Goal: Task Accomplishment & Management: Manage account settings

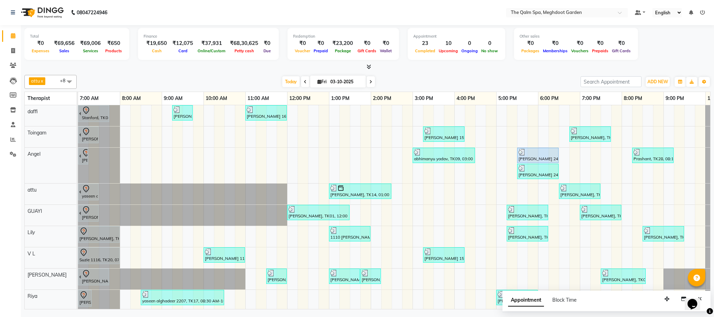
scroll to position [0, 37]
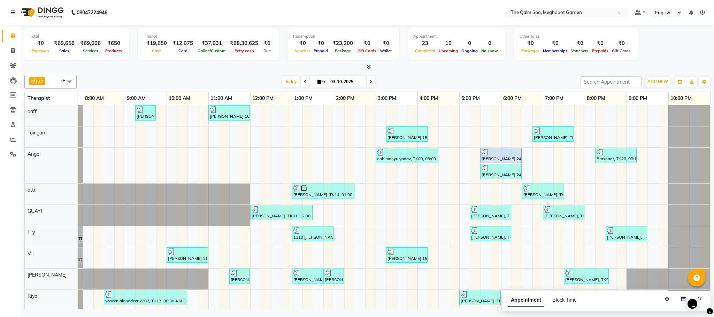
drag, startPoint x: 367, startPoint y: 82, endPoint x: 361, endPoint y: 81, distance: 6.7
click at [367, 83] on span at bounding box center [371, 81] width 8 height 11
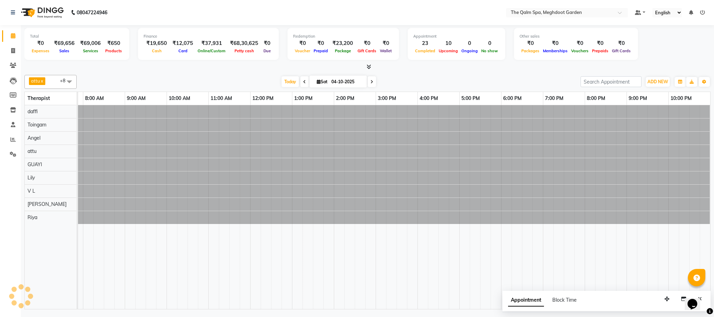
scroll to position [0, 0]
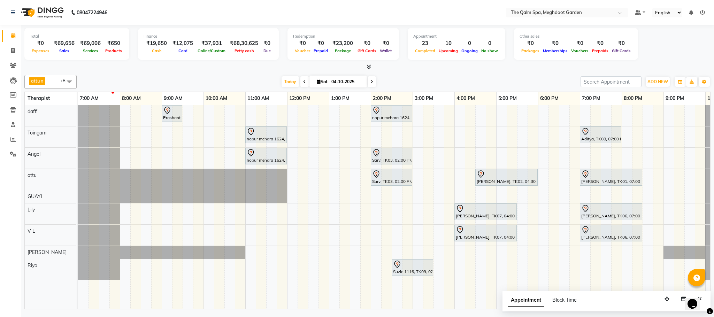
click at [301, 83] on span at bounding box center [305, 81] width 8 height 11
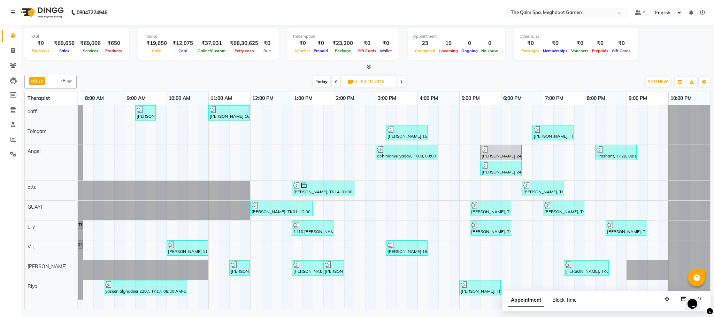
scroll to position [0, 43]
drag, startPoint x: 1394, startPoint y: 590, endPoint x: 690, endPoint y: 305, distance: 759.8
drag, startPoint x: 666, startPoint y: 299, endPoint x: 695, endPoint y: 326, distance: 39.5
click at [695, 317] on html "08047224946 Select Location × The Qalm Spa, Meghdoot Garden Default Panel My Pa…" at bounding box center [357, 158] width 714 height 317
click at [398, 82] on span at bounding box center [401, 81] width 8 height 11
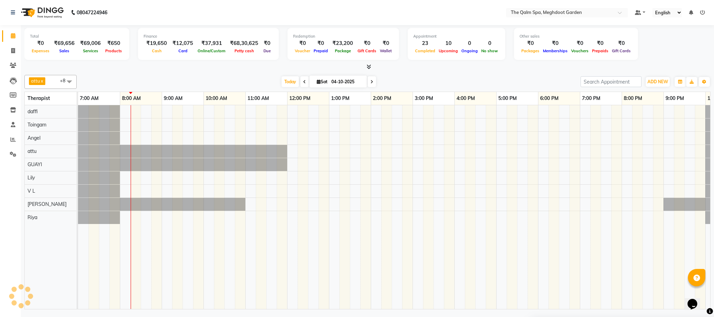
scroll to position [0, 37]
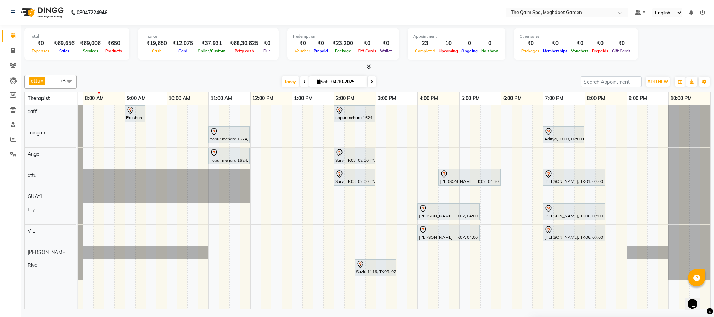
click at [369, 86] on span at bounding box center [372, 81] width 8 height 11
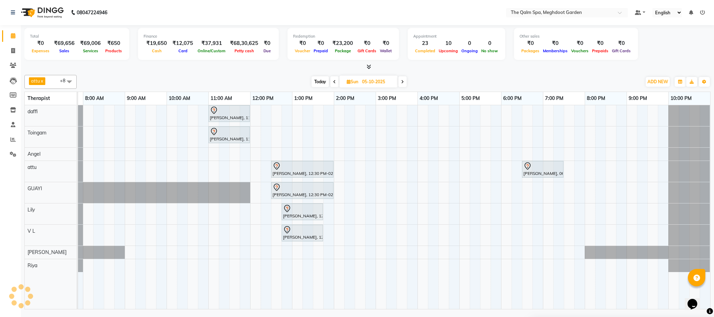
click at [318, 84] on span "Today" at bounding box center [320, 81] width 17 height 11
type input "04-10-2025"
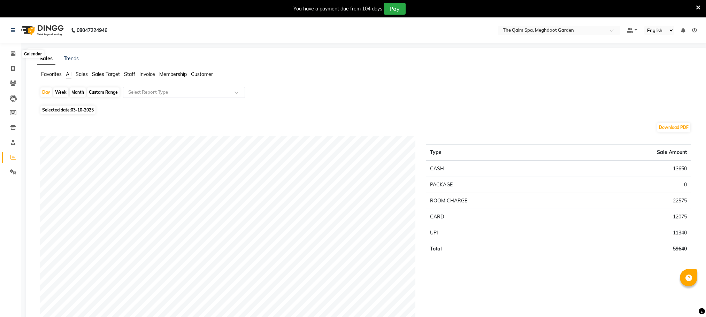
scroll to position [18, 0]
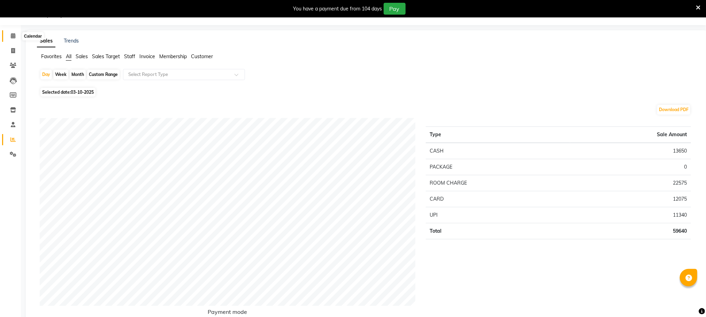
click at [14, 37] on icon at bounding box center [13, 35] width 5 height 5
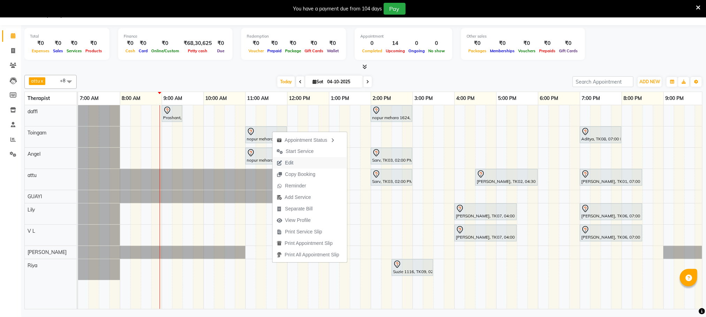
click at [301, 161] on button "Edit" at bounding box center [310, 163] width 75 height 12
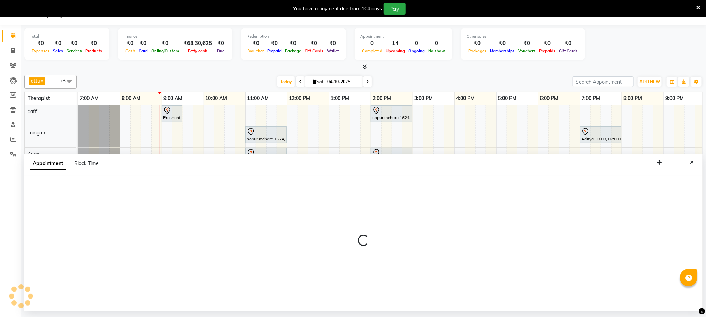
select select "tentative"
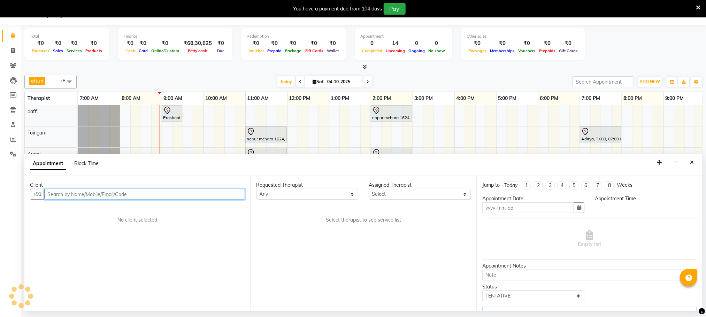
type input "04-10-2025"
type textarea "Piyush, seperate"
select select "660"
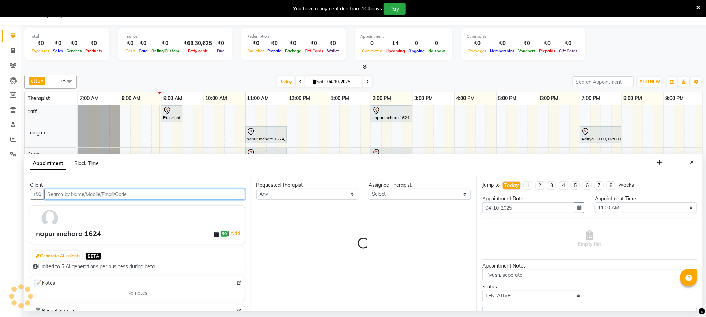
select select "72290"
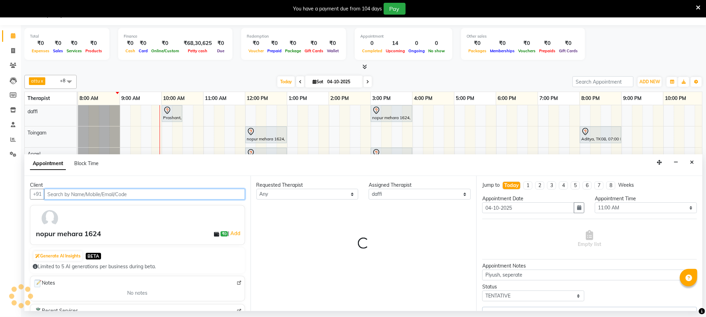
scroll to position [0, 42]
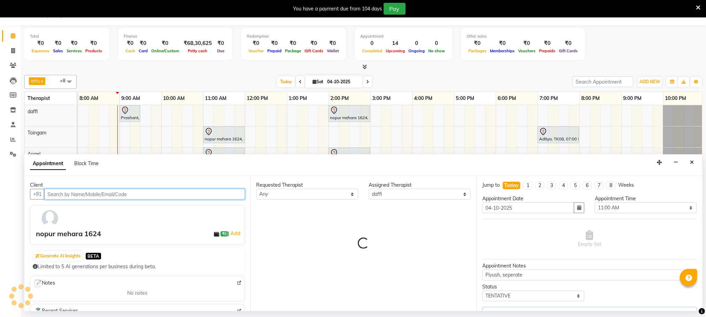
select select "3174"
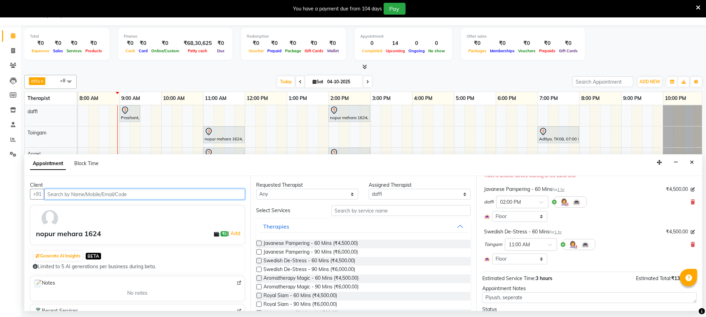
scroll to position [73, 0]
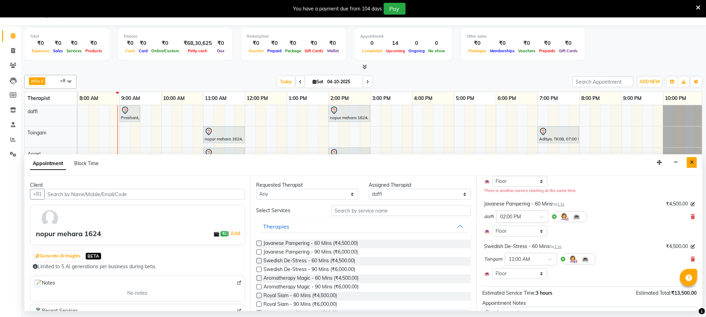
click at [697, 166] on button "Close" at bounding box center [692, 162] width 10 height 11
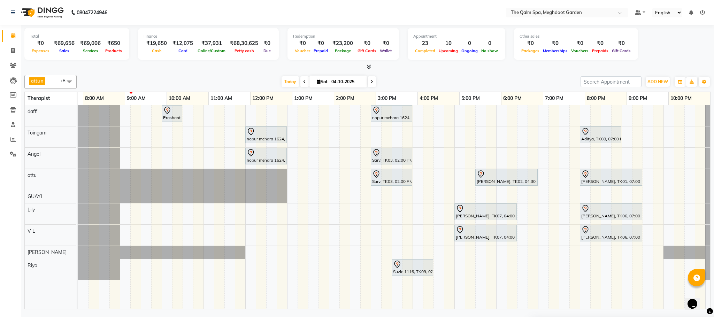
scroll to position [0, 37]
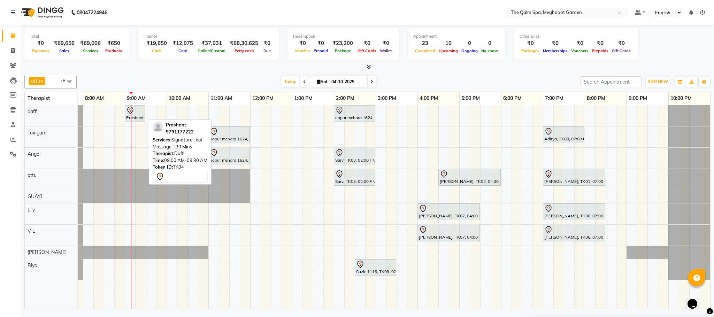
click at [135, 115] on div at bounding box center [135, 110] width 18 height 8
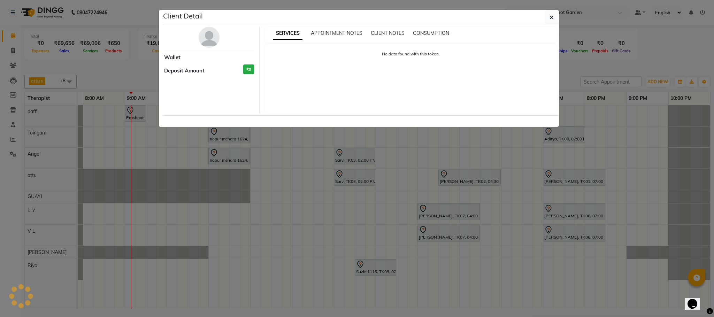
select select "7"
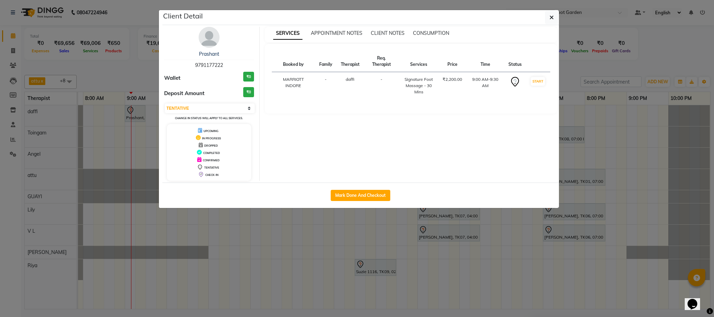
click at [181, 225] on ngb-modal-window "Client Detail Prashant 9791177222 Wallet ₹0 Deposit Amount ₹0 Select IN SERVICE…" at bounding box center [357, 158] width 714 height 317
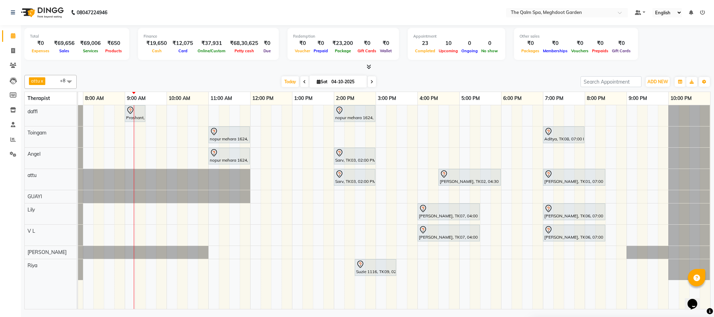
click at [303, 81] on icon at bounding box center [304, 82] width 3 height 4
type input "03-10-2025"
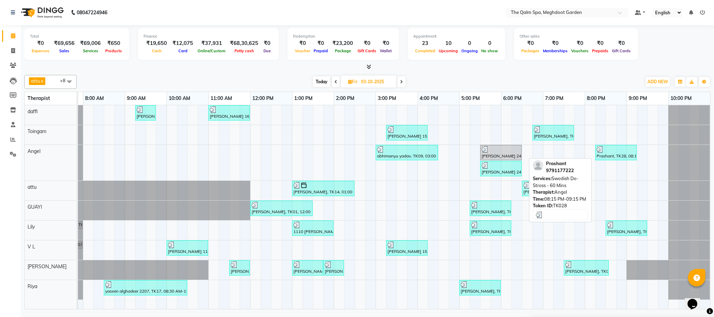
click at [609, 155] on div "Prashant, TK28, 08:15 PM-09:15 PM, Swedish De-Stress - 60 Mins" at bounding box center [616, 152] width 40 height 13
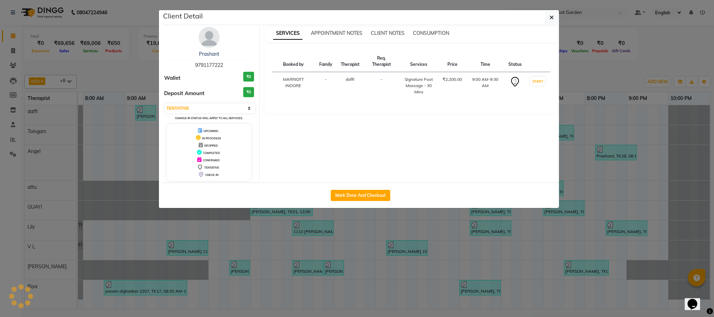
select select "3"
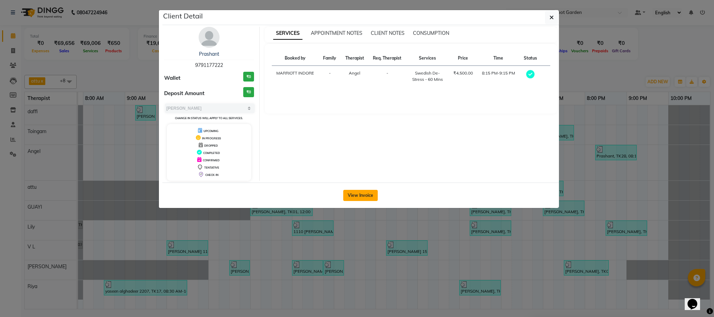
click at [365, 195] on button "View Invoice" at bounding box center [360, 195] width 35 height 11
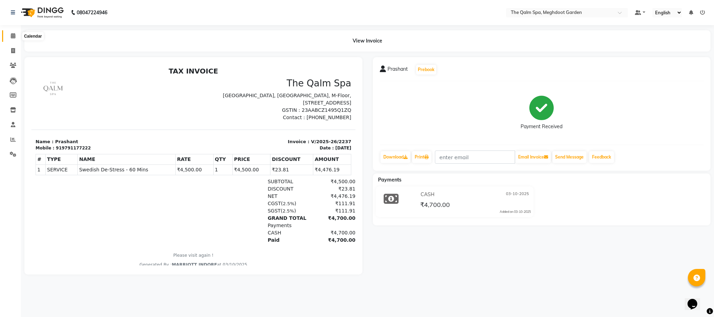
click at [14, 35] on icon at bounding box center [13, 35] width 5 height 5
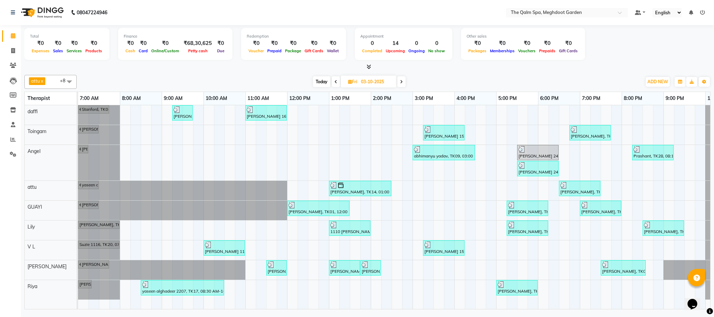
click at [320, 81] on span "Today" at bounding box center [321, 81] width 17 height 11
type input "04-10-2025"
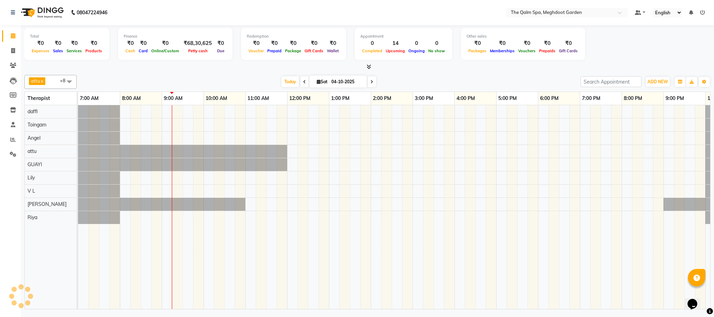
scroll to position [0, 37]
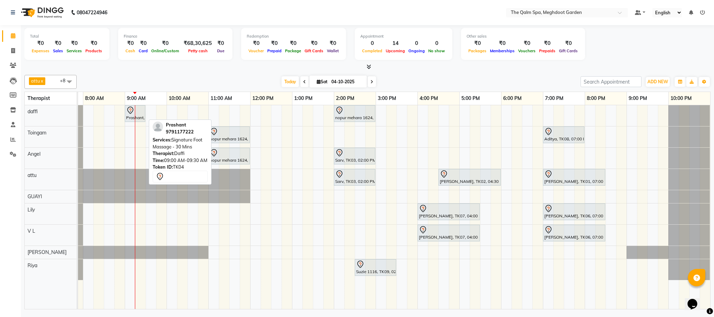
click at [138, 115] on div "Prashant, TK04, 09:00 AM-09:30 AM, Signature Foot Massage - 30 Mins" at bounding box center [135, 113] width 19 height 15
select select "7"
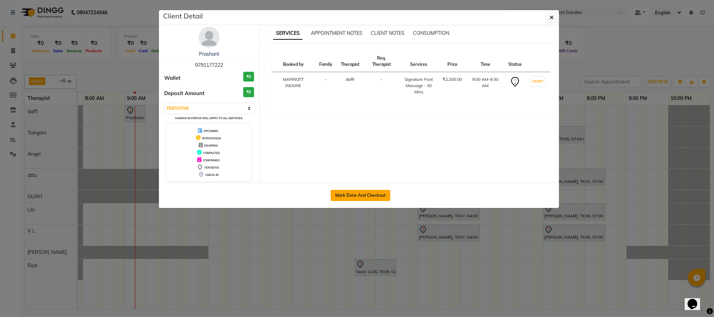
click at [356, 200] on button "Mark Done And Checkout" at bounding box center [361, 195] width 60 height 11
select select "service"
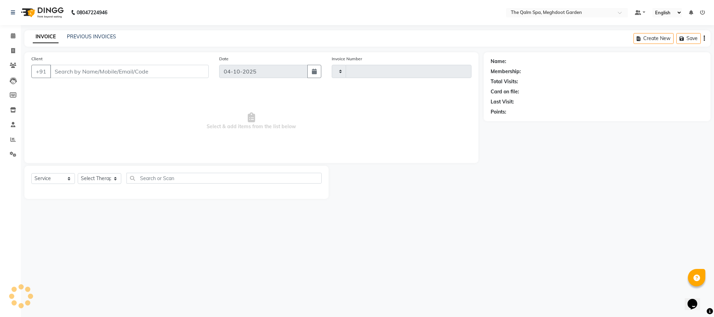
type input "2240"
select select "6401"
type input "9791177222"
select select "72290"
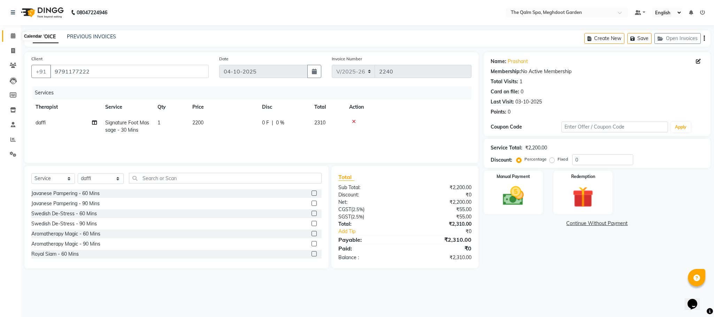
click at [8, 33] on span at bounding box center [13, 36] width 12 height 8
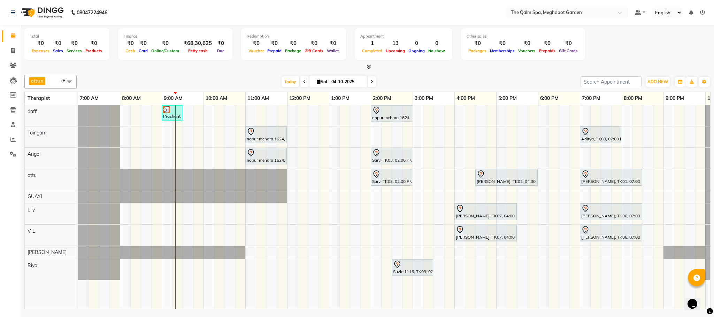
click at [378, 250] on div "Prashant, TK04, 09:00 AM-09:30 AM, Signature Foot Massage - 30 Mins nopur mehar…" at bounding box center [412, 207] width 669 height 204
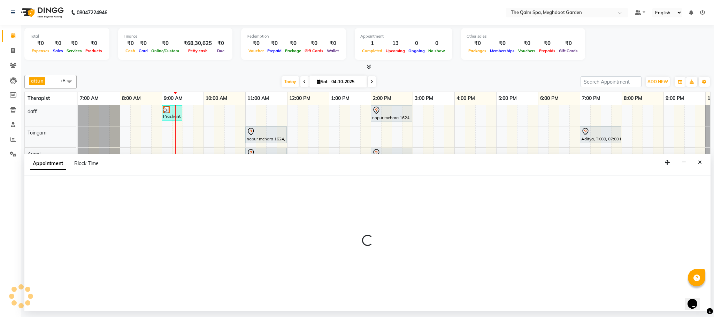
select select "48473"
select select "840"
select select "tentative"
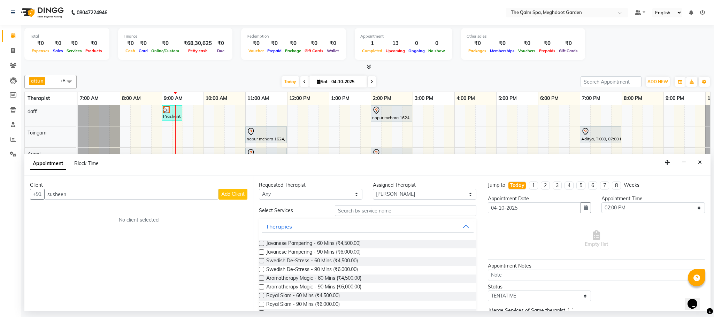
type input "susheen"
click at [233, 197] on span "Add Client" at bounding box center [232, 194] width 23 height 6
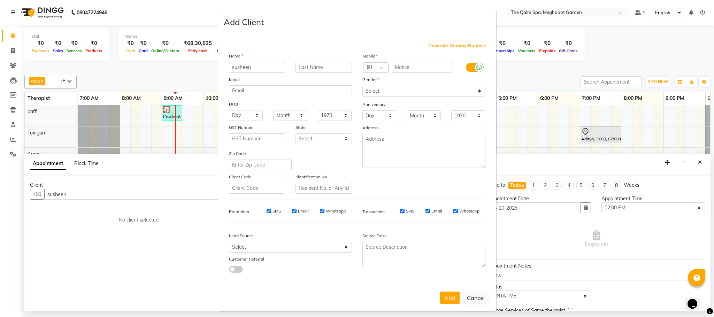
click at [463, 46] on span "Generate Dummy Number" at bounding box center [456, 46] width 57 height 7
type input "1278400000284"
checkbox input "false"
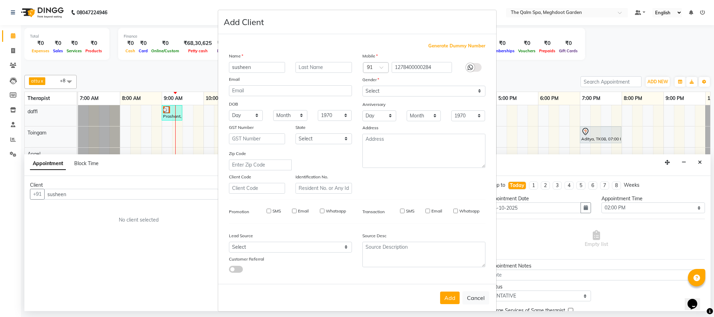
checkbox input "false"
click at [430, 84] on div "Gender" at bounding box center [424, 81] width 134 height 10
click at [416, 94] on select "Select [DEMOGRAPHIC_DATA] [DEMOGRAPHIC_DATA] Other Prefer Not To Say" at bounding box center [424, 91] width 123 height 11
click at [392, 90] on select "Select [DEMOGRAPHIC_DATA] [DEMOGRAPHIC_DATA] Other Prefer Not To Say" at bounding box center [424, 91] width 123 height 11
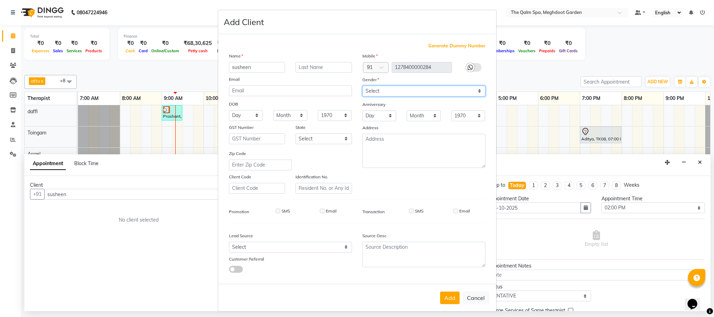
select select "female"
click at [363, 86] on select "Select [DEMOGRAPHIC_DATA] [DEMOGRAPHIC_DATA] Other Prefer Not To Say" at bounding box center [424, 91] width 123 height 11
click at [440, 298] on button "Add" at bounding box center [450, 298] width 20 height 13
type input "1278400000284"
select select
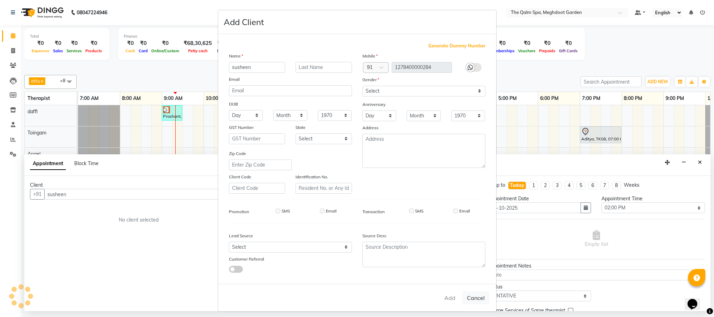
select select
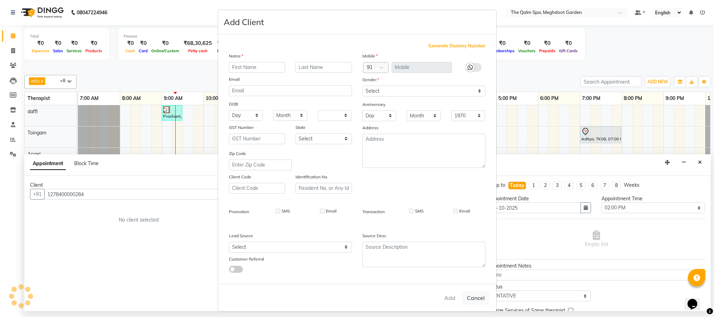
select select
checkbox input "false"
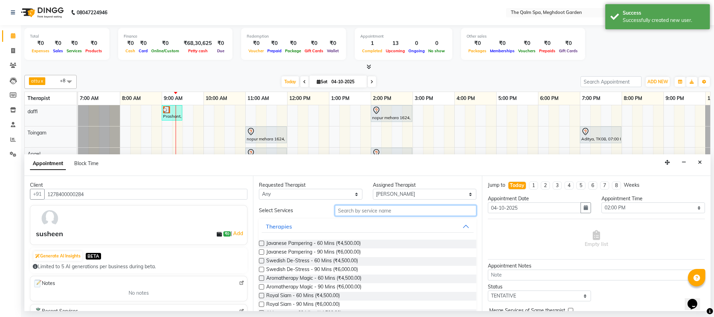
click at [369, 213] on input "text" at bounding box center [406, 210] width 142 height 11
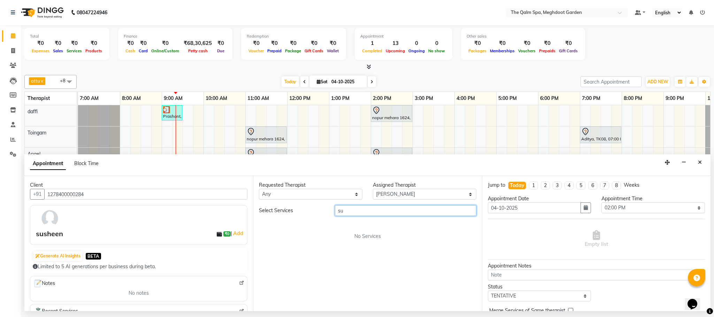
type input "s"
type input "glo"
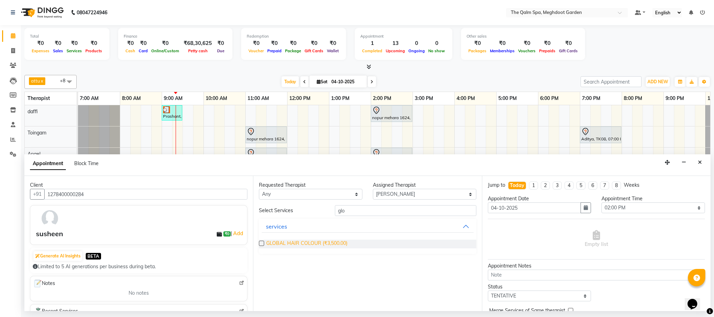
click at [316, 242] on span "GLOBAL HAIR COLOUR (₹3,500.00)" at bounding box center [306, 244] width 81 height 9
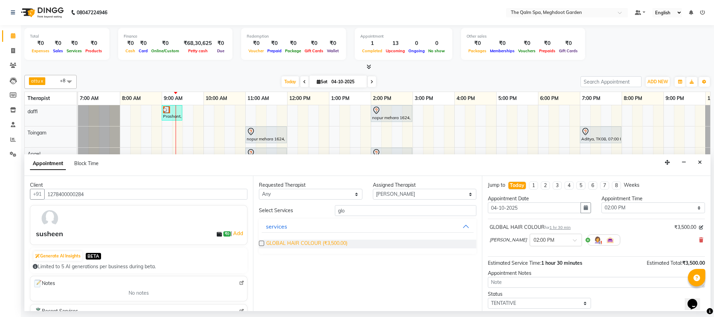
click at [313, 242] on span "GLOBAL HAIR COLOUR (₹3,500.00)" at bounding box center [306, 244] width 81 height 9
checkbox input "false"
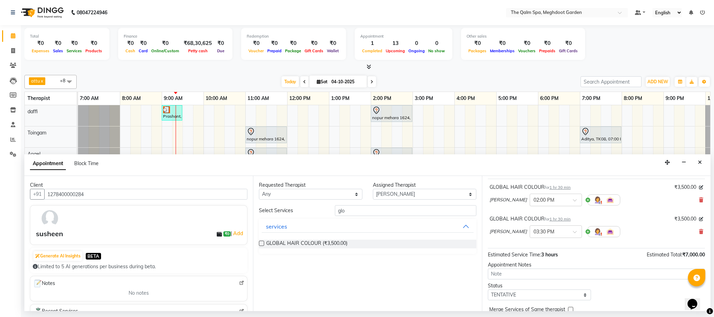
scroll to position [74, 0]
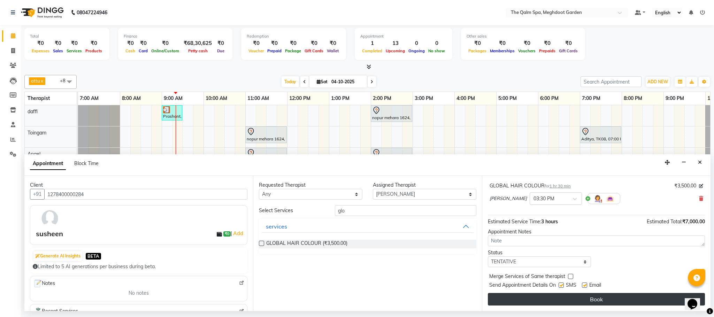
click at [525, 301] on button "Book" at bounding box center [596, 299] width 217 height 13
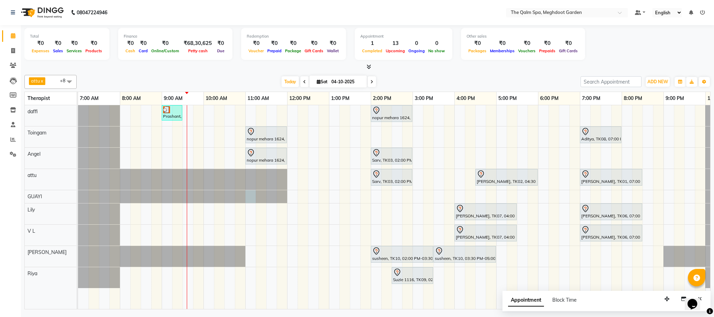
click at [78, 195] on div at bounding box center [78, 196] width 0 height 13
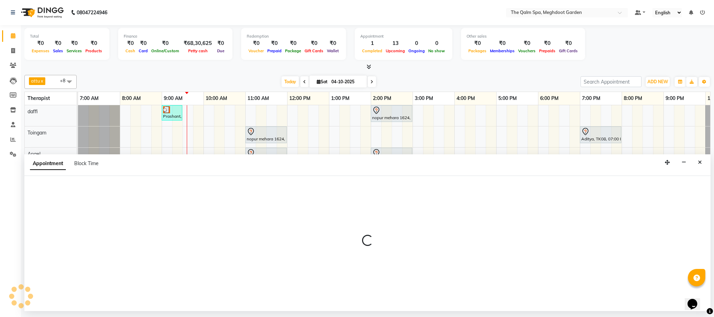
select select "48471"
select select "660"
select select "tentative"
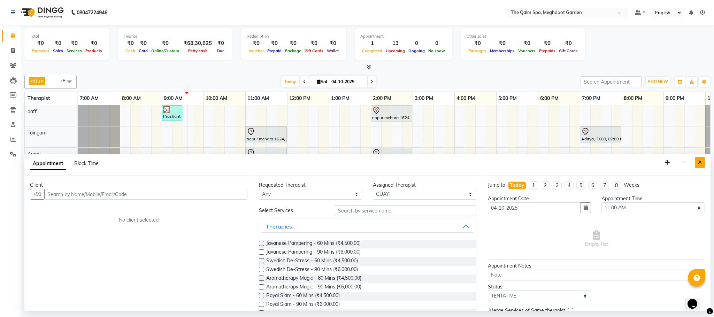
click at [698, 167] on button "Close" at bounding box center [700, 162] width 10 height 11
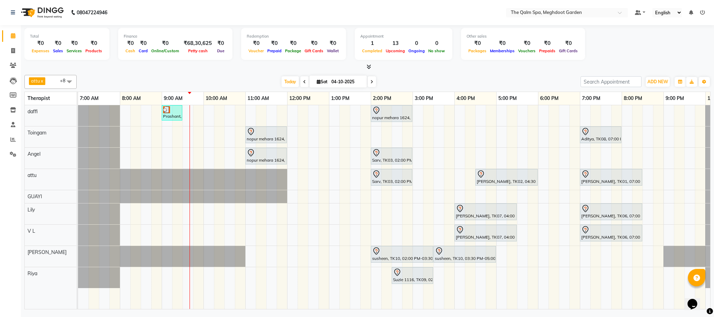
click at [474, 276] on div "Prashant, TK04, 09:00 AM-09:30 AM, Signature Foot Massage - 30 Mins nopur mehar…" at bounding box center [412, 207] width 669 height 204
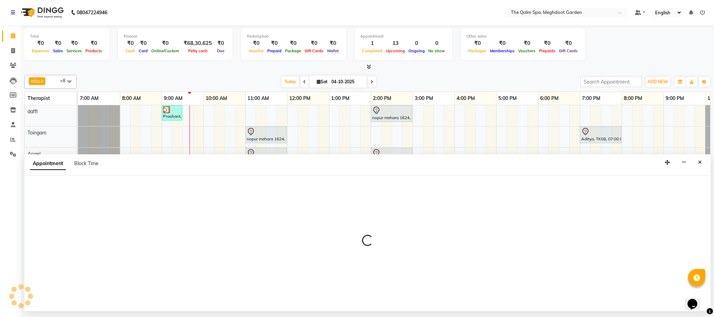
select select "81261"
select select "975"
select select "tentative"
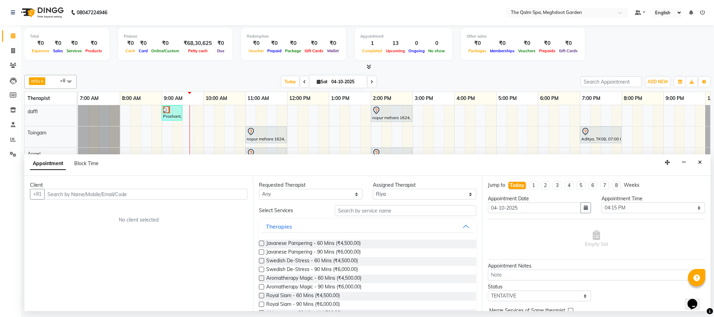
click at [705, 159] on div "Appointment Block Time" at bounding box center [367, 165] width 686 height 22
click at [702, 162] on button "Close" at bounding box center [700, 162] width 10 height 11
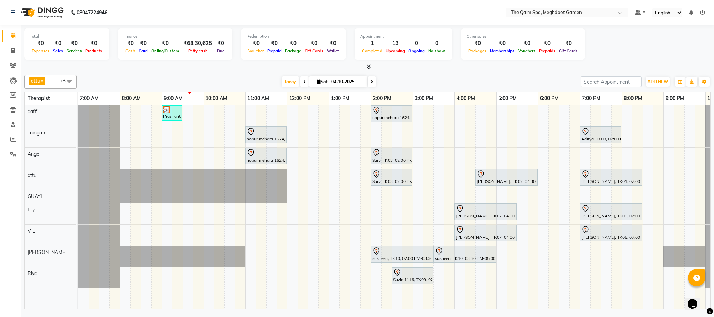
click at [368, 85] on span at bounding box center [372, 81] width 8 height 11
click at [364, 85] on input "04-10-2025" at bounding box center [346, 82] width 35 height 10
type input "05-10-2025"
select select "10"
select select "2025"
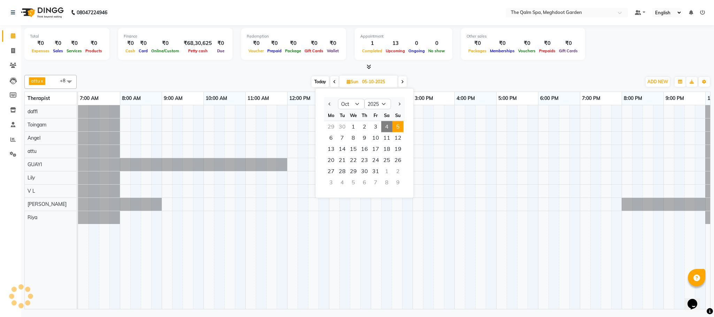
scroll to position [0, 37]
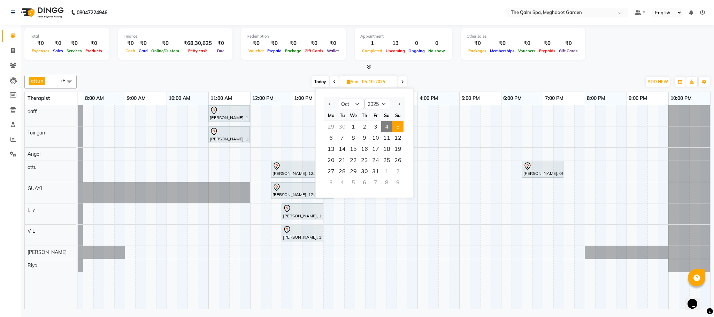
click at [417, 184] on div "Gokul Maheshwari, 11:00 AM-12:00 PM, Swedish De-Stress - 60 Mins Vishal Bhandar…" at bounding box center [375, 207] width 669 height 204
select select "48471"
select select "945"
select select "tentative"
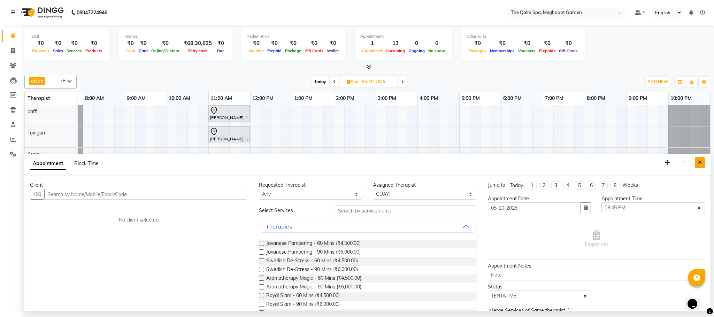
click at [702, 164] on button "Close" at bounding box center [700, 162] width 10 height 11
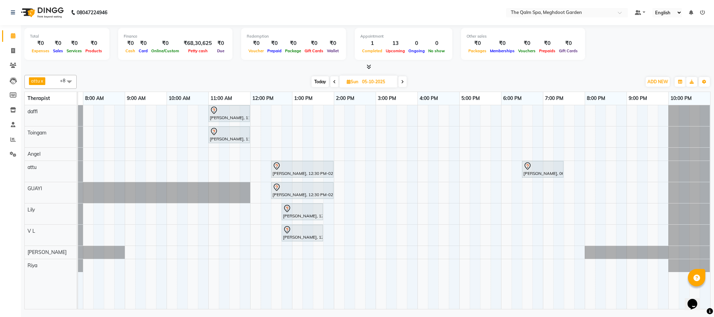
click at [335, 82] on icon at bounding box center [334, 82] width 3 height 4
type input "04-10-2025"
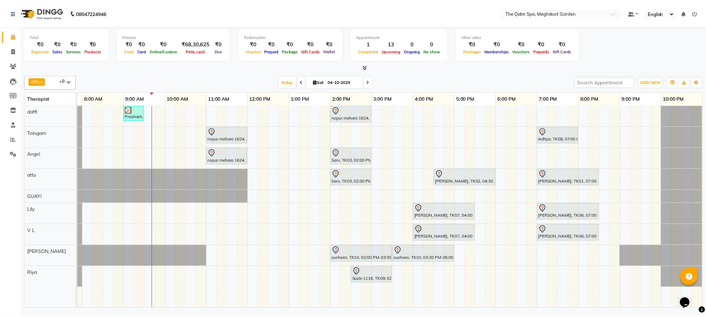
scroll to position [0, 45]
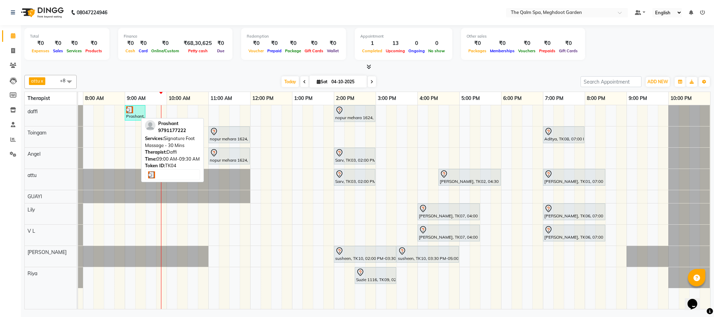
click at [133, 109] on div at bounding box center [135, 109] width 18 height 7
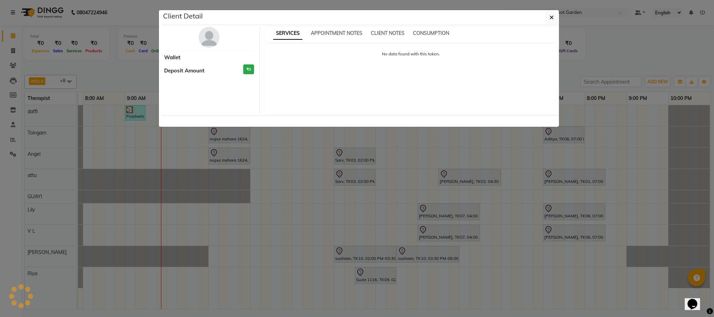
select select "3"
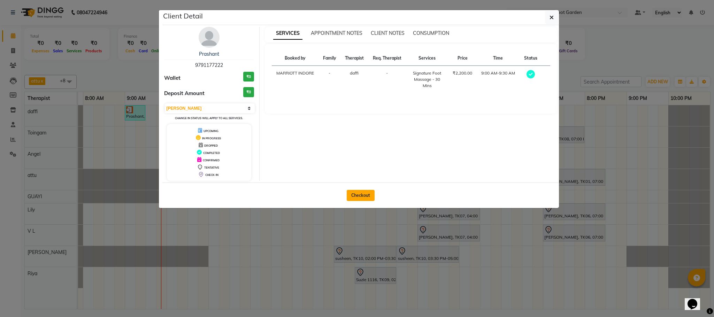
click at [358, 193] on button "Checkout" at bounding box center [361, 195] width 28 height 11
select select "service"
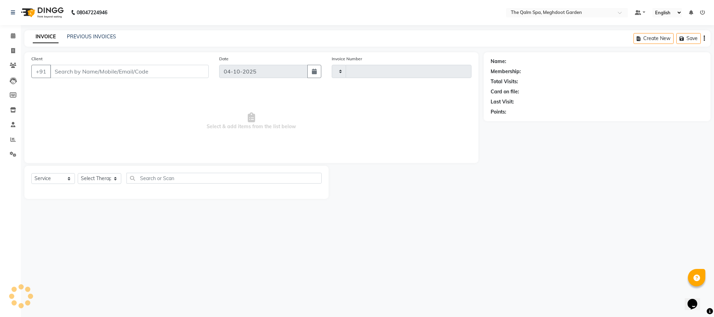
type input "2240"
select select "6401"
type input "9791177222"
select select "72290"
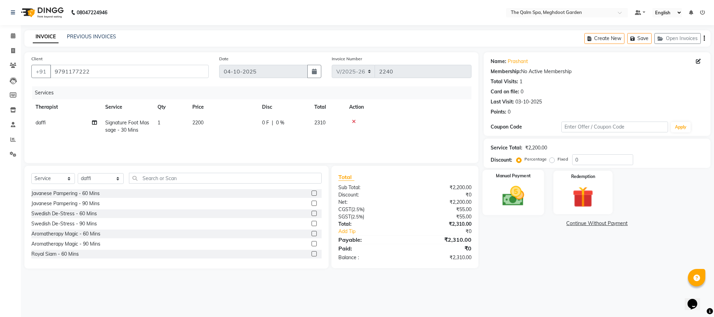
click at [526, 196] on img at bounding box center [514, 196] width 36 height 25
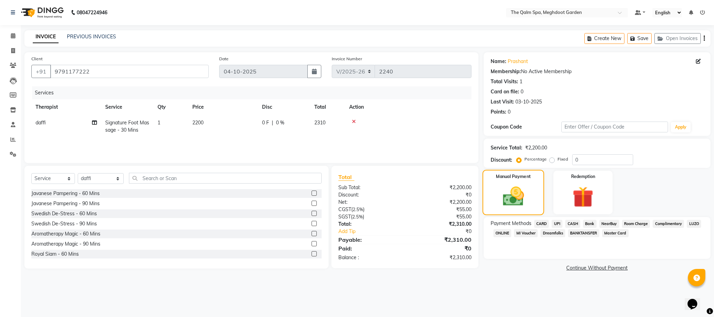
click at [526, 196] on img at bounding box center [513, 196] width 35 height 24
click at [569, 221] on span "CASH" at bounding box center [572, 224] width 15 height 8
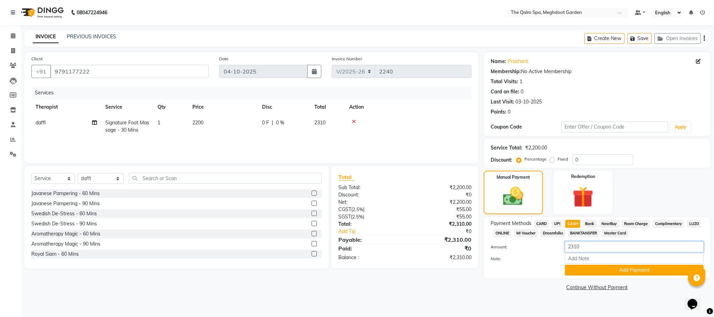
click at [584, 243] on input "2310" at bounding box center [634, 247] width 139 height 11
type input "2300"
click at [582, 272] on button "Add Payment" at bounding box center [634, 270] width 139 height 11
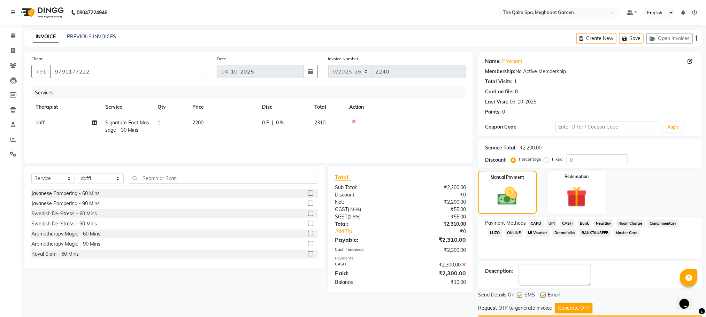
scroll to position [20, 0]
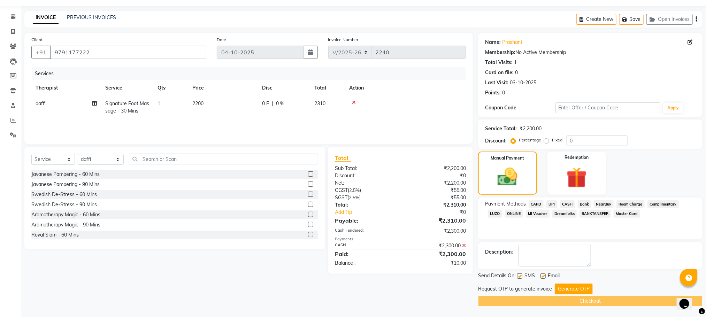
click at [552, 139] on label "Fixed" at bounding box center [557, 140] width 10 height 6
click at [546, 139] on input "Fixed" at bounding box center [548, 140] width 5 height 5
radio input "true"
click at [576, 142] on input "0" at bounding box center [597, 140] width 61 height 11
type input "10"
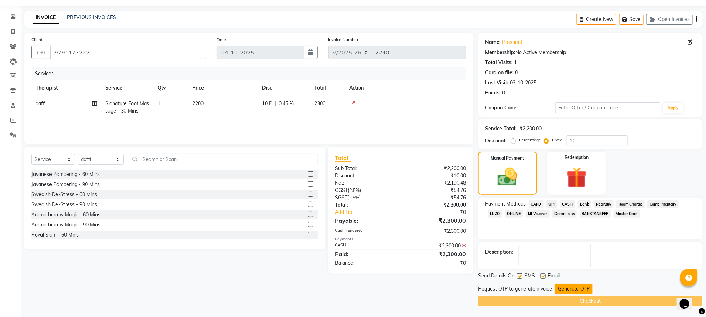
click at [566, 289] on button "Generate OTP" at bounding box center [574, 289] width 38 height 11
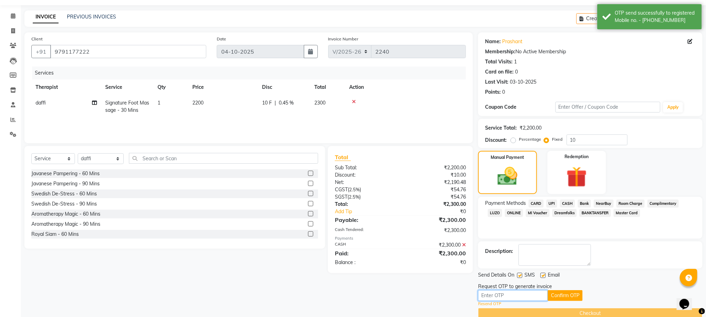
click at [507, 297] on input "text" at bounding box center [513, 295] width 70 height 11
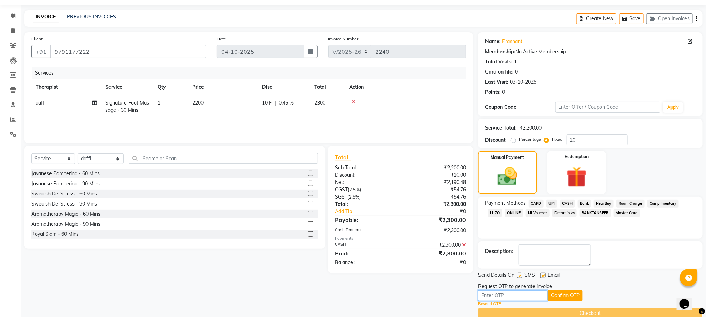
click at [496, 296] on input "text" at bounding box center [513, 295] width 70 height 11
click at [507, 299] on input "text" at bounding box center [513, 295] width 70 height 11
type input "3950"
click at [582, 298] on button "Confirm OTP" at bounding box center [565, 295] width 35 height 11
click at [13, 12] on span at bounding box center [13, 16] width 12 height 8
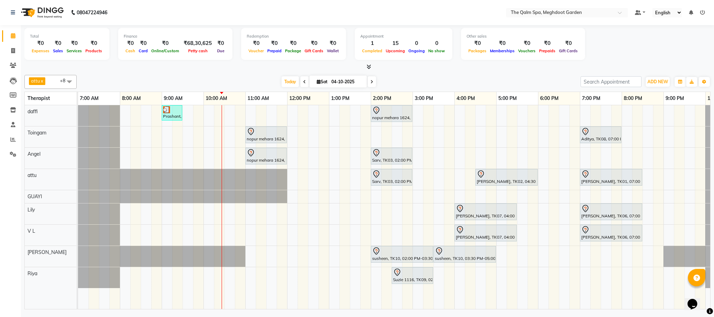
click at [597, 61] on div "Total ₹0 Expenses ₹0 Sales ₹0 Services ₹0 Products Finance ₹0 Cash ₹0 Card ₹0 O…" at bounding box center [367, 45] width 686 height 34
click at [250, 109] on div "Prashant, TK04, 09:00 AM-09:30 AM, Signature Foot Massage - 30 Mins nopur mehar…" at bounding box center [412, 207] width 669 height 204
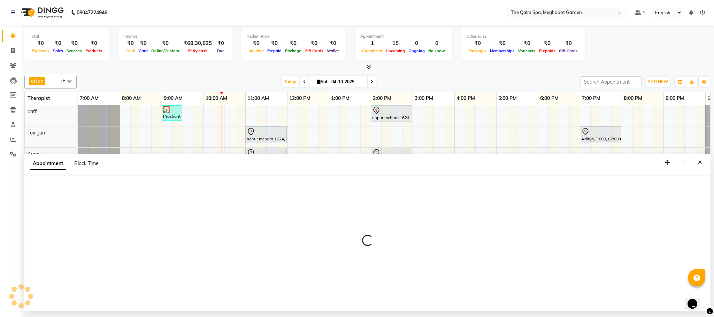
select select "72290"
select select "660"
select select "tentative"
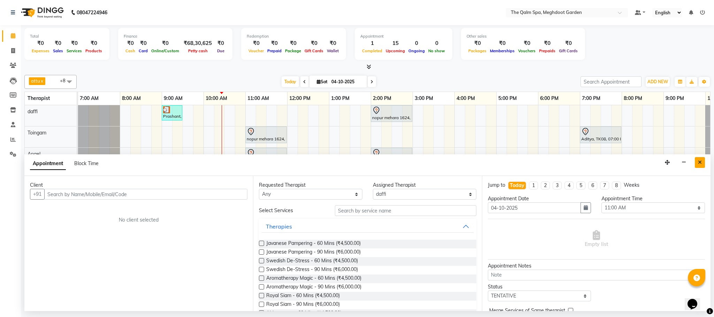
click at [703, 165] on button "Close" at bounding box center [700, 162] width 10 height 11
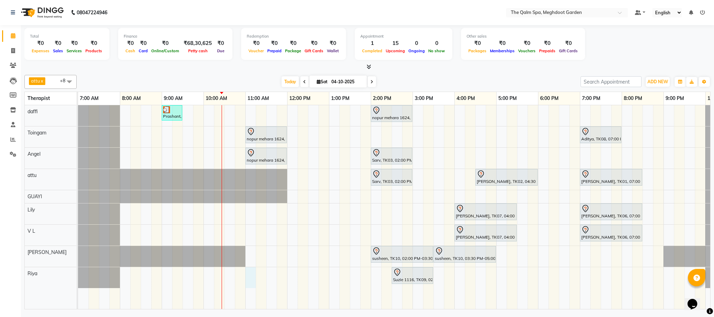
click at [250, 275] on div "Prashant, TK04, 09:00 AM-09:30 AM, Signature Foot Massage - 30 Mins nopur mehar…" at bounding box center [412, 207] width 669 height 204
select select "81261"
select select "660"
select select "tentative"
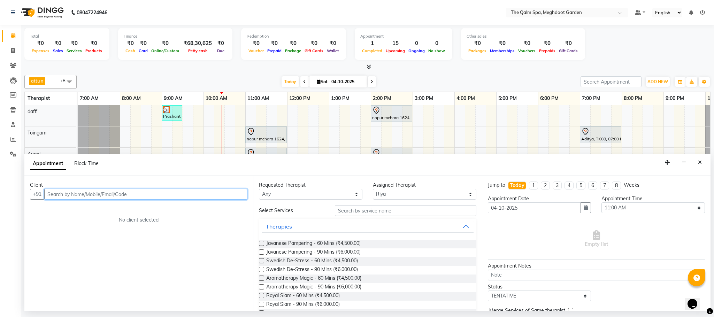
click at [176, 197] on input "text" at bounding box center [145, 194] width 203 height 11
type input "Deeyani"
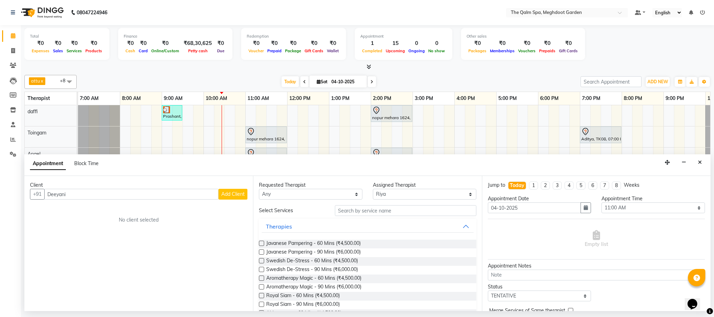
click at [241, 197] on span "Add Client" at bounding box center [232, 194] width 23 height 6
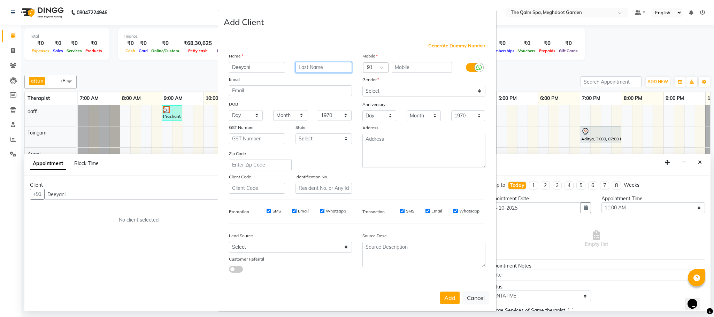
click at [318, 69] on input "text" at bounding box center [324, 67] width 56 height 11
type input "1440"
click at [426, 65] on input "text" at bounding box center [422, 67] width 60 height 11
type input "9677027495"
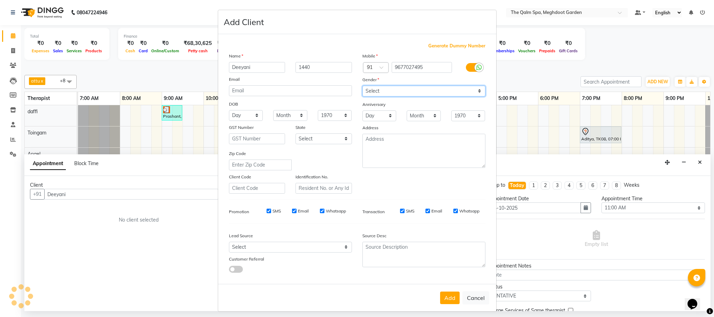
click at [475, 88] on select "Select [DEMOGRAPHIC_DATA] [DEMOGRAPHIC_DATA] Other Prefer Not To Say" at bounding box center [424, 91] width 123 height 11
click at [480, 90] on select "Select [DEMOGRAPHIC_DATA] [DEMOGRAPHIC_DATA] Other Prefer Not To Say" at bounding box center [424, 91] width 123 height 11
drag, startPoint x: 480, startPoint y: 90, endPoint x: 478, endPoint y: 98, distance: 8.3
click at [481, 91] on select "Select [DEMOGRAPHIC_DATA] [DEMOGRAPHIC_DATA] Other Prefer Not To Say" at bounding box center [424, 91] width 123 height 11
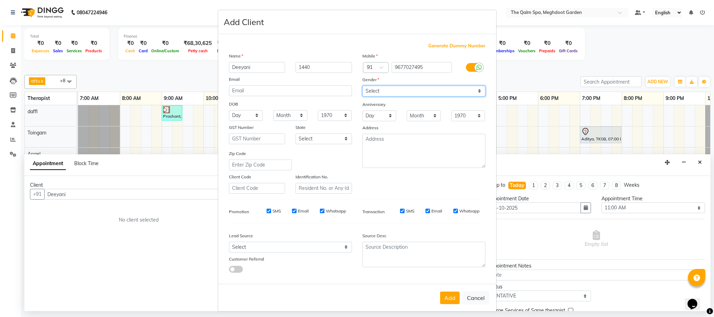
click at [476, 90] on select "Select [DEMOGRAPHIC_DATA] [DEMOGRAPHIC_DATA] Other Prefer Not To Say" at bounding box center [424, 91] width 123 height 11
click at [474, 92] on select "Select [DEMOGRAPHIC_DATA] [DEMOGRAPHIC_DATA] Other Prefer Not To Say" at bounding box center [424, 91] width 123 height 11
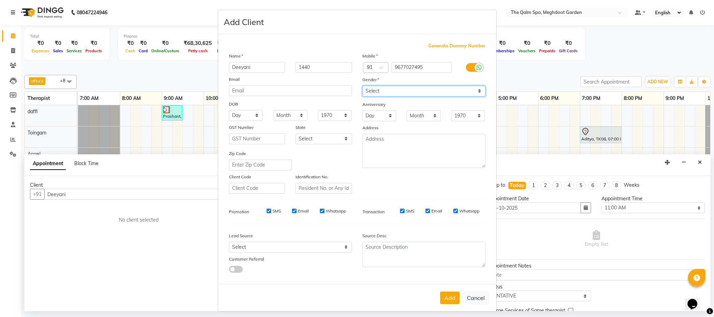
click at [474, 92] on select "Select [DEMOGRAPHIC_DATA] [DEMOGRAPHIC_DATA] Other Prefer Not To Say" at bounding box center [424, 91] width 123 height 11
click at [472, 90] on select "Select [DEMOGRAPHIC_DATA] [DEMOGRAPHIC_DATA] Other Prefer Not To Say" at bounding box center [424, 91] width 123 height 11
select select "[DEMOGRAPHIC_DATA]"
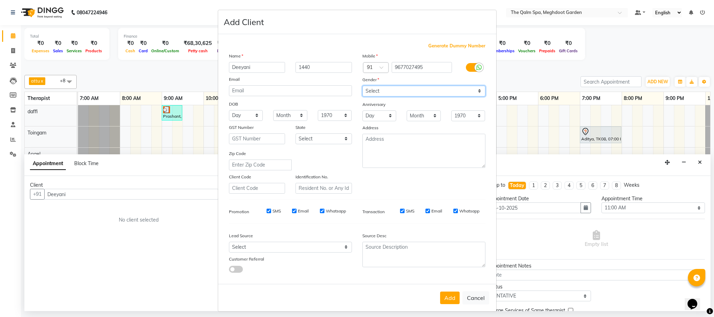
click at [363, 86] on select "Select [DEMOGRAPHIC_DATA] [DEMOGRAPHIC_DATA] Other Prefer Not To Say" at bounding box center [424, 91] width 123 height 11
click at [466, 121] on div "Mobile Country Code × 91 9677027495 Gender Select Male Female Other Prefer Not …" at bounding box center [424, 123] width 134 height 142
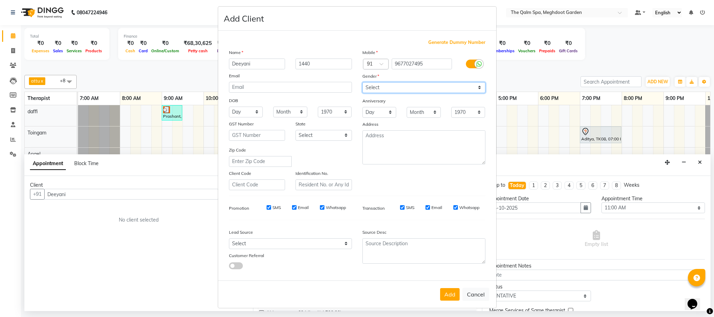
click at [476, 85] on select "Select [DEMOGRAPHIC_DATA] [DEMOGRAPHIC_DATA] Other Prefer Not To Say" at bounding box center [424, 87] width 123 height 11
click at [471, 88] on select "Select [DEMOGRAPHIC_DATA] [DEMOGRAPHIC_DATA] Other Prefer Not To Say" at bounding box center [424, 87] width 123 height 11
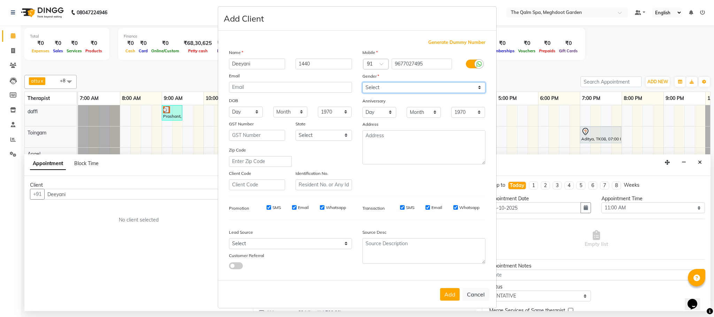
click at [471, 88] on select "Select [DEMOGRAPHIC_DATA] [DEMOGRAPHIC_DATA] Other Prefer Not To Say" at bounding box center [424, 87] width 123 height 11
click at [473, 88] on select "Select [DEMOGRAPHIC_DATA] [DEMOGRAPHIC_DATA] Other Prefer Not To Say" at bounding box center [424, 87] width 123 height 11
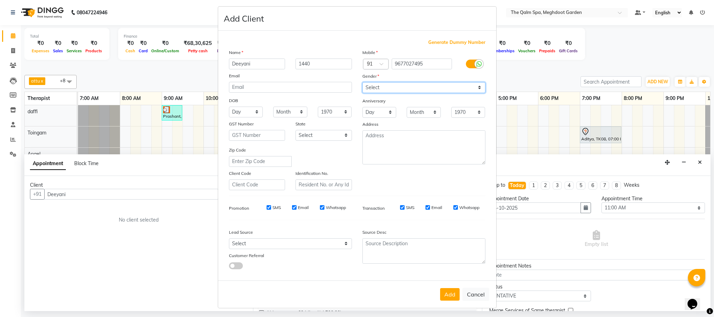
click at [474, 88] on select "Select [DEMOGRAPHIC_DATA] [DEMOGRAPHIC_DATA] Other Prefer Not To Say" at bounding box center [424, 87] width 123 height 11
click at [476, 87] on select "Select [DEMOGRAPHIC_DATA] [DEMOGRAPHIC_DATA] Other Prefer Not To Say" at bounding box center [424, 87] width 123 height 11
click at [477, 86] on select "Select [DEMOGRAPHIC_DATA] [DEMOGRAPHIC_DATA] Other Prefer Not To Say" at bounding box center [424, 87] width 123 height 11
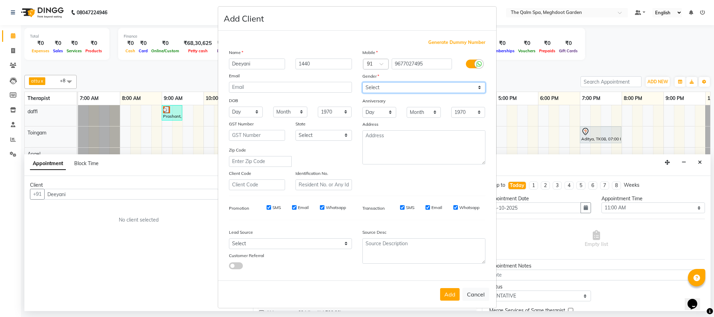
click at [477, 86] on select "Select [DEMOGRAPHIC_DATA] [DEMOGRAPHIC_DATA] Other Prefer Not To Say" at bounding box center [424, 87] width 123 height 11
drag, startPoint x: 446, startPoint y: 282, endPoint x: 447, endPoint y: 290, distance: 7.4
click at [447, 290] on div "Add Cancel" at bounding box center [357, 295] width 278 height 28
click at [447, 291] on button "Add" at bounding box center [450, 294] width 20 height 13
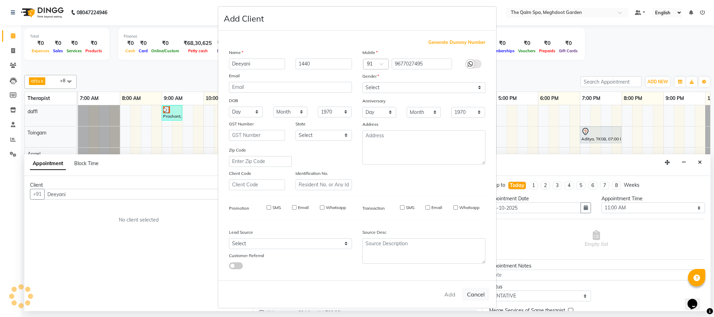
type input "9677027495"
select select
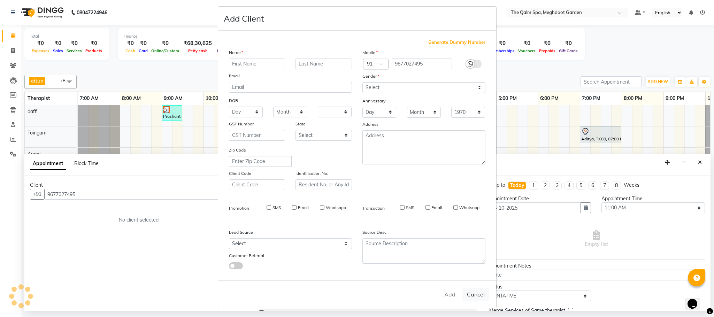
select select
checkbox input "false"
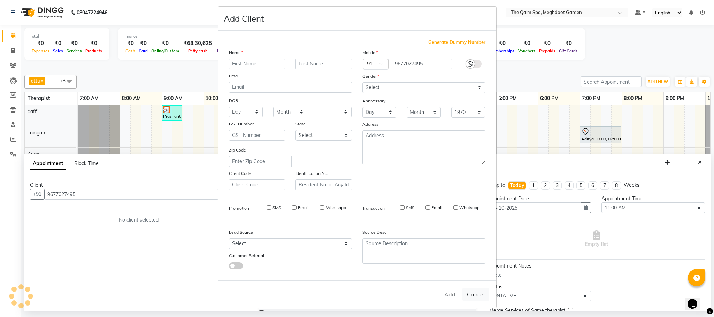
checkbox input "false"
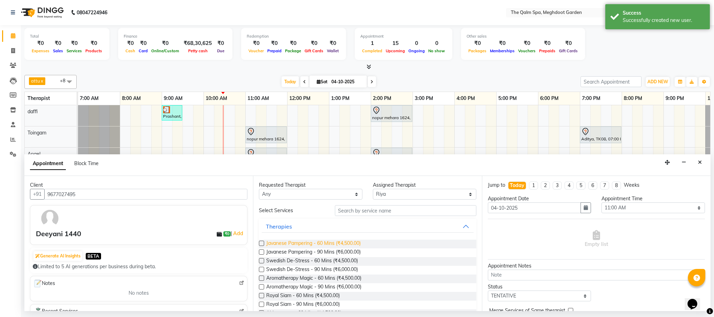
click at [347, 245] on span "Javanese Pampering - 60 Mins (₹4,500.00)" at bounding box center [313, 244] width 94 height 9
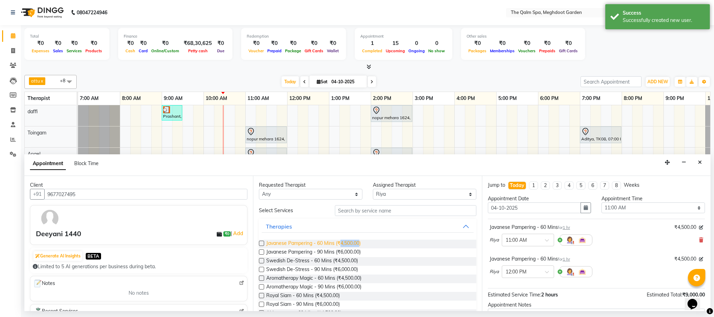
checkbox input "false"
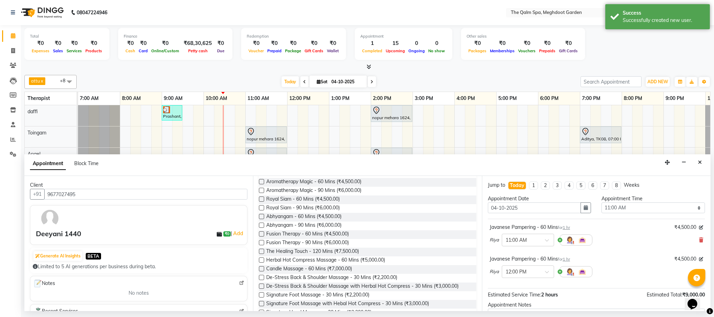
scroll to position [105, 0]
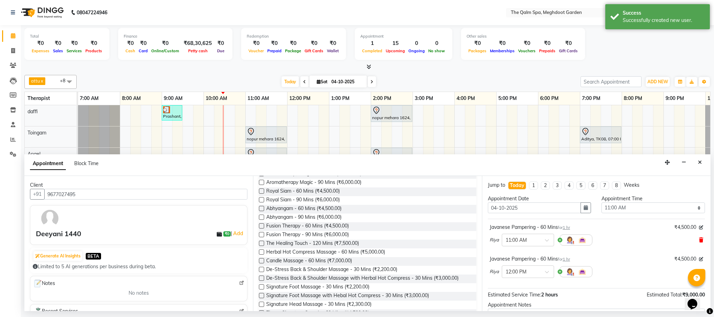
click at [699, 243] on icon at bounding box center [701, 240] width 4 height 5
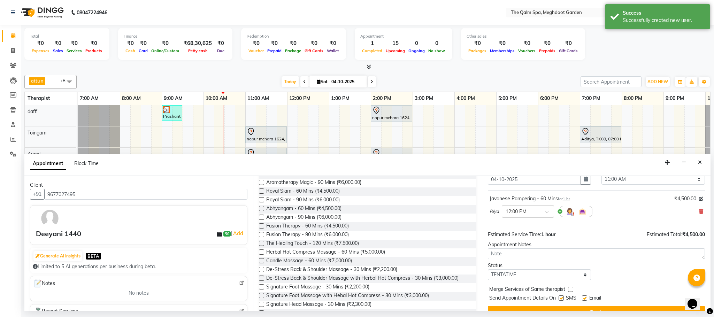
scroll to position [43, 0]
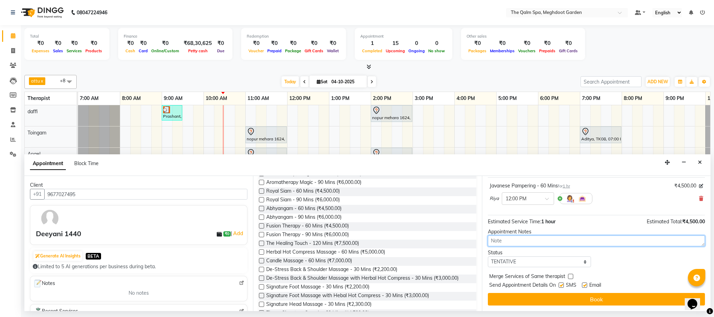
click at [517, 238] on textarea at bounding box center [596, 241] width 217 height 11
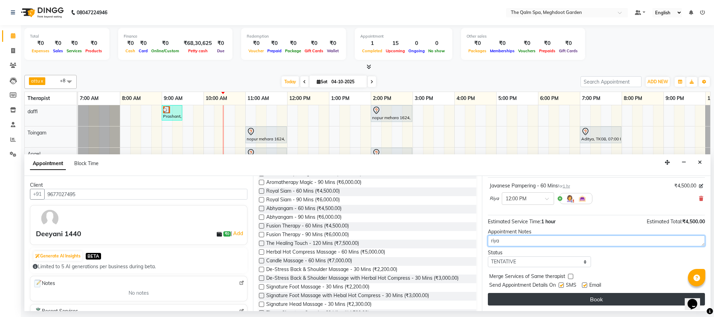
type textarea "riya"
click at [580, 302] on button "Book" at bounding box center [596, 299] width 217 height 13
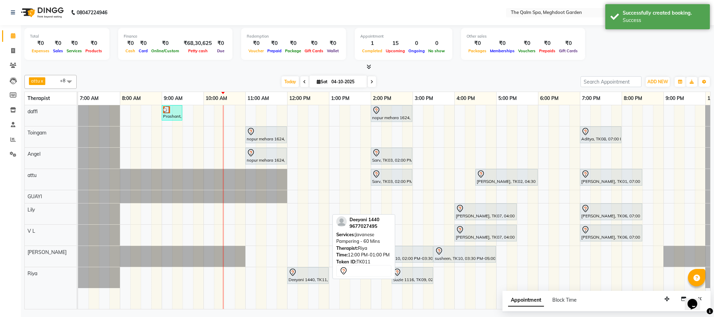
click at [78, 276] on div "Deeyani 1440, TK11, 12:00 PM-01:00 PM, Javanese Pampering - 60 Mins Suzie 1116,…" at bounding box center [78, 277] width 0 height 21
drag, startPoint x: 299, startPoint y: 277, endPoint x: 246, endPoint y: 283, distance: 53.4
click at [299, 279] on div "Deeyani 1440, TK11, 12:00 PM-01:00 PM, Javanese Pampering - 60 Mins" at bounding box center [308, 275] width 40 height 15
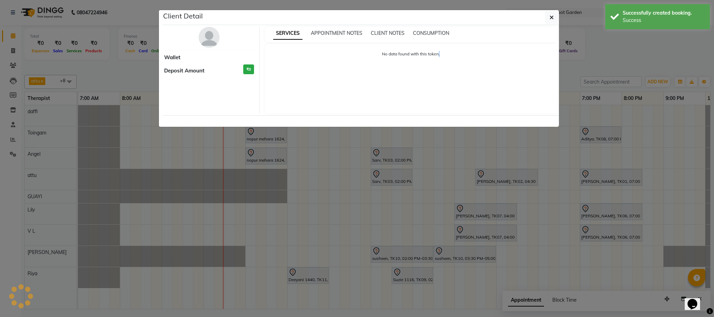
select select "7"
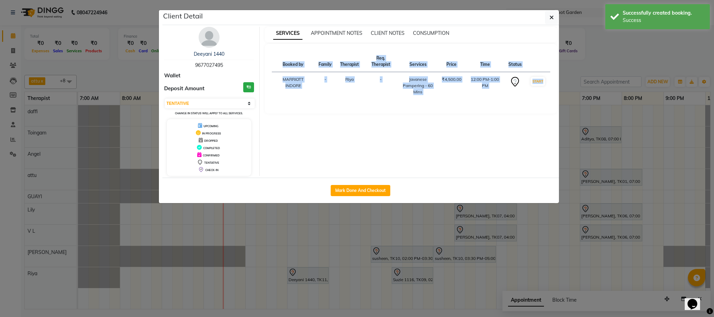
click at [258, 252] on ngb-modal-window "Client Detail Deeyani 1440 9677027495 Wallet Deposit Amount ₹0 Select IN SERVIC…" at bounding box center [357, 158] width 714 height 317
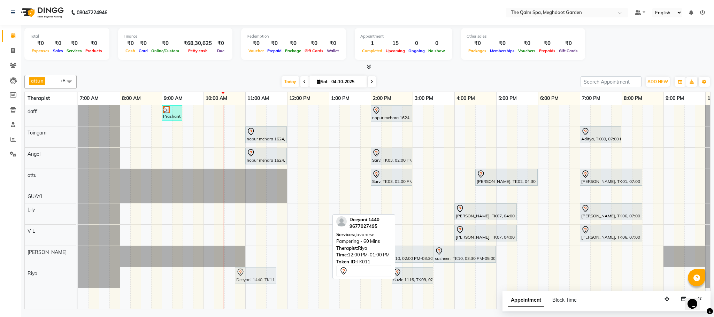
drag, startPoint x: 295, startPoint y: 281, endPoint x: 244, endPoint y: 287, distance: 51.9
click at [244, 287] on div "Prashant, TK04, 09:00 AM-09:30 AM, Signature Foot Massage - 30 Mins nopur mehar…" at bounding box center [412, 207] width 669 height 204
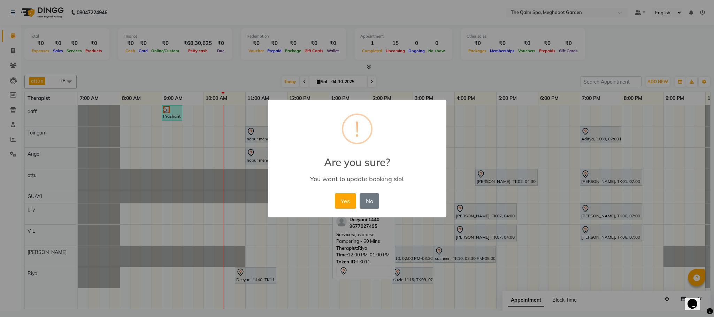
click at [244, 287] on div "× ! Are you sure? You want to update booking slot Yes No No" at bounding box center [357, 158] width 714 height 317
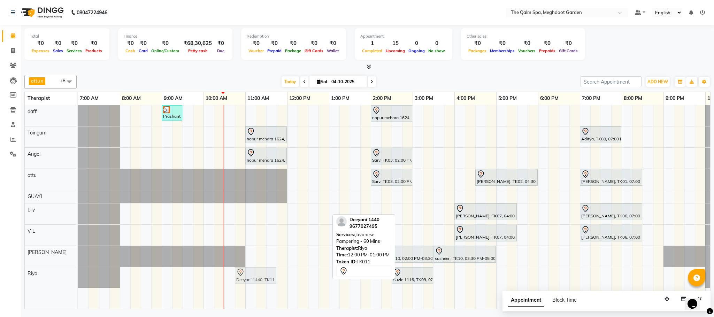
drag, startPoint x: 309, startPoint y: 277, endPoint x: 305, endPoint y: 277, distance: 3.8
click at [78, 287] on div "Deeyani 1440, TK11, 12:00 PM-01:00 PM, Javanese Pampering - 60 Mins Suzie 1116,…" at bounding box center [78, 277] width 0 height 21
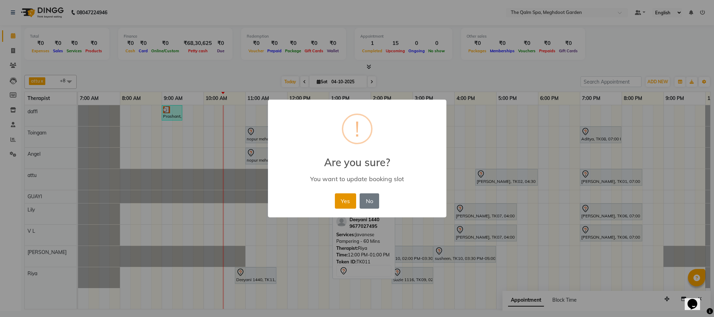
click at [340, 204] on button "Yes" at bounding box center [345, 200] width 21 height 15
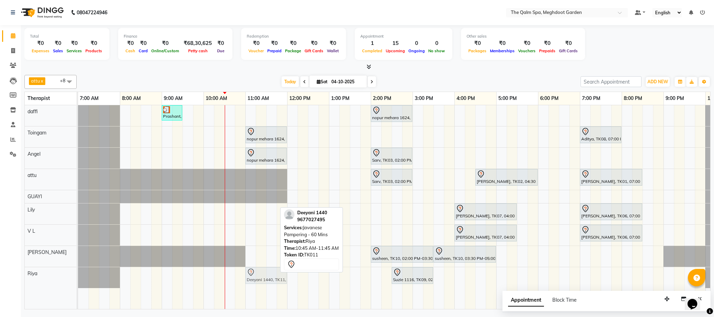
drag, startPoint x: 243, startPoint y: 277, endPoint x: 250, endPoint y: 269, distance: 11.1
click at [78, 278] on div "Deeyani 1440, TK11, 10:45 AM-11:45 AM, Javanese Pampering - 60 Mins Suzie 1116,…" at bounding box center [78, 277] width 0 height 21
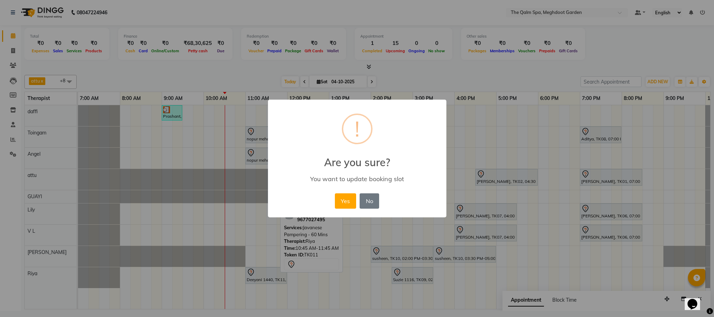
click at [338, 197] on button "Yes" at bounding box center [345, 200] width 21 height 15
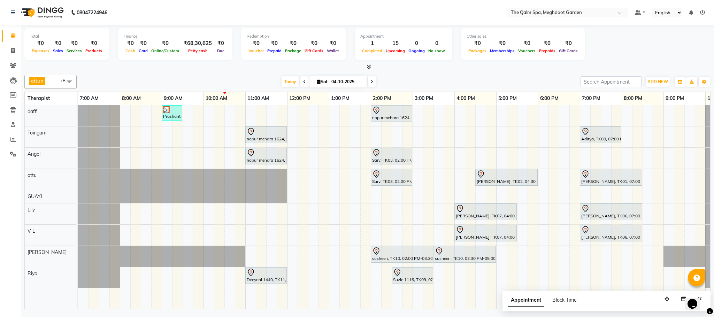
click at [304, 83] on icon at bounding box center [304, 82] width 3 height 4
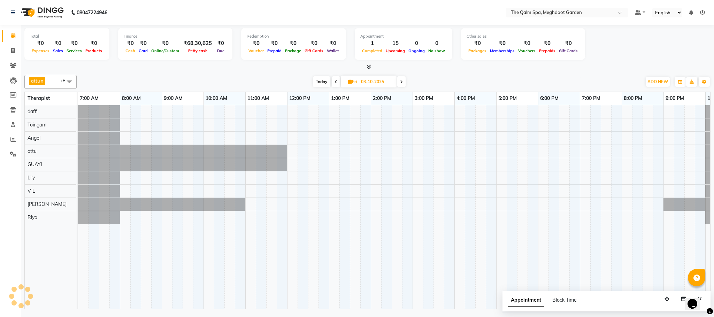
scroll to position [0, 37]
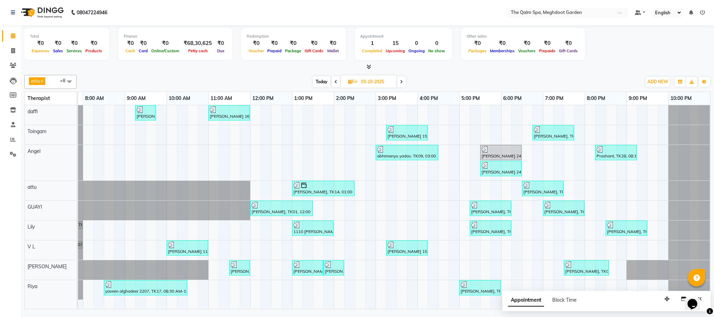
click at [403, 84] on icon at bounding box center [401, 82] width 3 height 4
click at [403, 84] on div "Today Fri 03-10-2025" at bounding box center [359, 82] width 558 height 10
type input "04-10-2025"
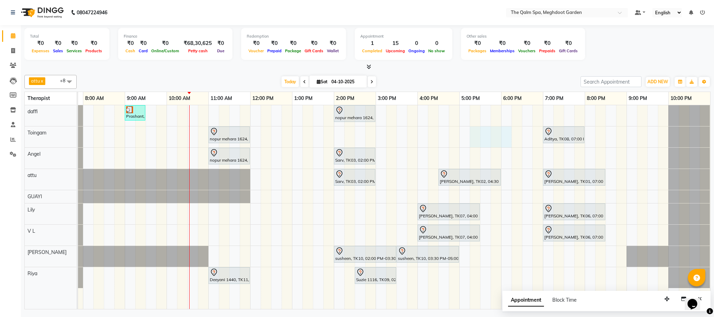
drag, startPoint x: 469, startPoint y: 131, endPoint x: 502, endPoint y: 191, distance: 69.0
click at [521, 191] on tr at bounding box center [375, 207] width 669 height 204
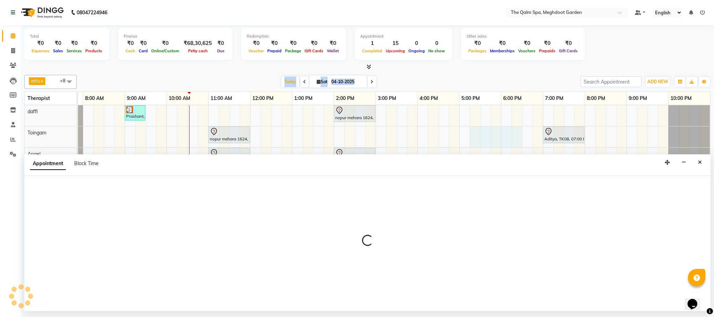
select select "79343"
select select "tentative"
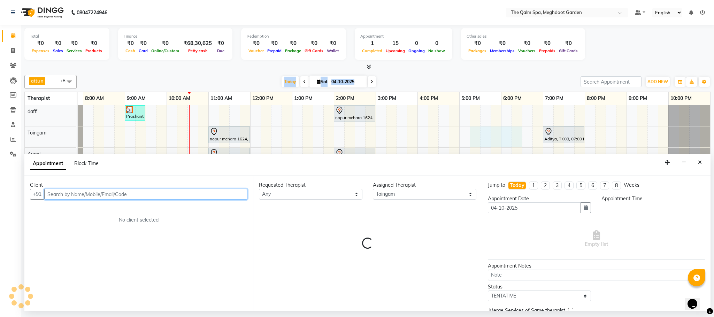
select select "1035"
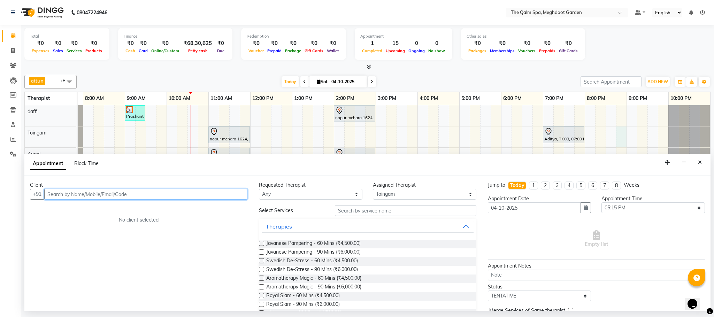
click at [618, 139] on div "Prashant, TK04, 09:00 AM-09:30 AM, Signature Foot Massage - 30 Mins nopur mehar…" at bounding box center [375, 207] width 669 height 204
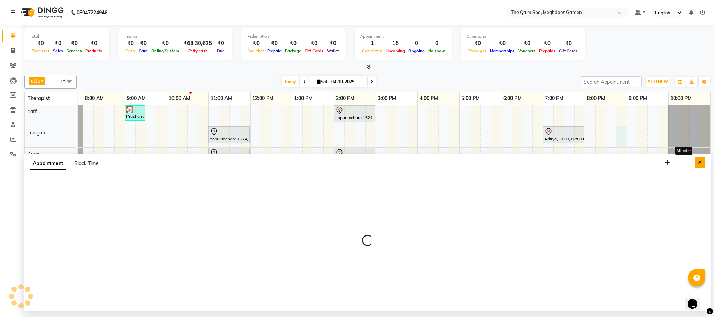
select select "79343"
select select "tentative"
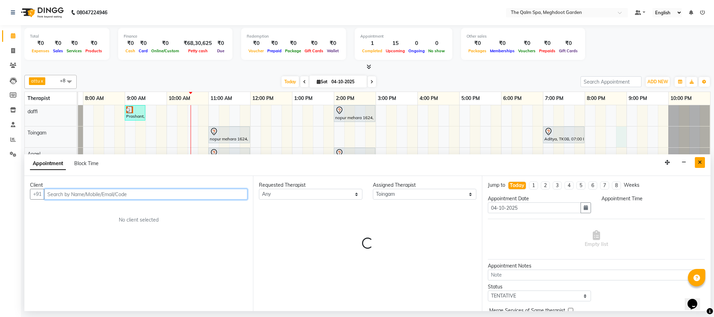
select select "1245"
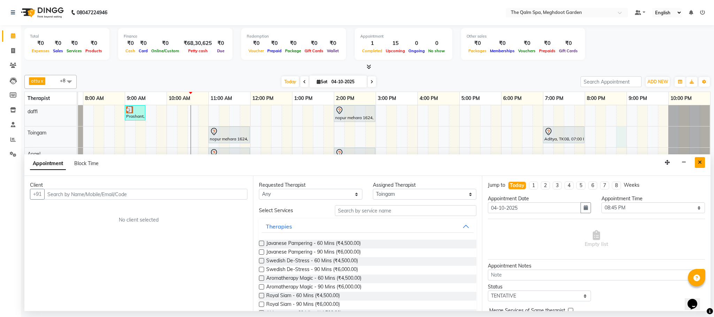
click at [703, 164] on button "Close" at bounding box center [700, 162] width 10 height 11
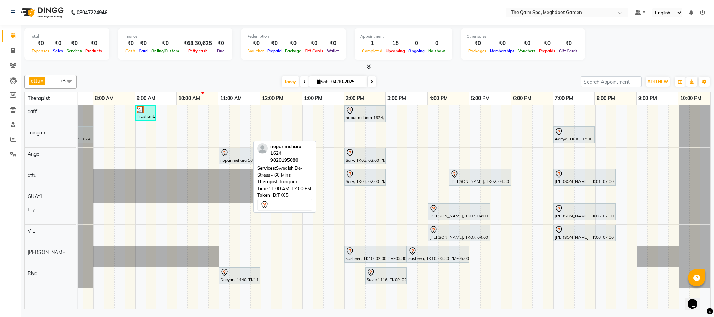
scroll to position [0, 21]
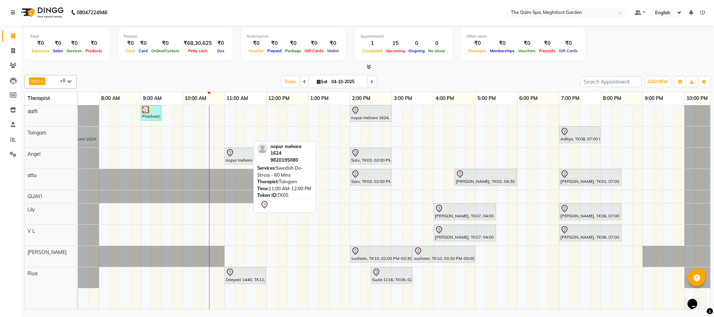
drag, startPoint x: 244, startPoint y: 132, endPoint x: 93, endPoint y: 142, distance: 150.6
click at [57, 142] on div "nopur mehara 1624, TK05, 11:00 AM-12:00 PM, Swedish De-Stress - 60 Mins Aditya,…" at bounding box center [57, 137] width 0 height 21
click at [93, 142] on div "nopur mehara 1624, TK05, 11:00 AM-12:00 PM, Swedish De-Stress - 60 Mins" at bounding box center [78, 135] width 40 height 15
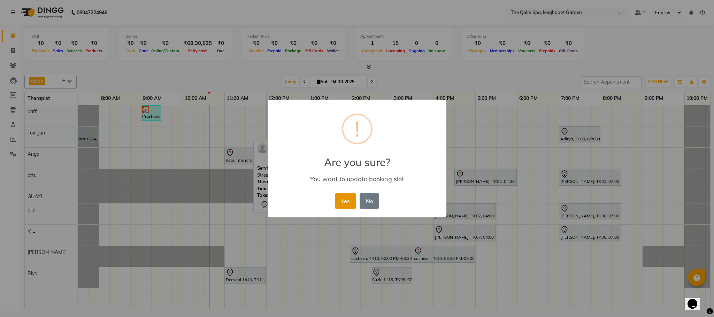
click at [342, 195] on button "Yes" at bounding box center [345, 200] width 21 height 15
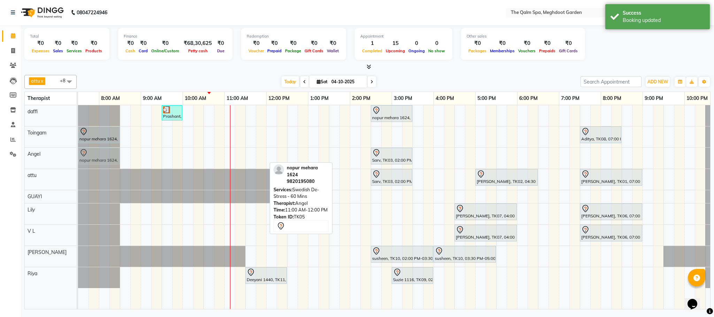
scroll to position [0, 0]
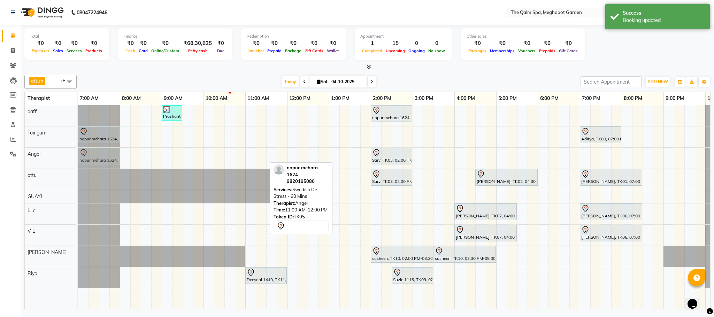
drag, startPoint x: 259, startPoint y: 153, endPoint x: 113, endPoint y: 159, distance: 145.5
click at [78, 159] on div "nopur mehara 1624, TK05, 11:00 AM-12:00 PM, Swedish De-Stress - 60 Mins Sarv, T…" at bounding box center [78, 158] width 0 height 21
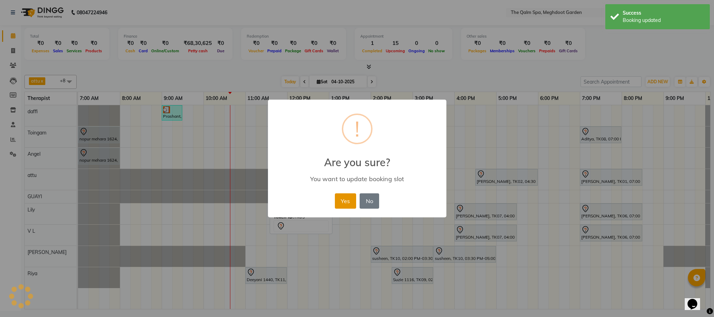
click at [347, 199] on button "Yes" at bounding box center [345, 200] width 21 height 15
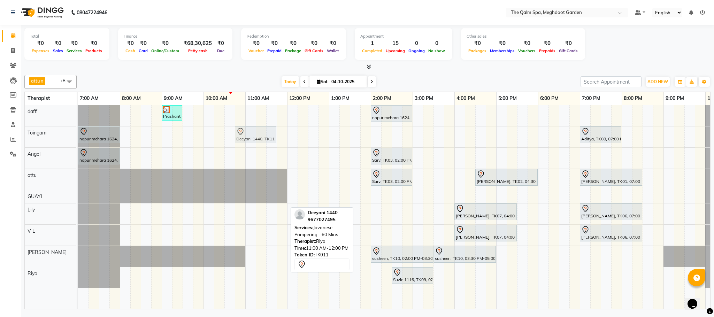
drag, startPoint x: 268, startPoint y: 275, endPoint x: 255, endPoint y: 137, distance: 138.3
click at [255, 137] on tbody "Prashant, TK04, 09:00 AM-09:30 AM, Signature Foot Massage - 30 Mins nopur mehar…" at bounding box center [412, 196] width 669 height 183
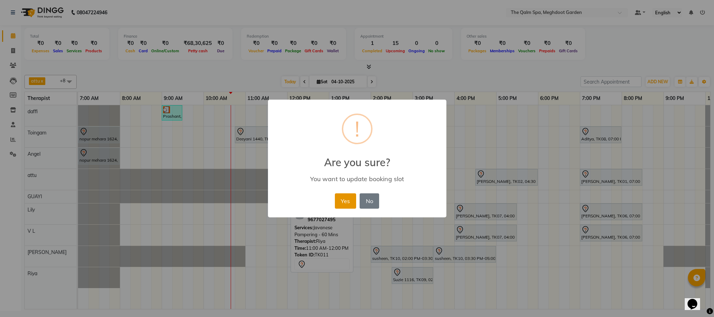
click at [347, 196] on button "Yes" at bounding box center [345, 200] width 21 height 15
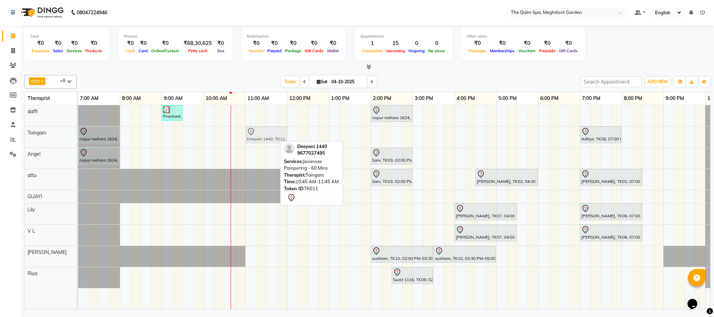
drag, startPoint x: 262, startPoint y: 140, endPoint x: 270, endPoint y: 139, distance: 8.4
click at [78, 139] on div "nopur mehara 1624, TK05, 07:00 AM-08:00 AM, Swedish De-Stress - 60 Mins Deeyani…" at bounding box center [78, 137] width 0 height 21
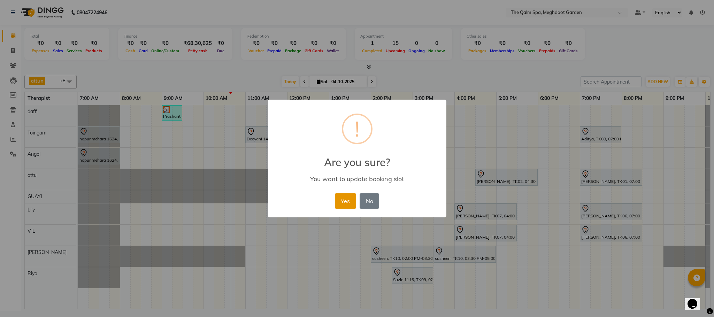
click at [348, 201] on button "Yes" at bounding box center [345, 200] width 21 height 15
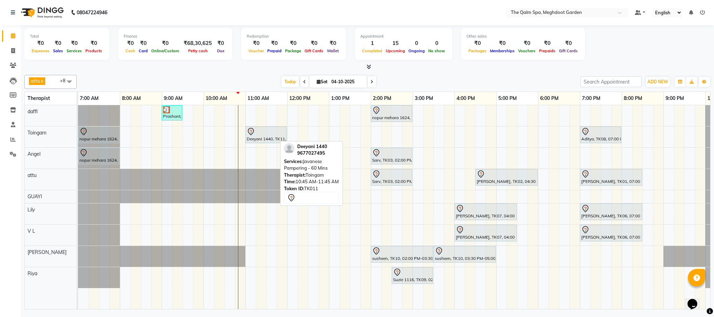
drag, startPoint x: 263, startPoint y: 268, endPoint x: 617, endPoint y: 45, distance: 418.8
click at [617, 45] on div "Total ₹0 Expenses ₹0 Sales ₹0 Services ₹0 Products Finance ₹0 Cash ₹0 Card ₹0 O…" at bounding box center [367, 45] width 686 height 34
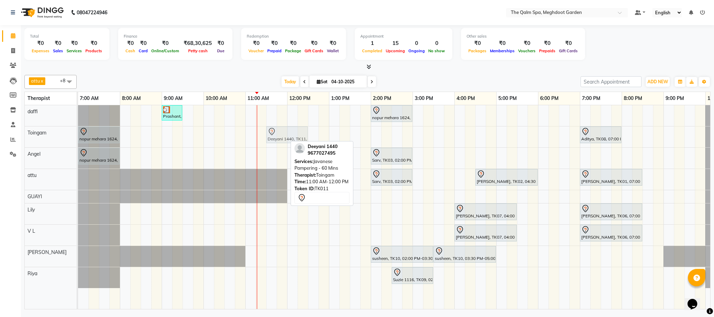
drag, startPoint x: 260, startPoint y: 139, endPoint x: 282, endPoint y: 135, distance: 21.7
click at [78, 135] on div "nopur mehara 1624, TK05, 07:00 AM-08:00 AM, Swedish De-Stress - 60 Mins Deeyani…" at bounding box center [78, 137] width 0 height 21
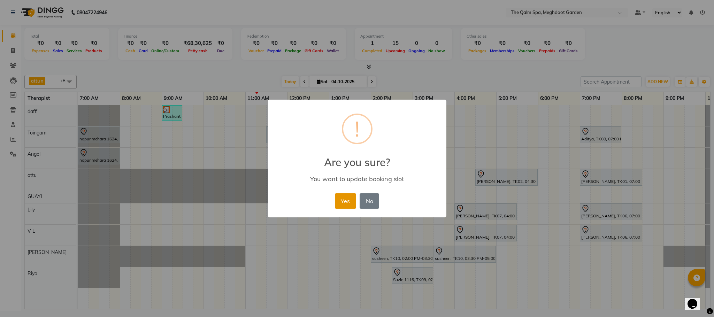
click at [347, 199] on button "Yes" at bounding box center [345, 200] width 21 height 15
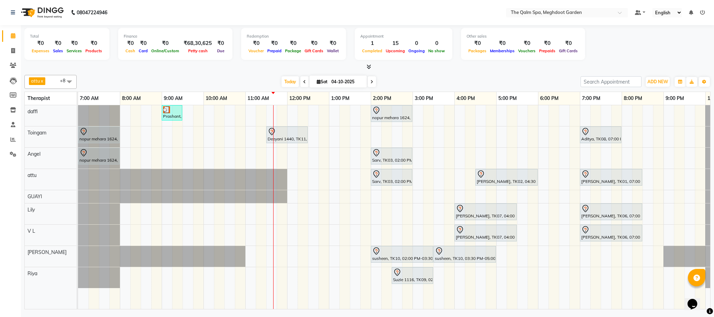
click at [368, 84] on span at bounding box center [372, 81] width 8 height 11
type input "05-10-2025"
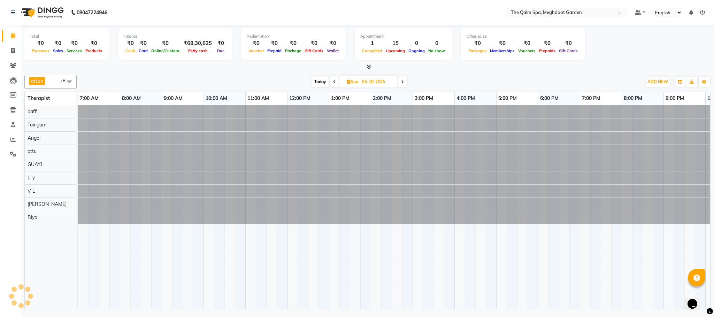
scroll to position [0, 37]
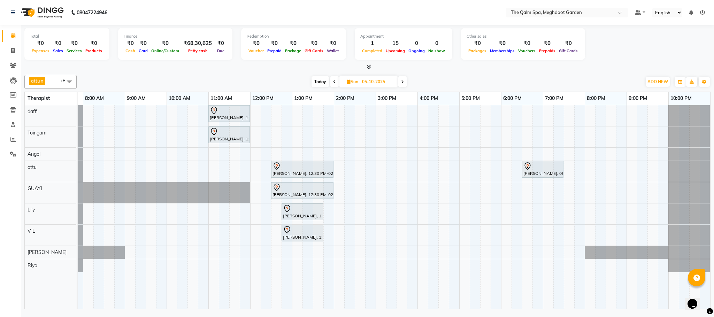
click at [592, 135] on div "Gokul Maheshwari, 11:00 AM-12:00 PM, Swedish De-Stress - 60 Mins Vishal Bhandar…" at bounding box center [375, 207] width 669 height 204
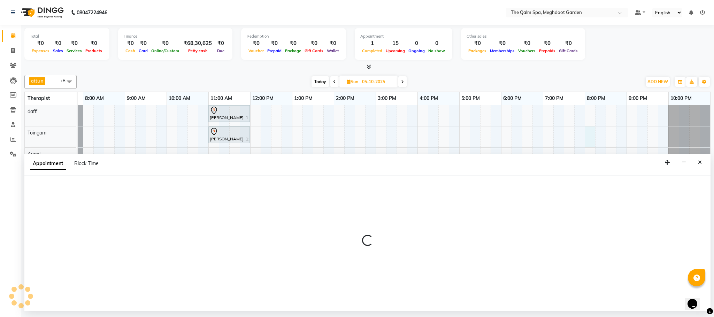
select select "79343"
select select "1200"
select select "tentative"
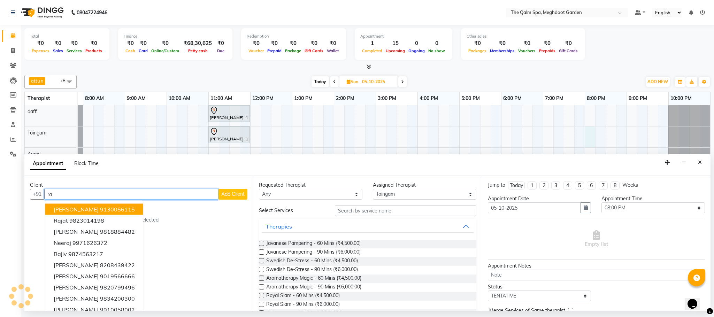
type input "r"
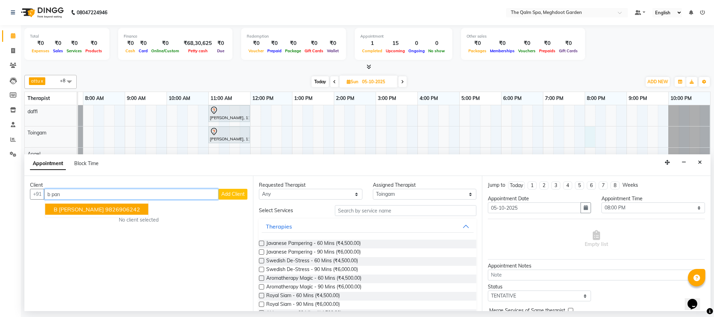
click at [105, 213] on ngb-highlight "9826906242" at bounding box center [122, 209] width 35 height 7
type input "9826906242"
click at [84, 213] on div "Client +91 9826906242 b pandya 9826906242 Add Client No client selected" at bounding box center [138, 243] width 229 height 135
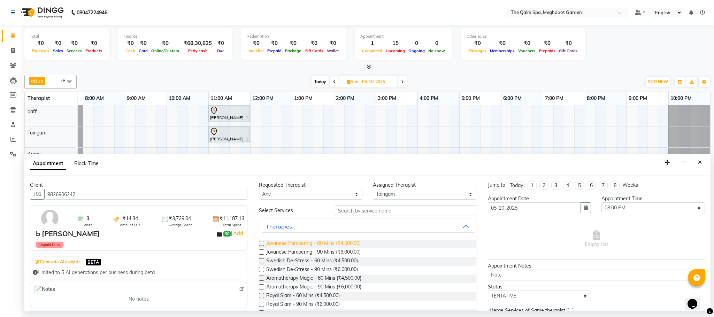
click at [338, 242] on span "Javanese Pampering - 60 Mins (₹4,500.00)" at bounding box center [313, 244] width 94 height 9
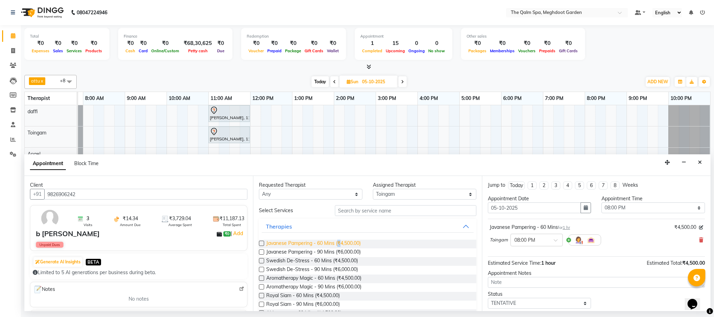
click at [338, 242] on span "Javanese Pampering - 60 Mins (₹4,500.00)" at bounding box center [313, 244] width 94 height 9
checkbox input "false"
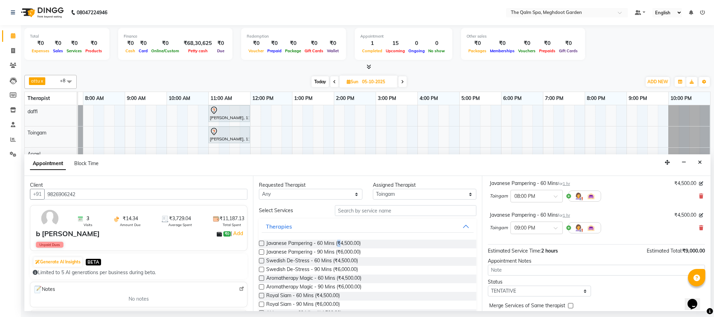
scroll to position [74, 0]
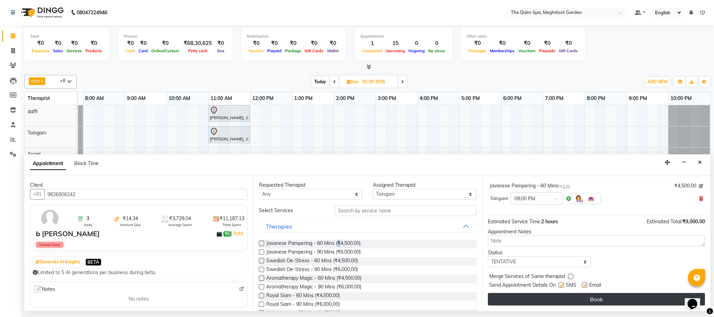
click at [568, 298] on button "Book" at bounding box center [596, 299] width 217 height 13
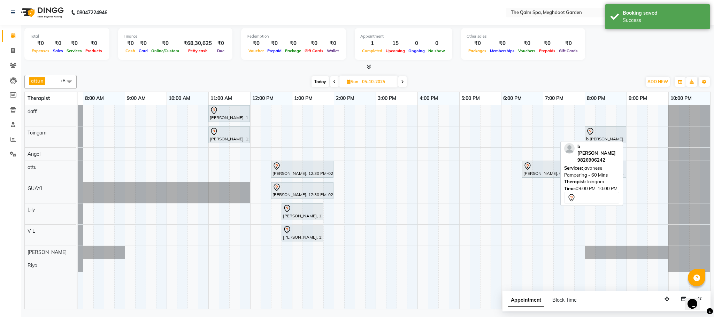
drag, startPoint x: 653, startPoint y: 134, endPoint x: 607, endPoint y: 169, distance: 58.2
click at [607, 169] on div "attu x daffi x Lily x Riya x Toingam x V L x Raj Shrivas x GUAYI x Angel x +8 S…" at bounding box center [367, 190] width 686 height 237
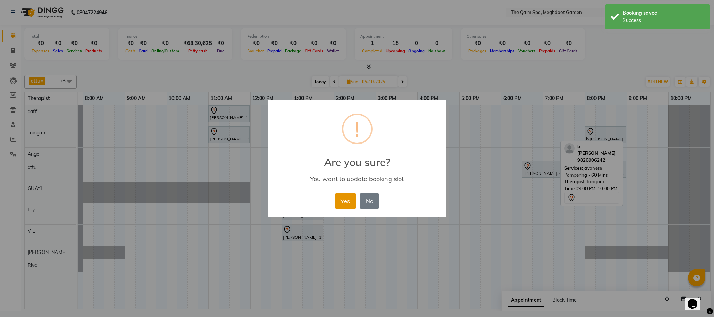
click at [345, 202] on button "Yes" at bounding box center [345, 200] width 21 height 15
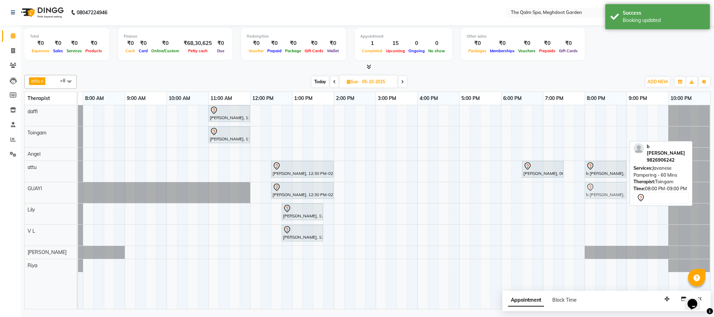
drag, startPoint x: 603, startPoint y: 132, endPoint x: 597, endPoint y: 182, distance: 50.6
click at [599, 192] on tbody "Gokul Maheshwari, 11:00 AM-12:00 PM, Swedish De-Stress - 60 Mins Vishal Bhandar…" at bounding box center [375, 188] width 669 height 167
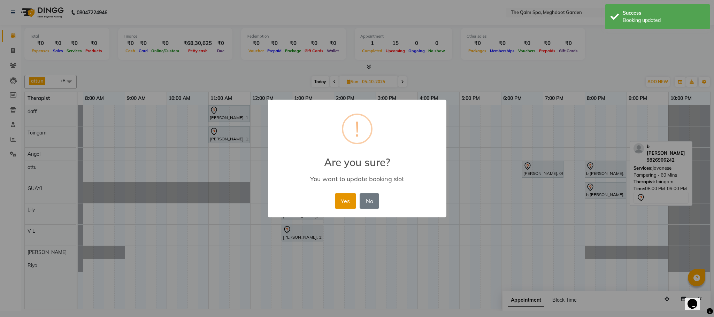
click at [341, 201] on button "Yes" at bounding box center [345, 200] width 21 height 15
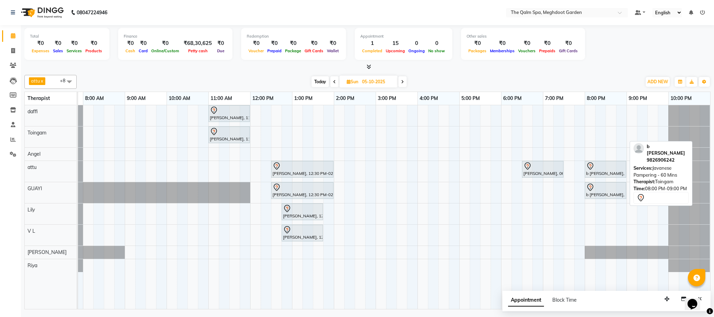
click at [325, 82] on span "Today" at bounding box center [320, 81] width 17 height 11
type input "04-10-2025"
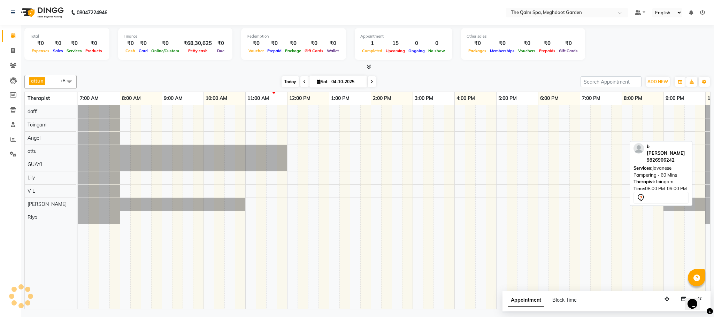
scroll to position [0, 37]
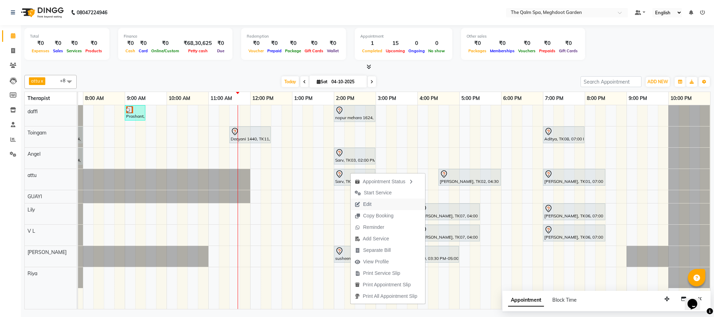
click at [380, 202] on button "Edit" at bounding box center [388, 205] width 75 height 12
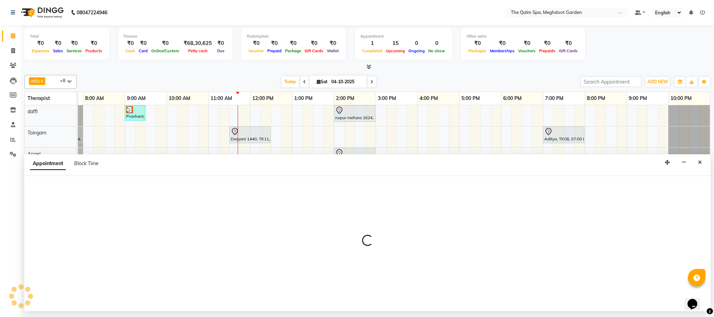
select select "tentative"
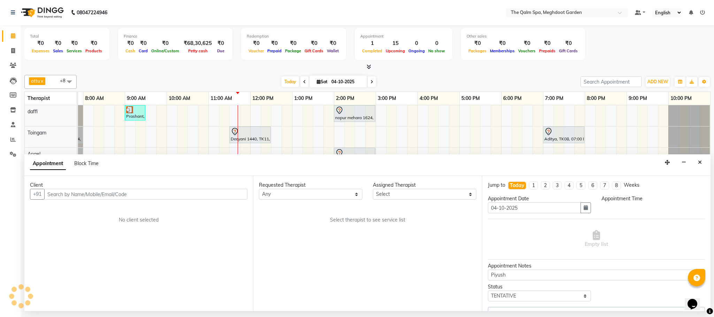
select select "840"
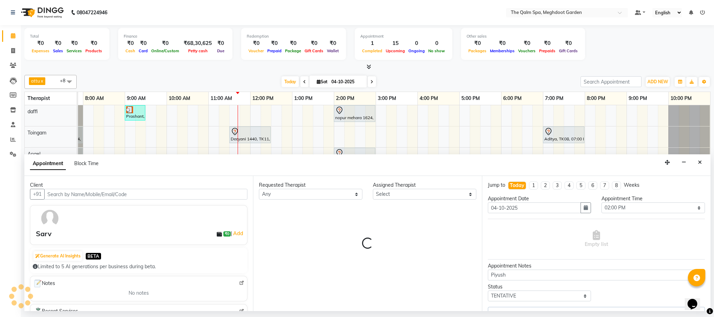
select select "90357"
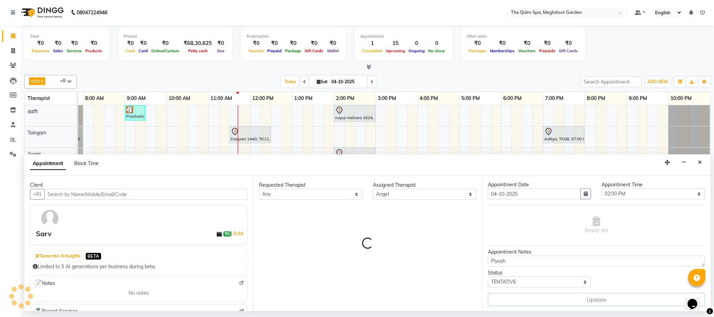
select select "3174"
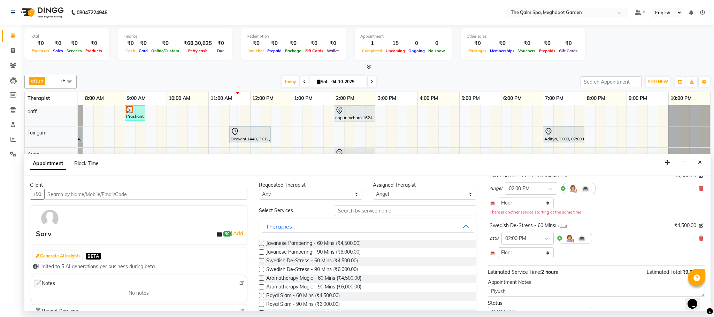
scroll to position [83, 0]
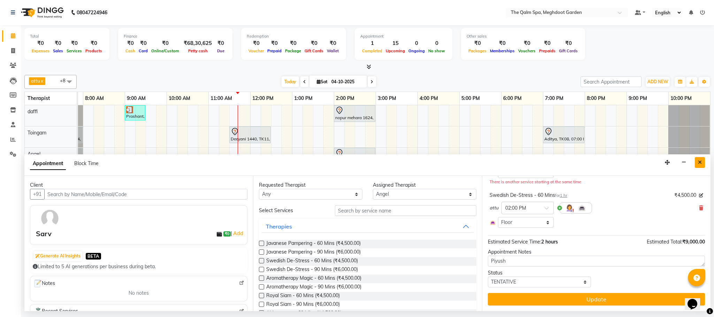
click at [699, 164] on icon "Close" at bounding box center [700, 162] width 4 height 5
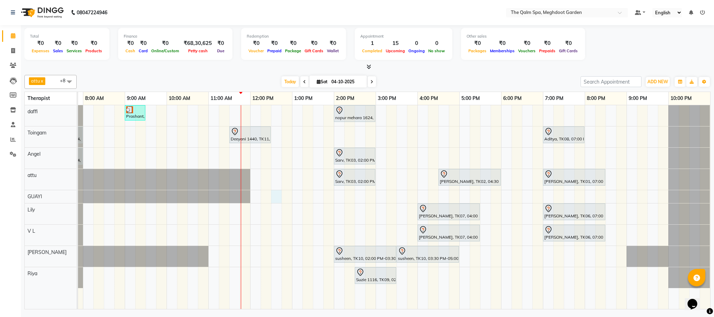
click at [274, 195] on div "Prashant, TK04, 09:00 AM-09:30 AM, Signature Foot Massage - 30 Mins nopur mehar…" at bounding box center [375, 207] width 669 height 204
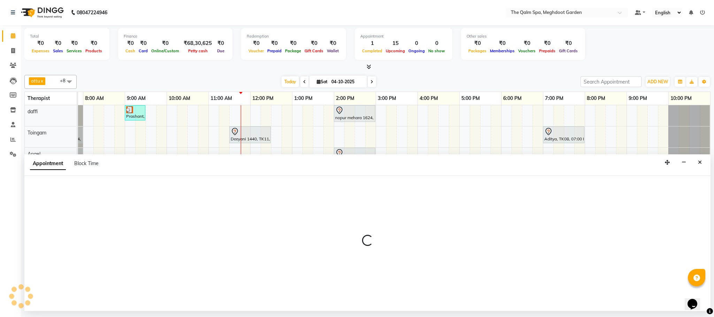
select select "48471"
select select "750"
select select "tentative"
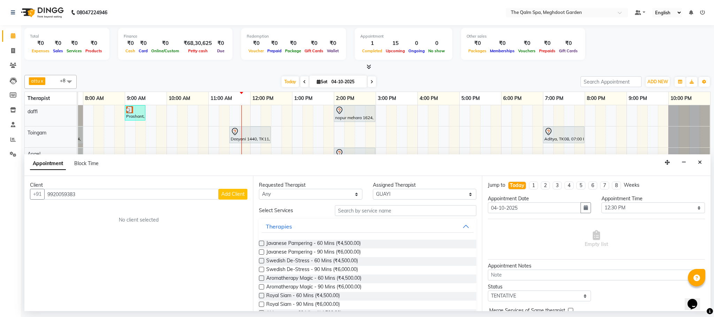
type input "9920059383"
click at [235, 192] on span "Add Client" at bounding box center [232, 194] width 23 height 6
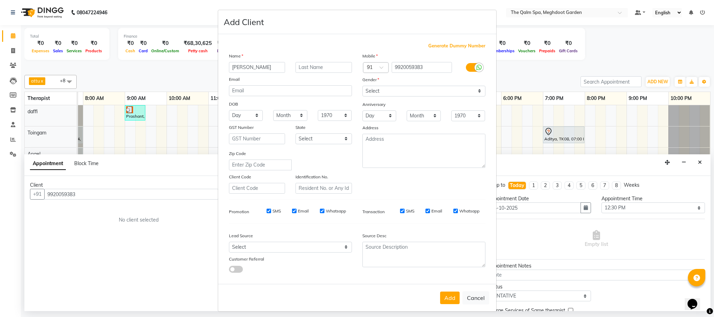
type input "[PERSON_NAME]"
click at [370, 91] on select "Select [DEMOGRAPHIC_DATA] [DEMOGRAPHIC_DATA] Other Prefer Not To Say" at bounding box center [424, 91] width 123 height 11
select select "[DEMOGRAPHIC_DATA]"
click at [363, 86] on select "Select [DEMOGRAPHIC_DATA] [DEMOGRAPHIC_DATA] Other Prefer Not To Say" at bounding box center [424, 91] width 123 height 11
click at [448, 296] on button "Add" at bounding box center [450, 298] width 20 height 13
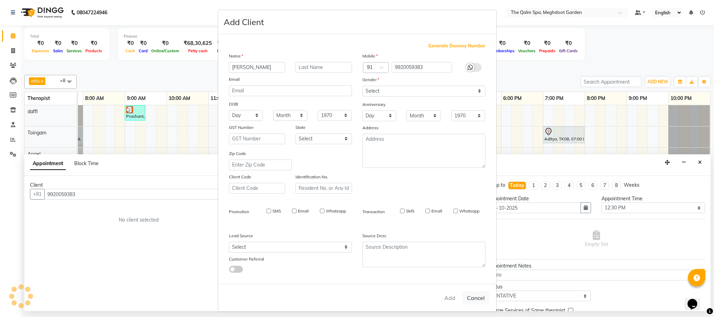
select select
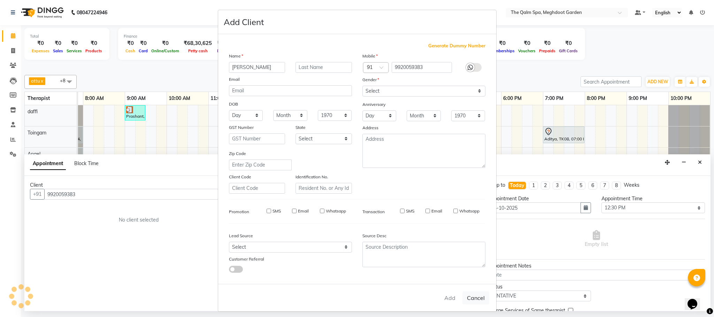
select select
checkbox input "false"
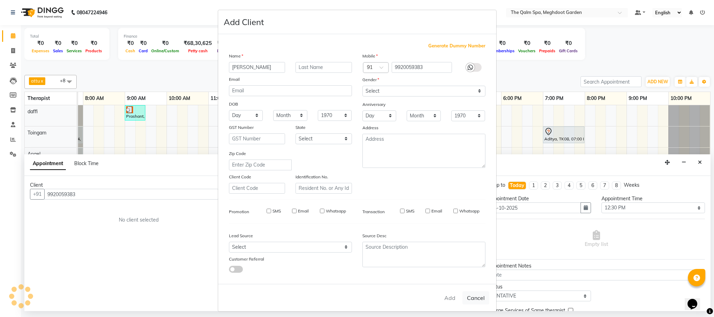
checkbox input "false"
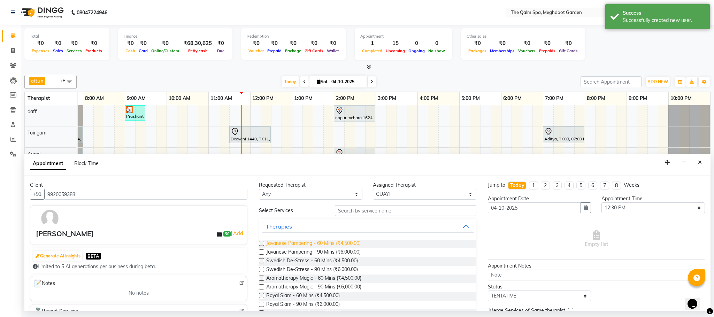
click at [344, 246] on span "Javanese Pampering - 60 Mins (₹4,500.00)" at bounding box center [313, 244] width 94 height 9
checkbox input "false"
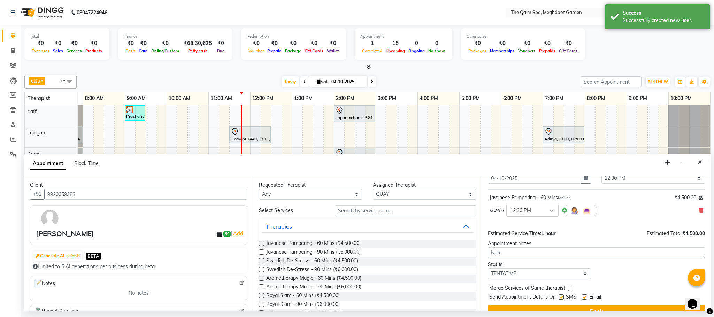
scroll to position [43, 0]
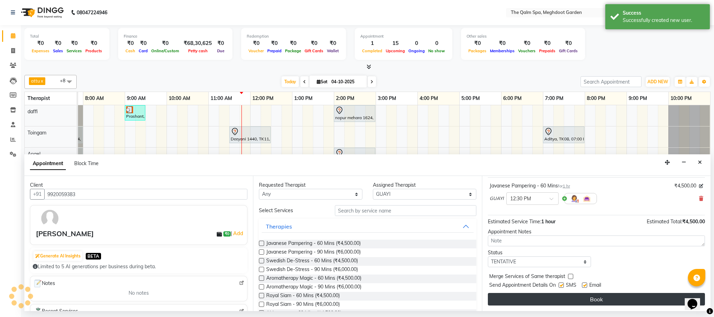
click at [605, 297] on button "Book" at bounding box center [596, 299] width 217 height 13
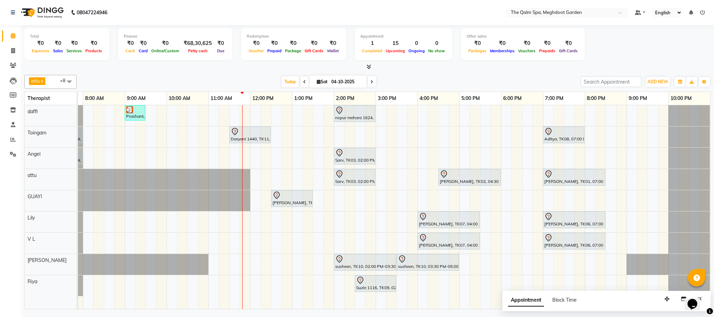
click at [68, 81] on span at bounding box center [69, 81] width 14 height 13
click at [34, 116] on div "Rajan" at bounding box center [50, 114] width 45 height 7
checkbox input "true"
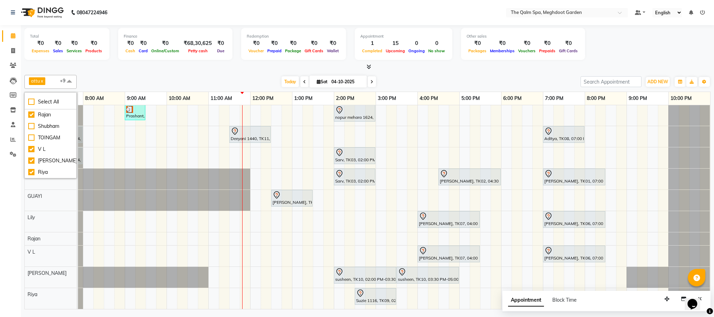
scroll to position [10, 0]
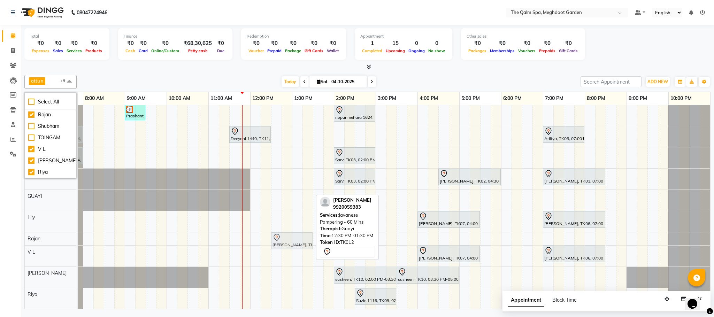
drag, startPoint x: 294, startPoint y: 185, endPoint x: 290, endPoint y: 221, distance: 35.4
click at [290, 221] on div "Prashant, TK04, 09:00 AM-09:30 AM, Signature Foot Massage - 30 Mins nopur mehar…" at bounding box center [375, 207] width 669 height 204
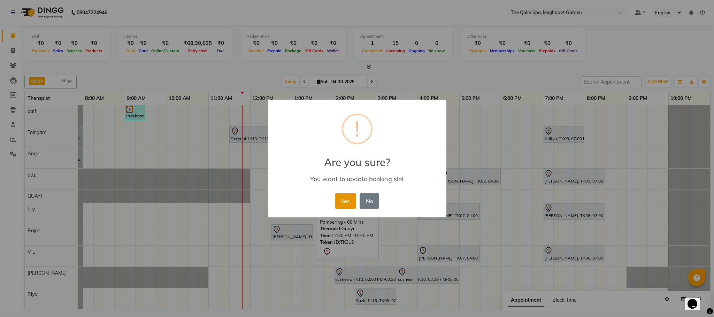
click at [337, 201] on button "Yes" at bounding box center [345, 200] width 21 height 15
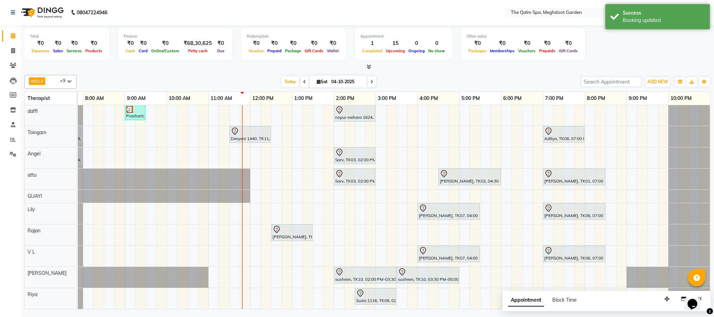
scroll to position [0, 0]
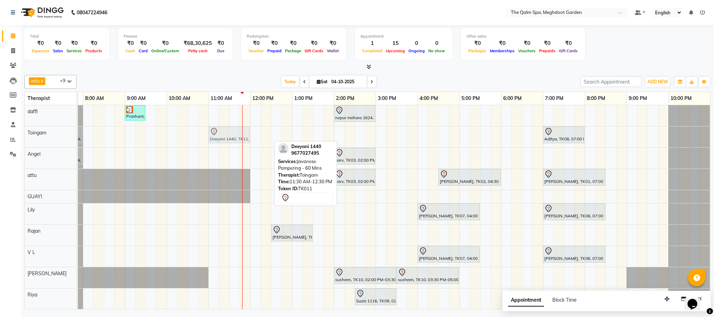
drag, startPoint x: 253, startPoint y: 129, endPoint x: 234, endPoint y: 136, distance: 20.3
click at [41, 136] on div "nopur mehara 1624, TK05, 07:00 AM-08:00 AM, Swedish De-Stress - 60 Mins Deeyani…" at bounding box center [41, 137] width 0 height 21
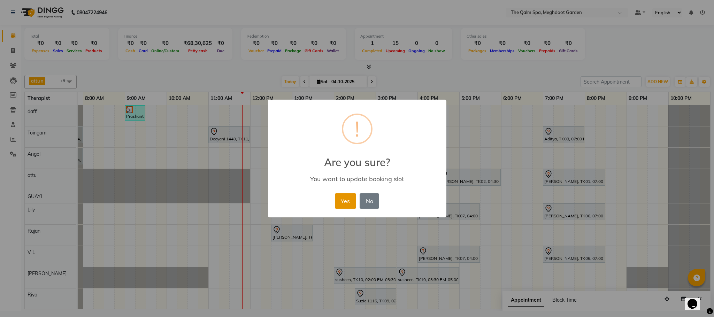
click at [347, 204] on button "Yes" at bounding box center [345, 200] width 21 height 15
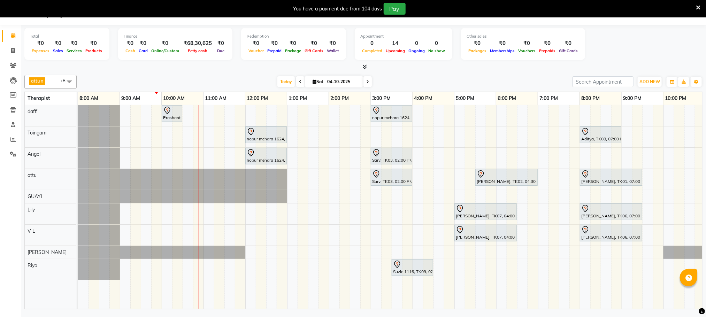
scroll to position [0, 42]
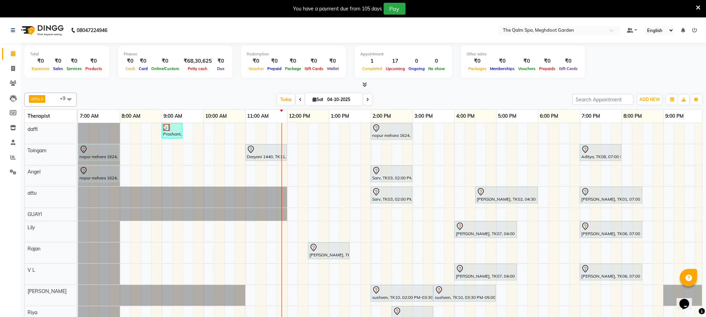
click at [366, 101] on icon at bounding box center [367, 100] width 3 height 4
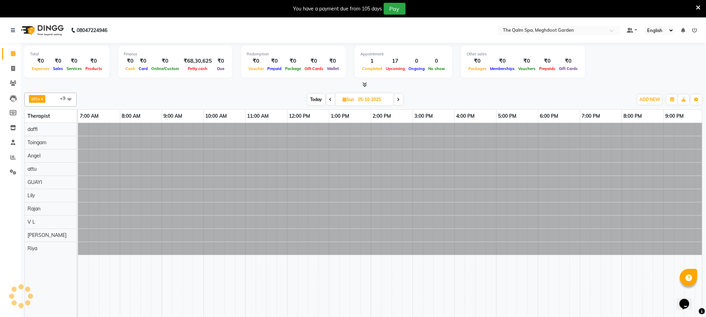
scroll to position [0, 45]
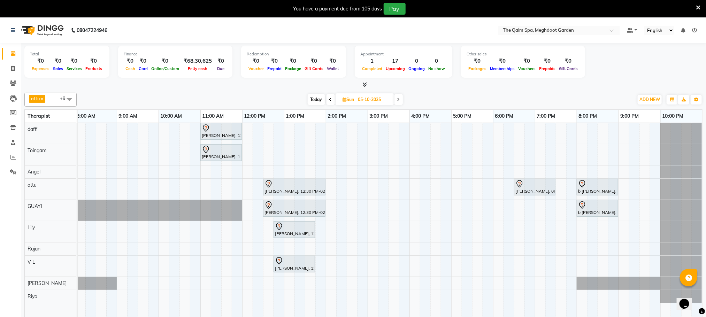
click at [313, 101] on span "Today" at bounding box center [316, 99] width 17 height 11
type input "04-10-2025"
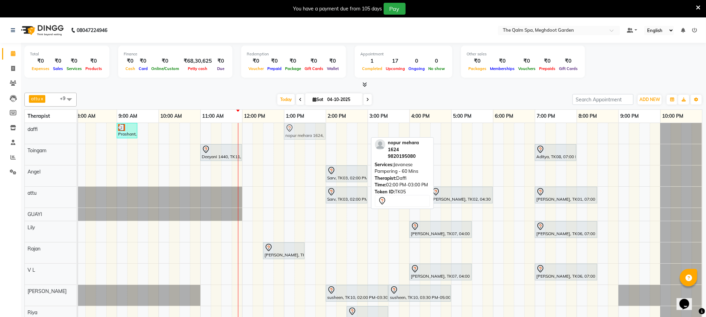
drag, startPoint x: 344, startPoint y: 130, endPoint x: 303, endPoint y: 130, distance: 41.1
click at [33, 130] on div "Prashant, TK04, 09:00 AM-09:30 AM, Signature Foot Massage - 30 Mins nopur mehar…" at bounding box center [33, 133] width 0 height 21
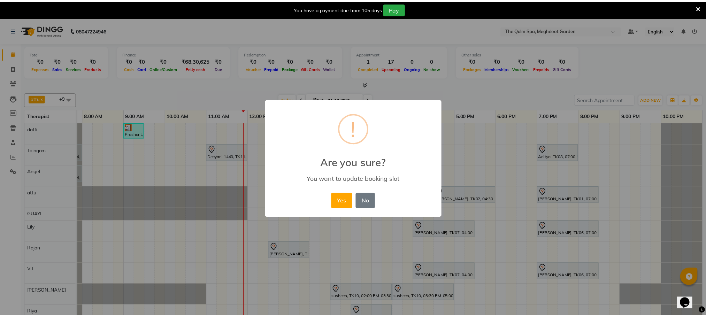
scroll to position [0, 37]
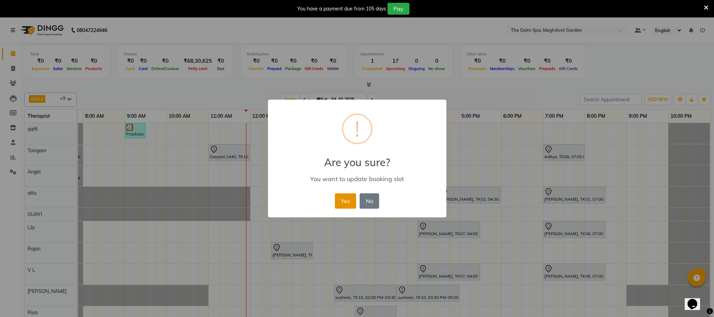
click at [339, 198] on button "Yes" at bounding box center [345, 200] width 21 height 15
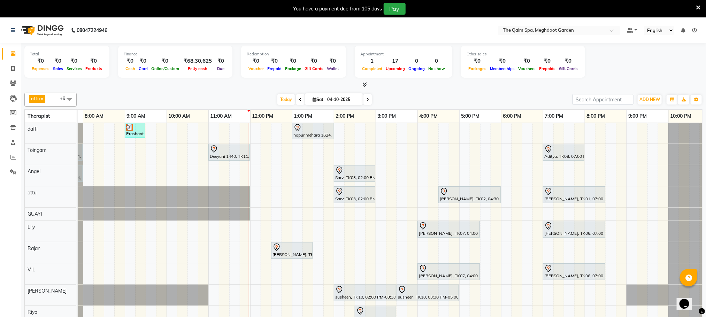
scroll to position [0, 0]
click at [255, 172] on div "Prashant, TK04, 09:00 AM-09:30 AM, Signature Foot Massage - 30 Mins nopur mehar…" at bounding box center [375, 225] width 669 height 204
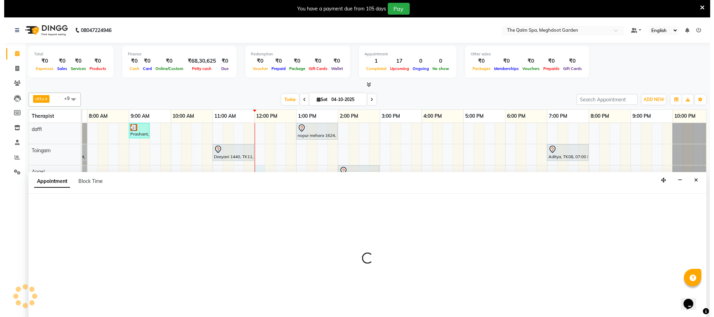
scroll to position [18, 0]
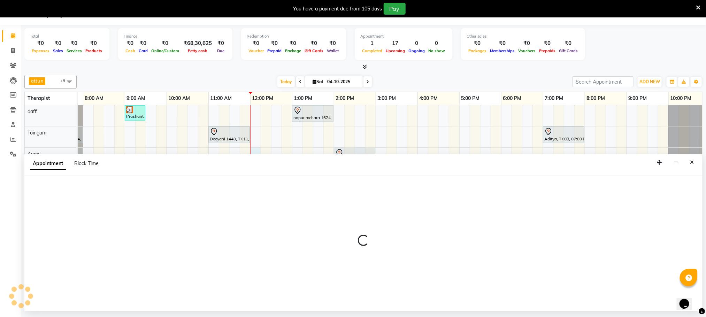
select select "90357"
select select "720"
select select "tentative"
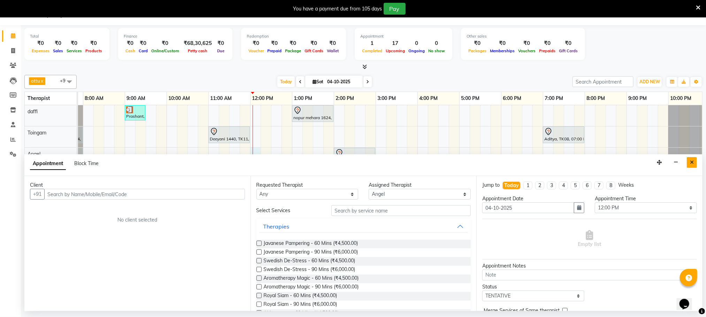
click at [692, 165] on icon "Close" at bounding box center [692, 162] width 4 height 5
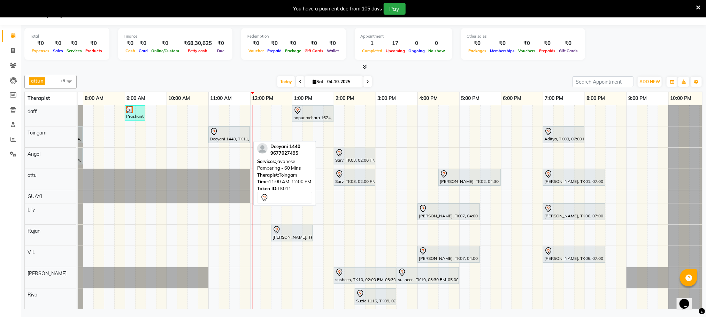
click at [237, 139] on div "Deeyani 1440, TK11, 11:00 AM-12:00 PM, Javanese Pampering - 60 Mins" at bounding box center [229, 135] width 40 height 15
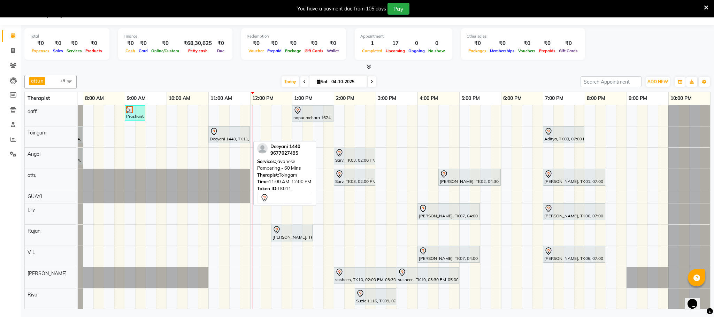
select select "7"
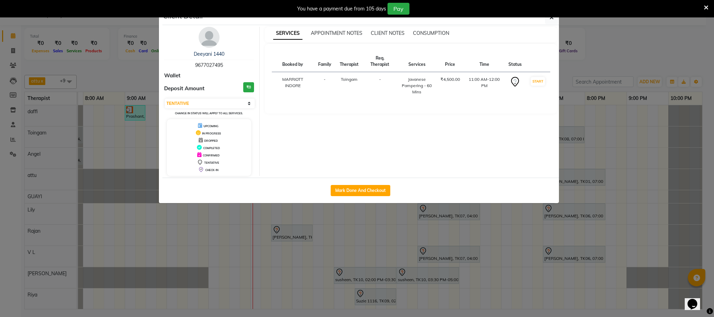
click at [706, 8] on icon at bounding box center [706, 8] width 5 height 6
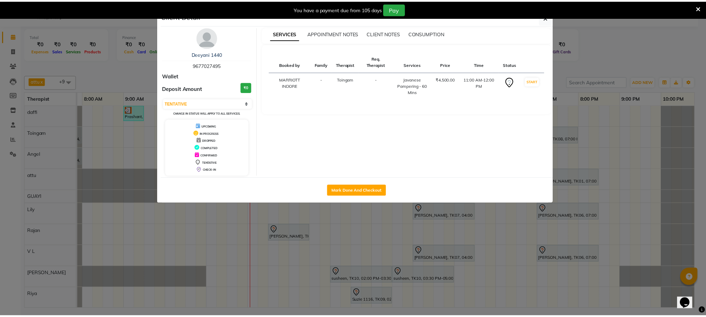
scroll to position [0, 0]
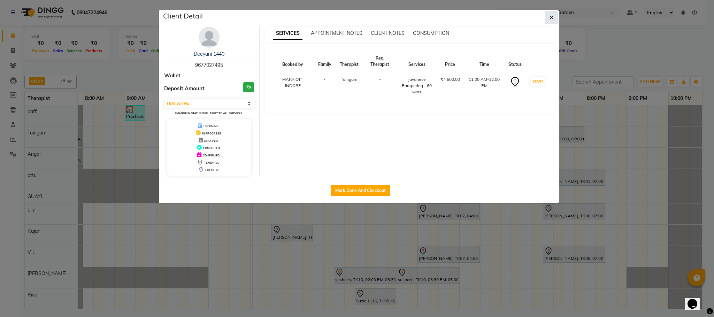
click at [552, 17] on icon "button" at bounding box center [552, 18] width 4 height 6
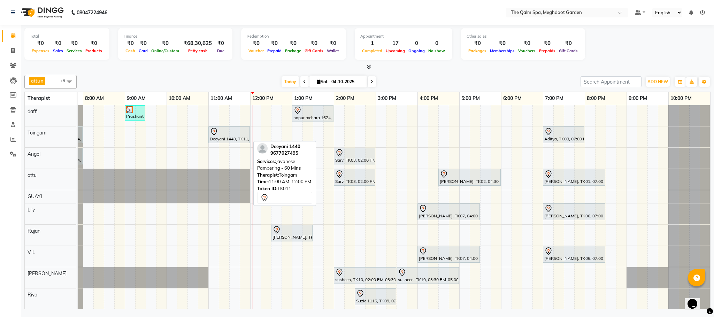
click at [226, 137] on div "Deeyani 1440, TK11, 11:00 AM-12:00 PM, Javanese Pampering - 60 Mins" at bounding box center [229, 135] width 40 height 15
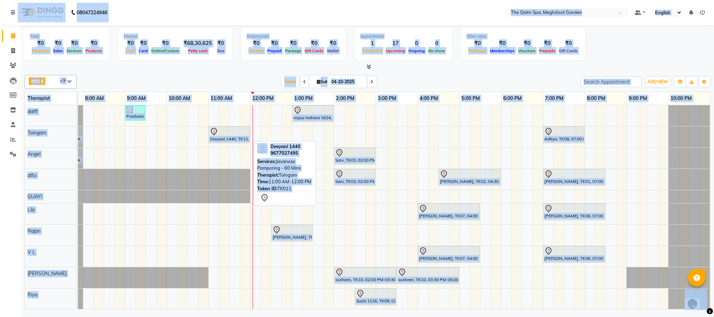
select select "7"
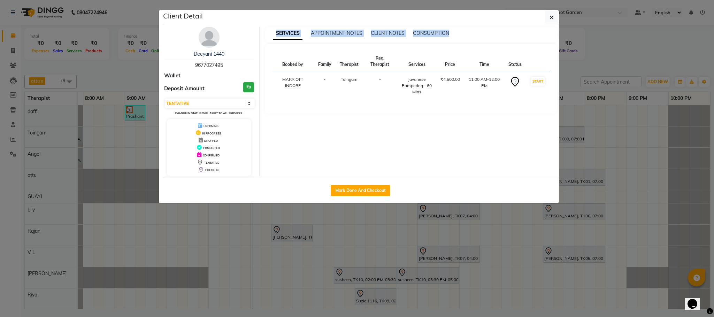
click at [265, 135] on div "Deeyani 1440 9677027495 Wallet Deposit Amount ₹0 Select IN SERVICE CONFIRMED TE…" at bounding box center [361, 101] width 404 height 149
click at [554, 16] on button "button" at bounding box center [551, 17] width 13 height 13
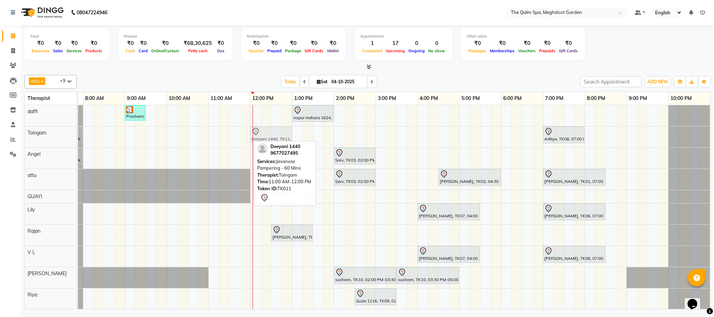
drag, startPoint x: 226, startPoint y: 137, endPoint x: 267, endPoint y: 142, distance: 41.1
click at [267, 142] on div "attu x daffi x Lily x Riya x Toingam x V L x Raj Shrivas x GUAYI x Angel x Raja…" at bounding box center [367, 190] width 686 height 237
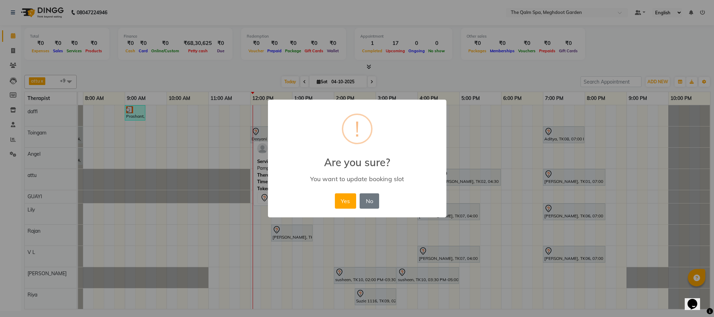
drag, startPoint x: 347, startPoint y: 202, endPoint x: 342, endPoint y: 200, distance: 4.7
click at [347, 203] on button "Yes" at bounding box center [345, 200] width 21 height 15
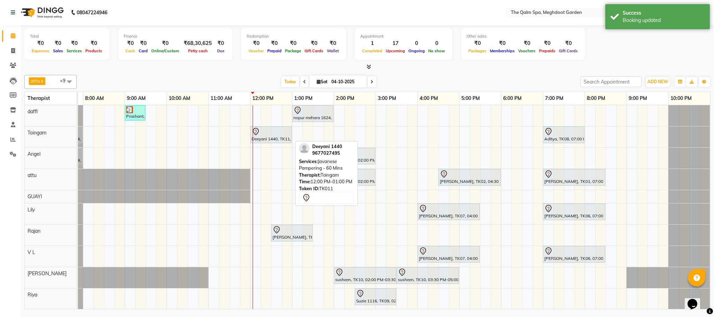
click at [271, 135] on div at bounding box center [271, 132] width 39 height 8
select select "7"
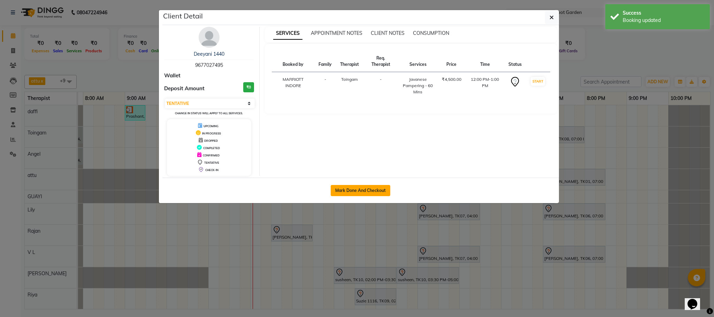
click at [344, 193] on button "Mark Done And Checkout" at bounding box center [361, 190] width 60 height 11
select select "service"
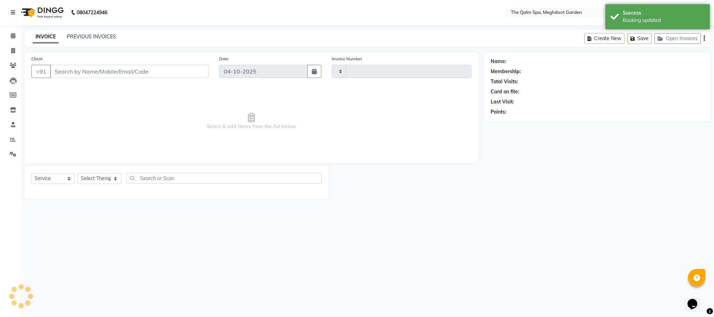
type input "2240"
select select "6401"
type input "9677027495"
select select "79343"
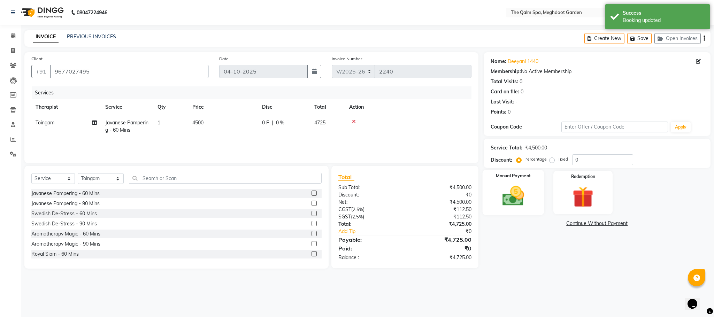
click at [522, 193] on img at bounding box center [514, 196] width 36 height 25
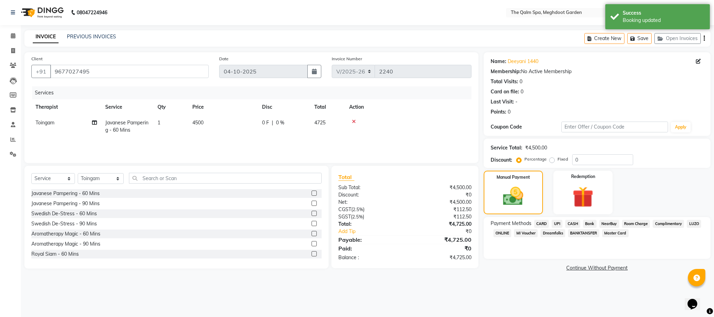
click at [549, 224] on div "UPI" at bounding box center [556, 224] width 14 height 9
click at [544, 223] on span "CARD" at bounding box center [541, 224] width 15 height 8
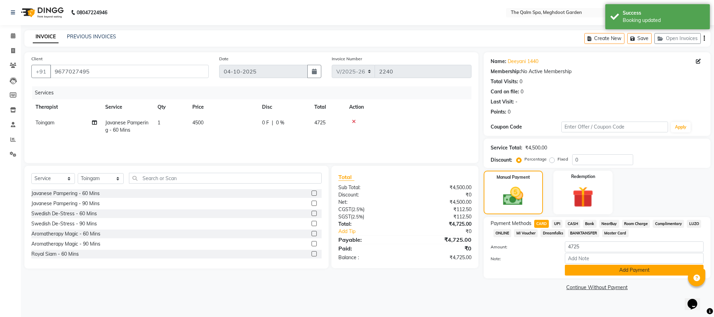
click at [610, 269] on button "Add Payment" at bounding box center [634, 270] width 139 height 11
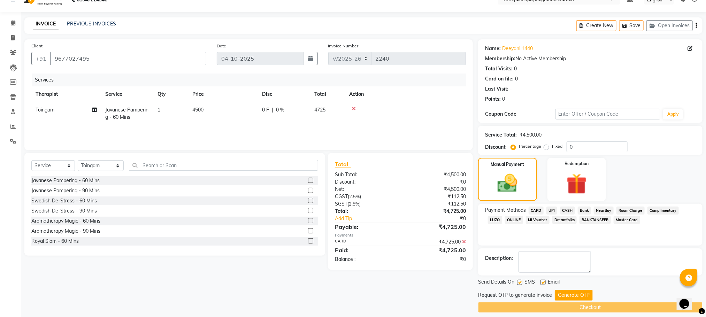
scroll to position [20, 0]
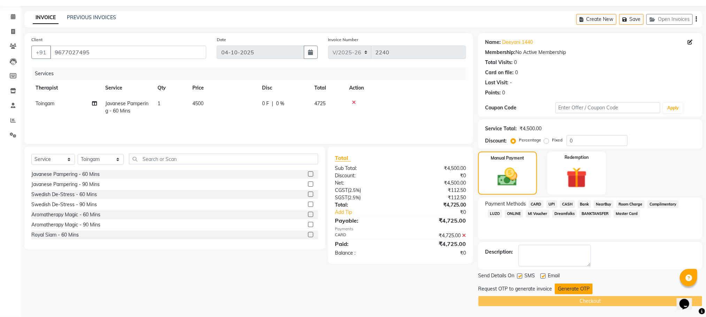
click at [571, 285] on button "Generate OTP" at bounding box center [574, 289] width 38 height 11
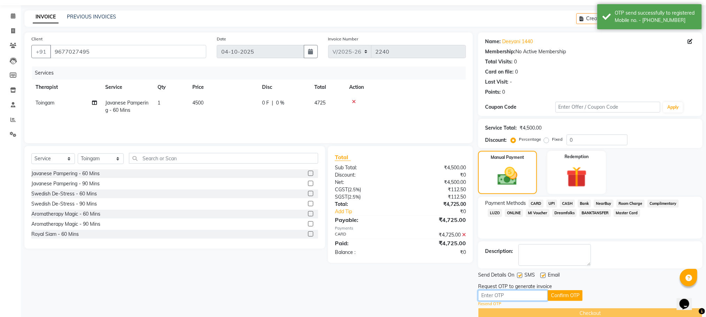
click at [508, 298] on input "text" at bounding box center [513, 295] width 70 height 11
type input "2192"
click at [563, 294] on button "Confirm OTP" at bounding box center [565, 295] width 35 height 11
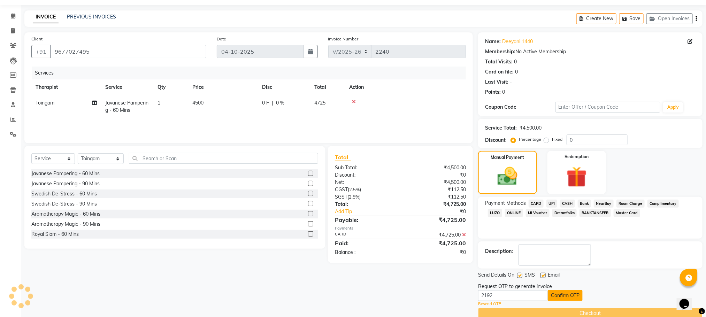
scroll to position [6, 0]
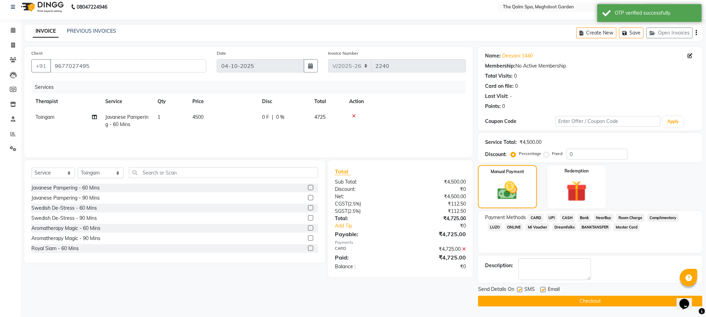
click at [547, 299] on button "Checkout" at bounding box center [590, 301] width 225 height 11
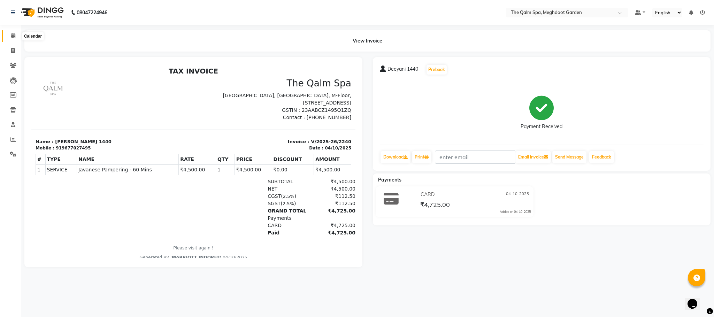
click at [7, 37] on span at bounding box center [13, 36] width 12 height 8
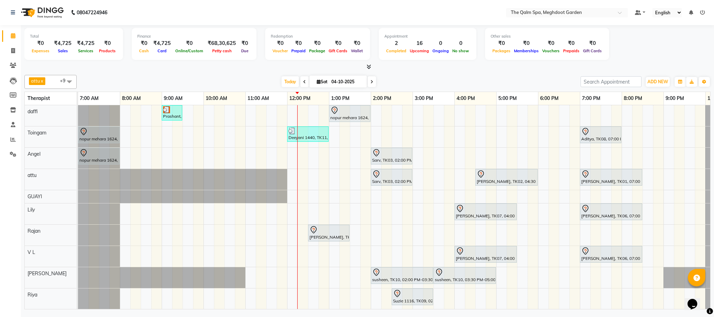
click at [301, 81] on span at bounding box center [305, 81] width 8 height 11
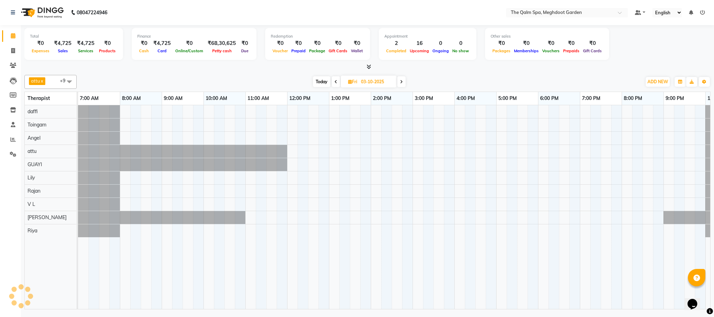
scroll to position [0, 37]
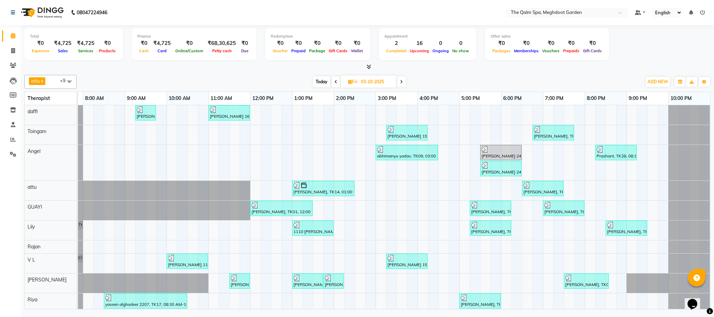
click at [335, 81] on icon at bounding box center [336, 82] width 3 height 4
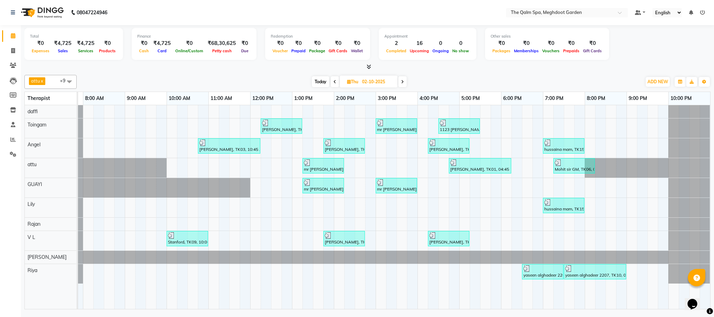
click at [335, 82] on icon at bounding box center [335, 82] width 3 height 4
click at [335, 82] on span at bounding box center [335, 81] width 8 height 11
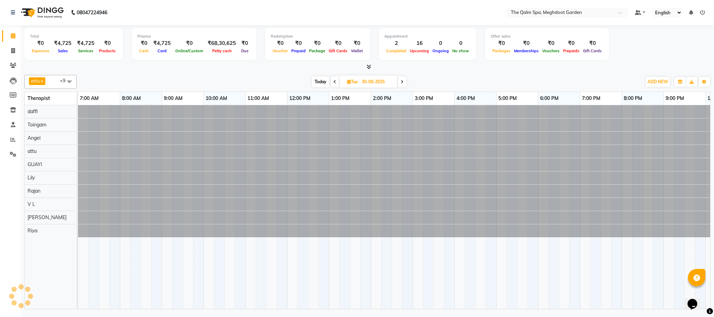
scroll to position [0, 45]
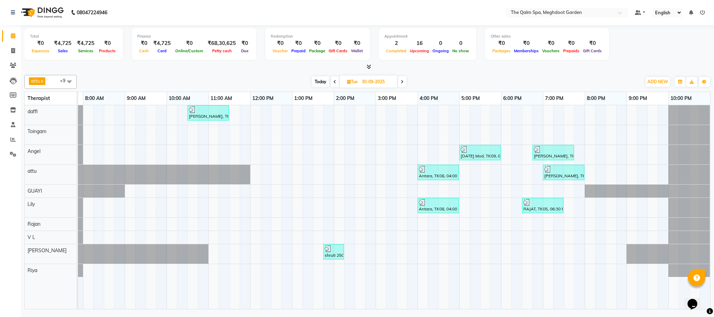
click at [335, 82] on icon at bounding box center [335, 82] width 3 height 4
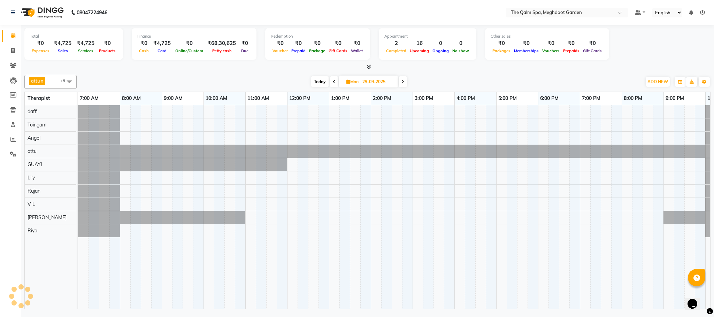
scroll to position [0, 37]
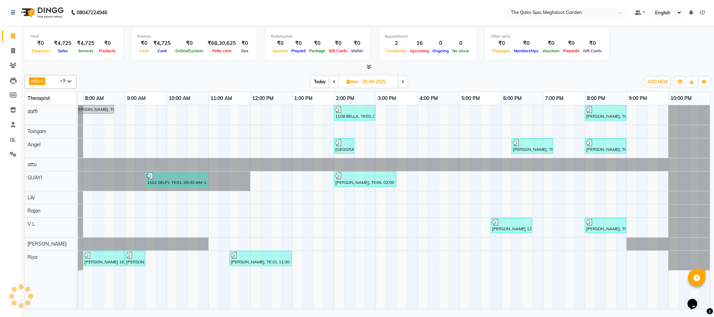
click at [402, 82] on span at bounding box center [403, 81] width 8 height 11
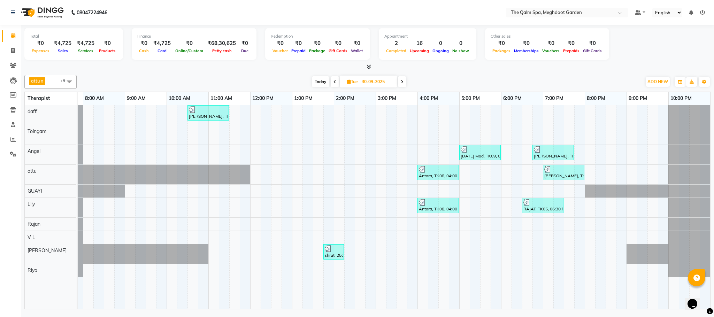
click at [402, 82] on icon at bounding box center [402, 82] width 3 height 4
click at [402, 82] on span at bounding box center [402, 81] width 8 height 11
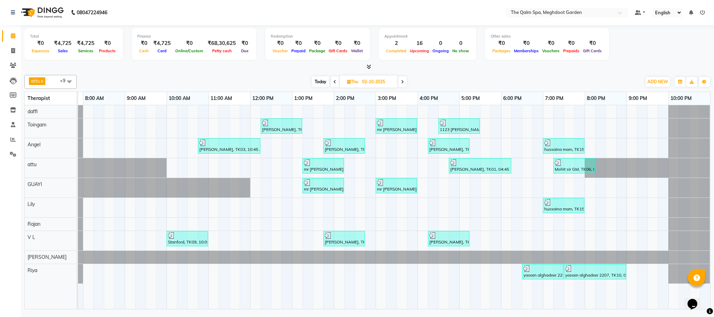
scroll to position [0, 45]
click at [334, 82] on icon at bounding box center [335, 82] width 3 height 4
type input "01-10-2025"
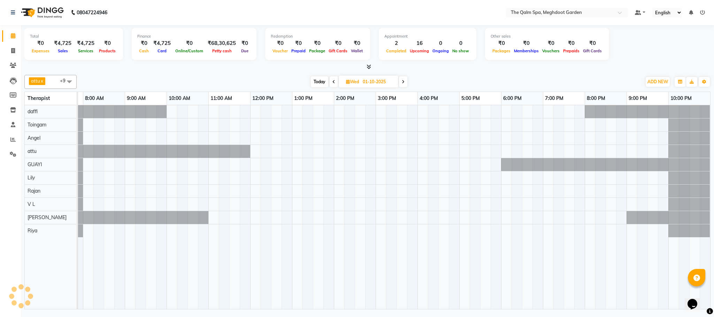
scroll to position [0, 37]
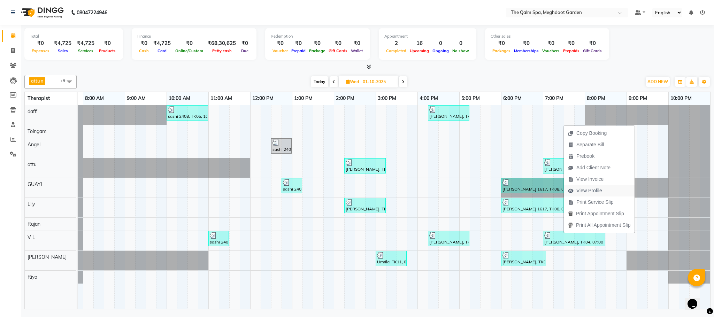
click at [602, 188] on span "View Profile" at bounding box center [590, 190] width 26 height 7
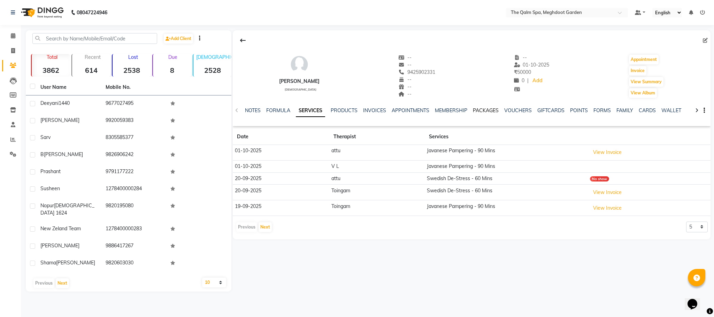
click at [491, 112] on link "PACKAGES" at bounding box center [486, 110] width 26 height 6
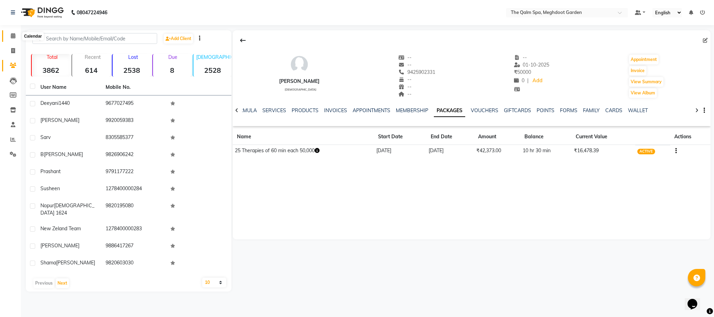
click at [8, 33] on span at bounding box center [13, 36] width 12 height 8
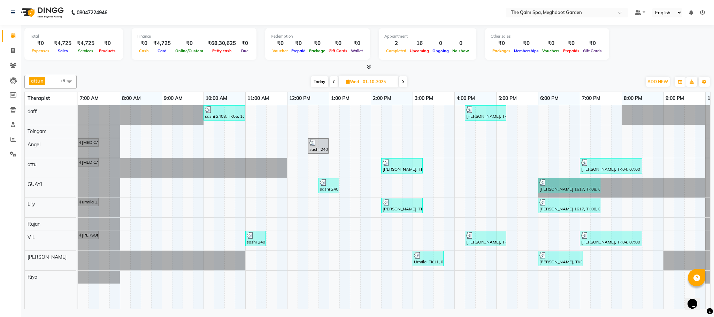
click at [317, 83] on span "Today" at bounding box center [319, 81] width 17 height 11
type input "04-10-2025"
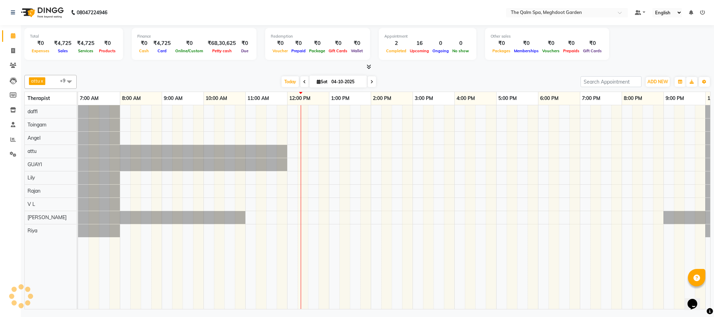
scroll to position [0, 37]
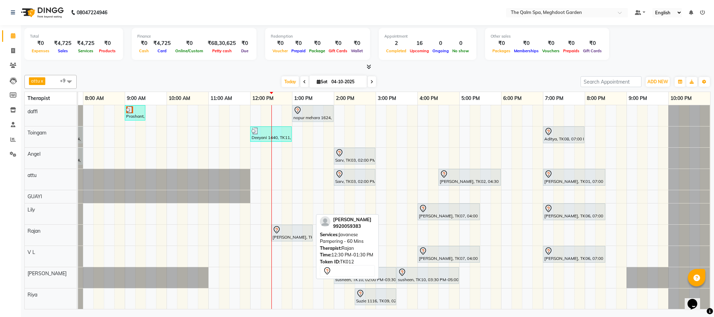
click at [299, 238] on div "kirti, TK12, 12:30 PM-01:30 PM, Javanese Pampering - 60 Mins" at bounding box center [292, 233] width 40 height 15
click at [295, 234] on div at bounding box center [292, 230] width 39 height 8
select select "7"
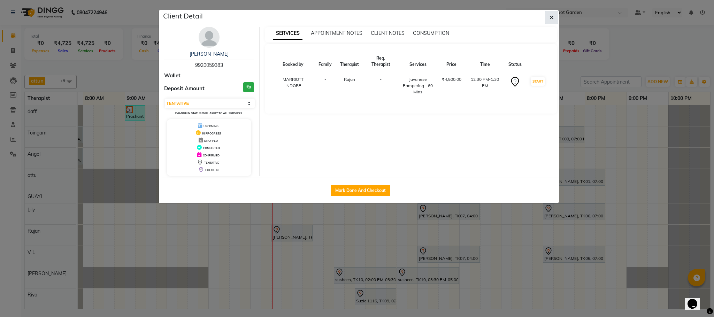
click at [547, 16] on button "button" at bounding box center [551, 17] width 13 height 13
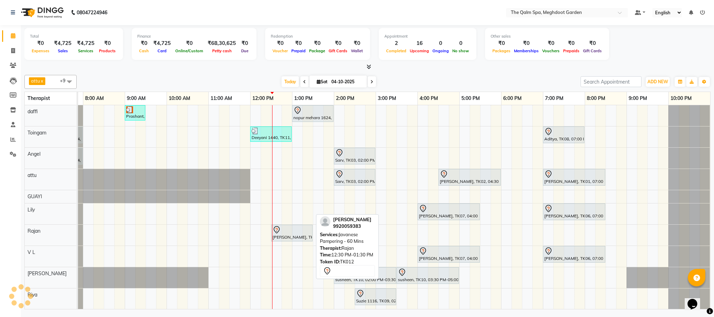
click at [301, 240] on div "kirti, TK12, 12:30 PM-01:30 PM, Javanese Pampering - 60 Mins" at bounding box center [292, 233] width 40 height 15
select select "7"
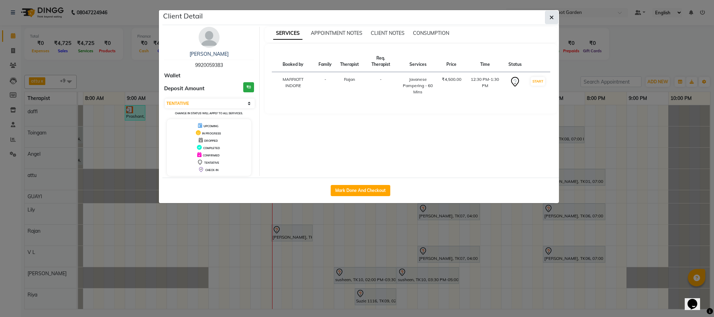
click at [550, 19] on icon "button" at bounding box center [552, 18] width 4 height 6
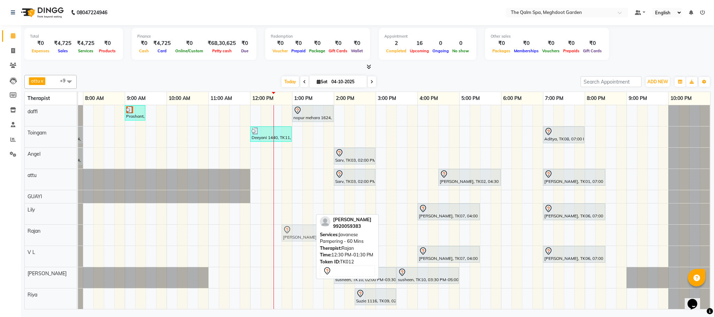
drag, startPoint x: 280, startPoint y: 235, endPoint x: 288, endPoint y: 236, distance: 8.1
click at [41, 236] on div "kirti, TK12, 12:30 PM-01:30 PM, Javanese Pampering - 60 Mins kirti, TK12, 12:30…" at bounding box center [41, 235] width 0 height 21
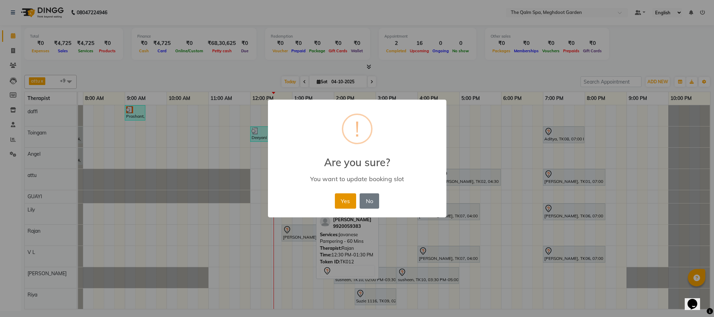
click at [341, 206] on button "Yes" at bounding box center [345, 200] width 21 height 15
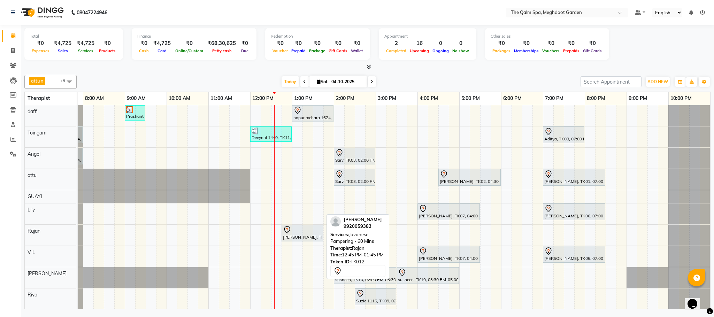
click at [300, 234] on div at bounding box center [302, 230] width 39 height 8
select select "7"
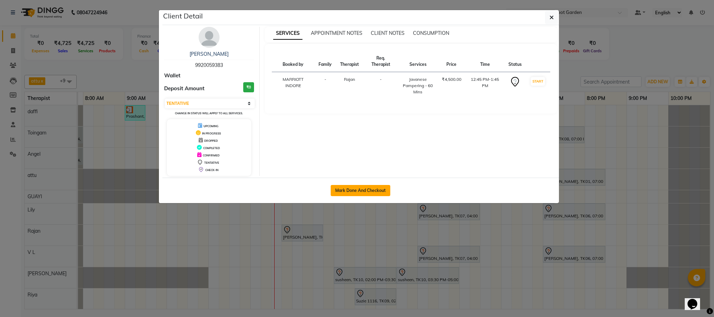
click at [340, 191] on button "Mark Done And Checkout" at bounding box center [361, 190] width 60 height 11
select select "service"
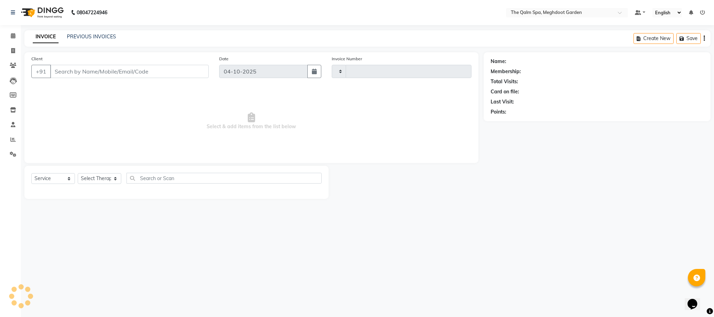
type input "2241"
select select "6401"
type input "9920059383"
select select "87486"
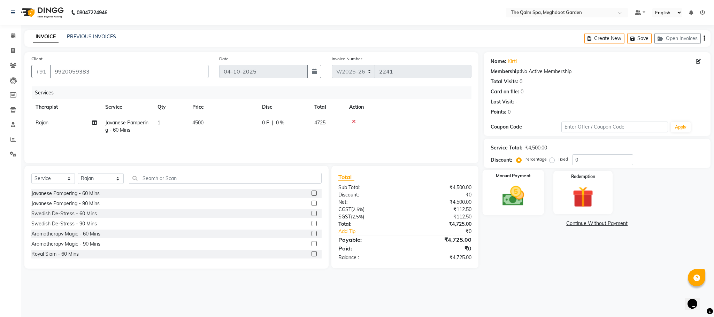
click at [512, 202] on img at bounding box center [514, 196] width 36 height 25
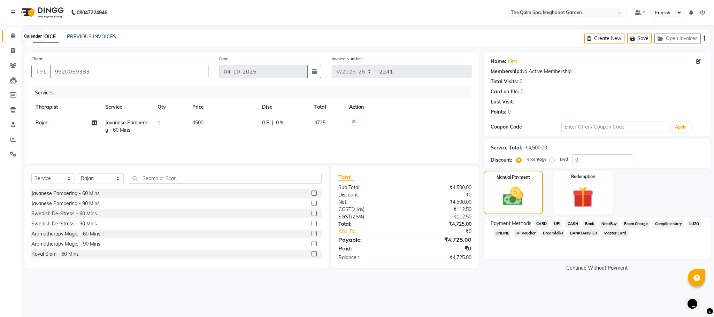
click at [14, 40] on span at bounding box center [13, 36] width 12 height 8
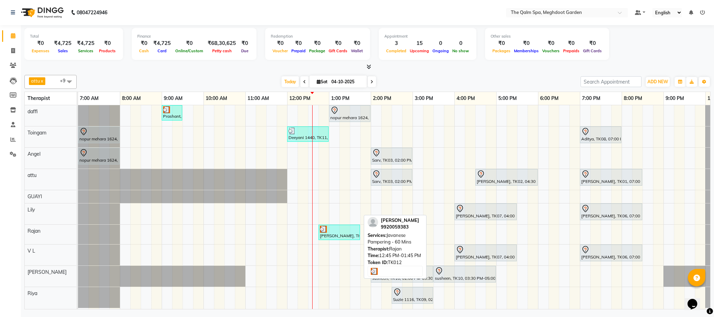
click at [343, 233] on div at bounding box center [339, 229] width 39 height 7
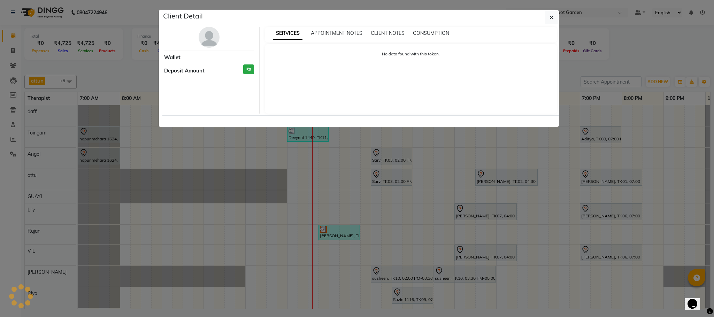
select select "3"
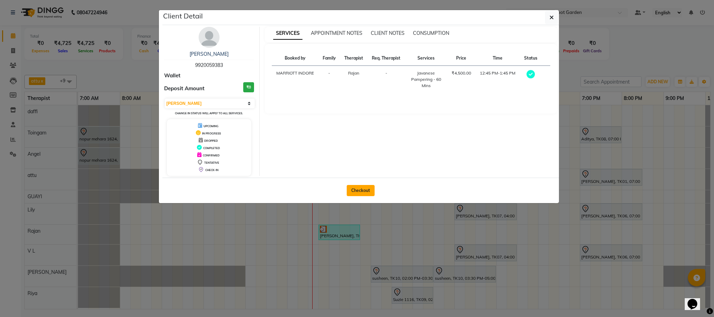
click at [356, 196] on button "Checkout" at bounding box center [361, 190] width 28 height 11
select select "service"
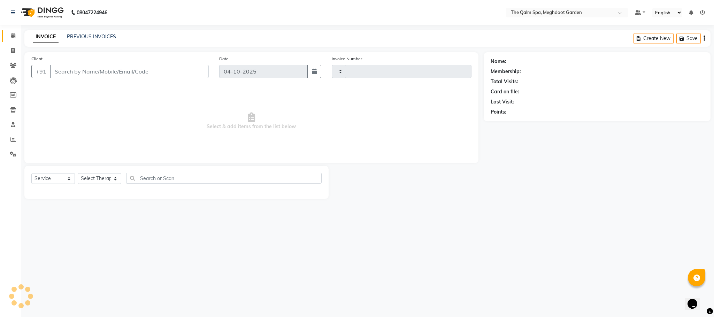
type input "2241"
select select "6401"
type input "9920059383"
select select "87486"
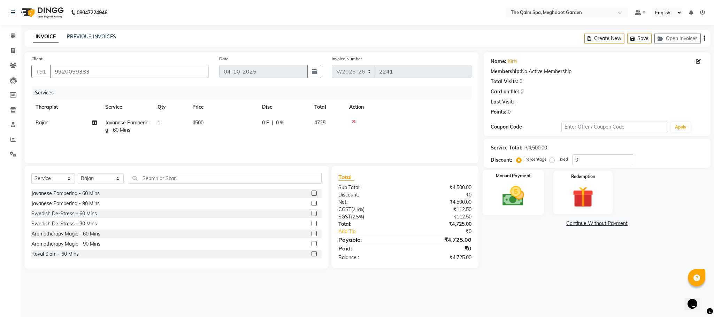
click at [520, 192] on img at bounding box center [514, 196] width 36 height 25
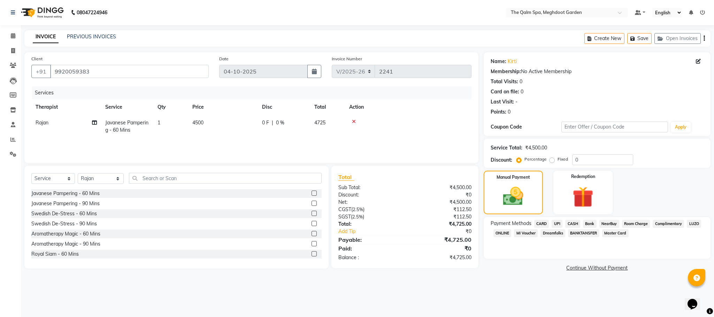
click at [542, 223] on span "CARD" at bounding box center [541, 224] width 15 height 8
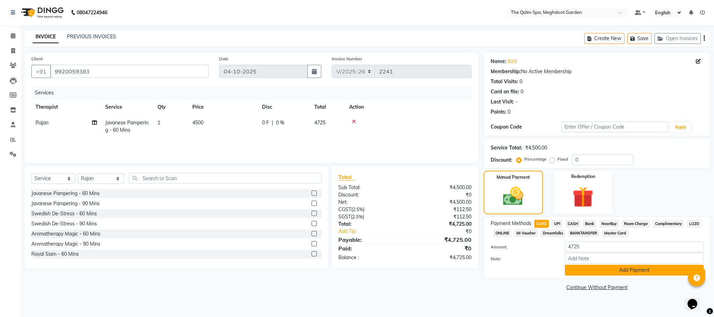
click at [597, 272] on button "Add Payment" at bounding box center [634, 270] width 139 height 11
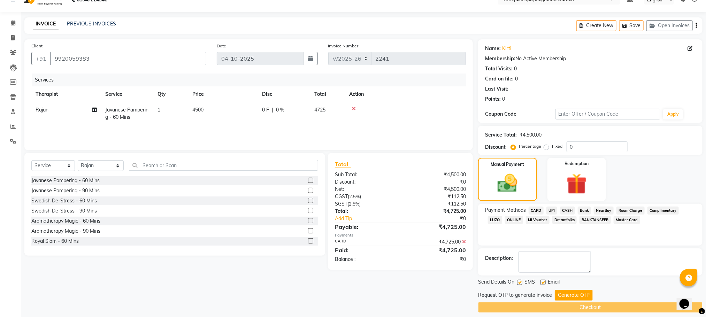
scroll to position [20, 0]
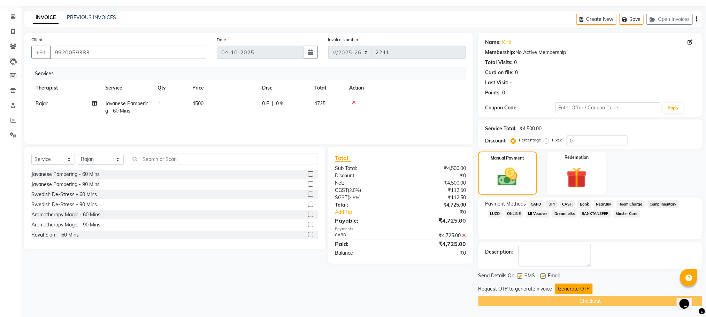
click at [575, 290] on button "Generate OTP" at bounding box center [574, 289] width 38 height 11
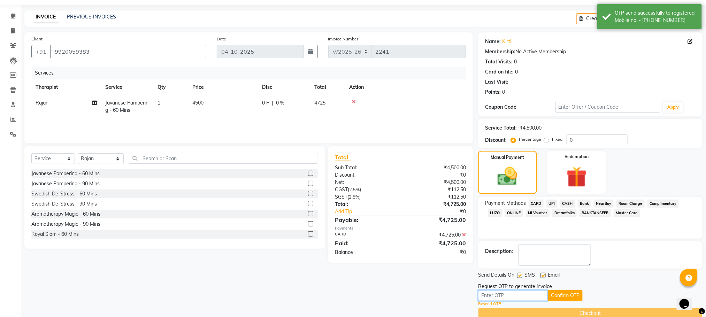
click at [524, 295] on input "text" at bounding box center [513, 295] width 70 height 11
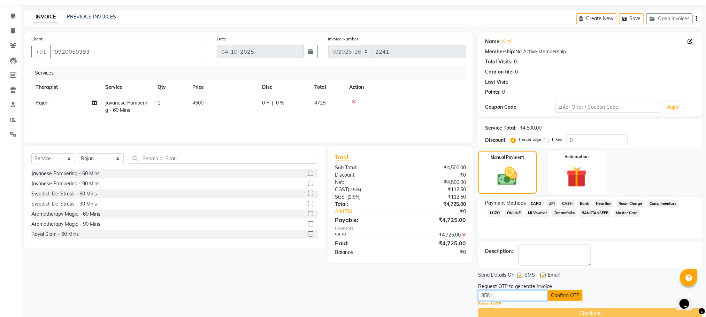
type input "8581"
click at [573, 295] on button "Confirm OTP" at bounding box center [565, 295] width 35 height 11
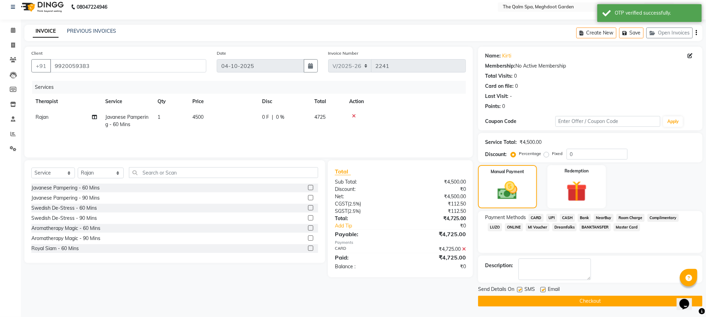
click at [576, 301] on button "Checkout" at bounding box center [590, 301] width 225 height 11
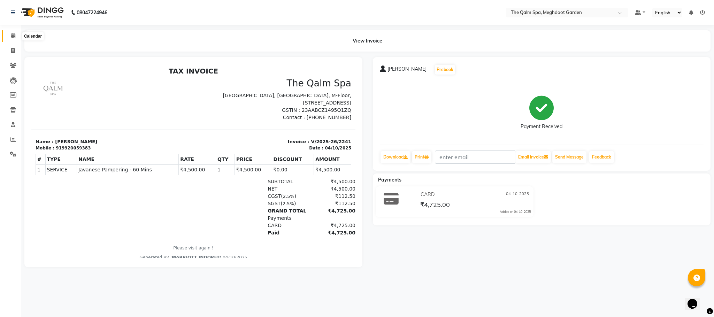
click at [13, 37] on icon at bounding box center [13, 35] width 5 height 5
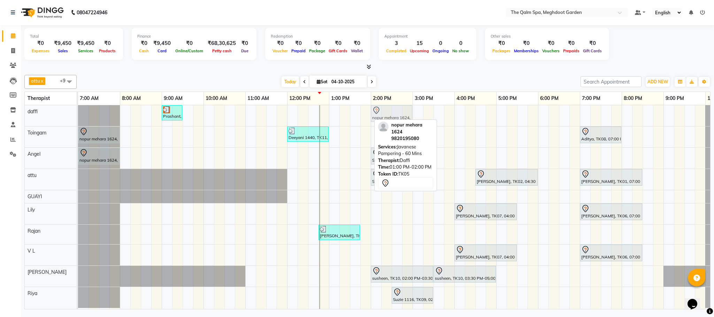
drag, startPoint x: 342, startPoint y: 110, endPoint x: 381, endPoint y: 115, distance: 39.4
click at [78, 115] on div "Prashant, TK04, 09:00 AM-09:30 AM, Signature Foot Massage - 30 Mins nopur mehar…" at bounding box center [78, 115] width 0 height 21
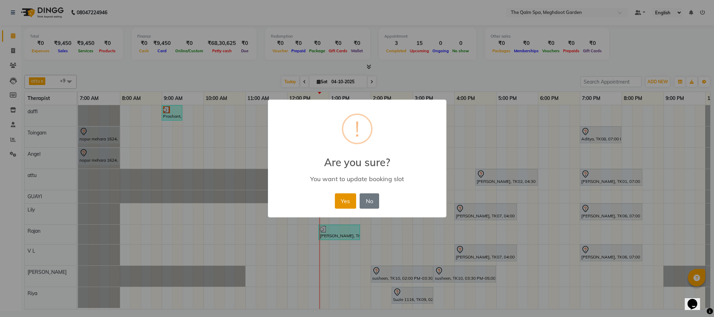
click at [351, 200] on button "Yes" at bounding box center [345, 200] width 21 height 15
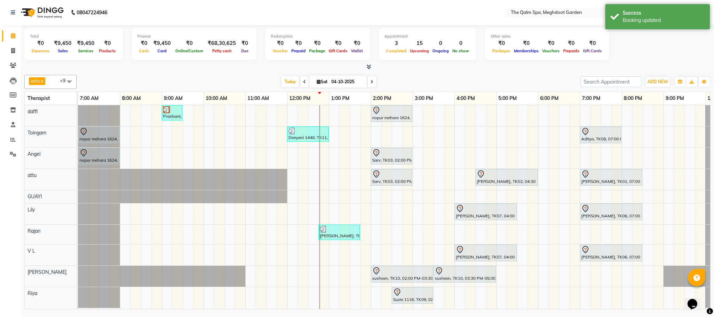
scroll to position [9, 0]
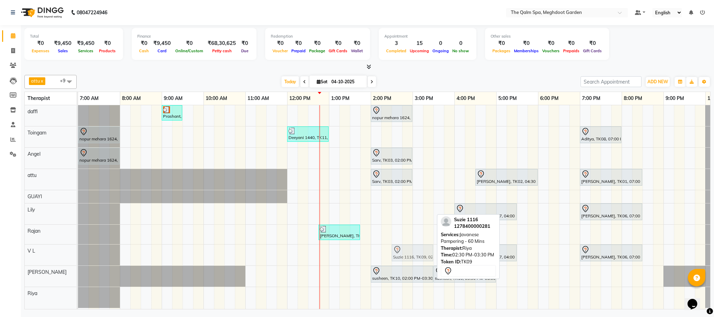
drag, startPoint x: 419, startPoint y: 287, endPoint x: 417, endPoint y: 256, distance: 31.4
click at [417, 255] on tbody "Prashant, TK04, 09:00 AM-09:30 AM, Signature Foot Massage - 30 Mins nopur mehar…" at bounding box center [412, 206] width 669 height 203
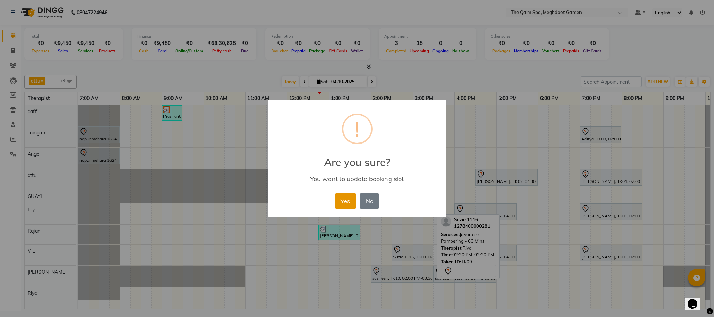
click at [348, 201] on button "Yes" at bounding box center [345, 200] width 21 height 15
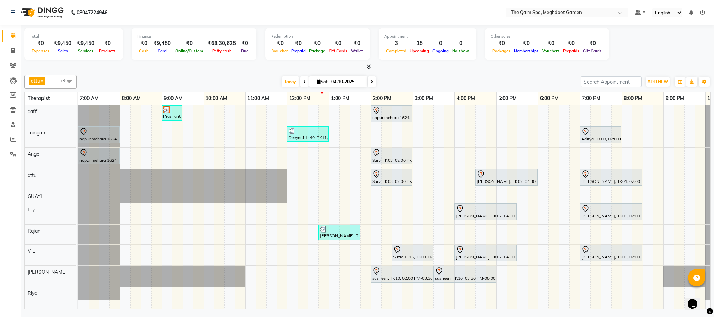
click at [405, 66] on div at bounding box center [367, 66] width 686 height 7
click at [293, 84] on span "Today" at bounding box center [290, 81] width 17 height 11
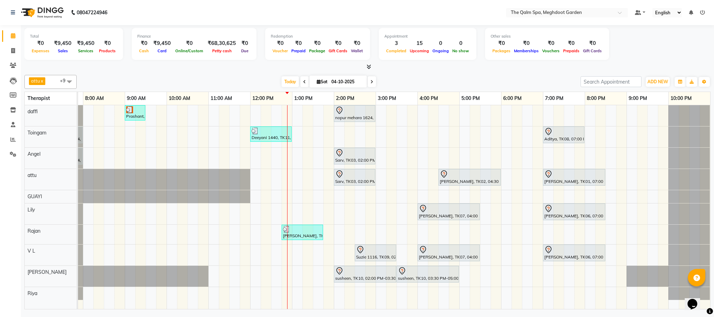
click at [373, 81] on span at bounding box center [372, 81] width 8 height 11
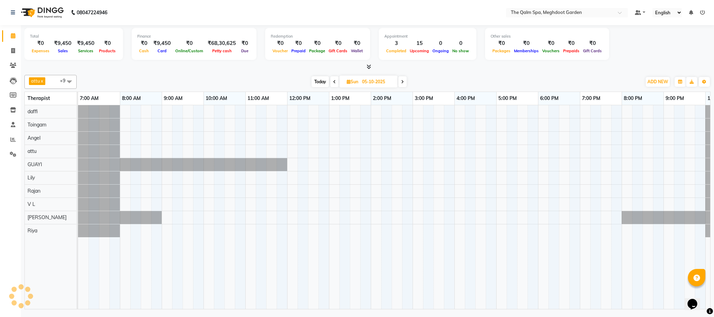
scroll to position [0, 37]
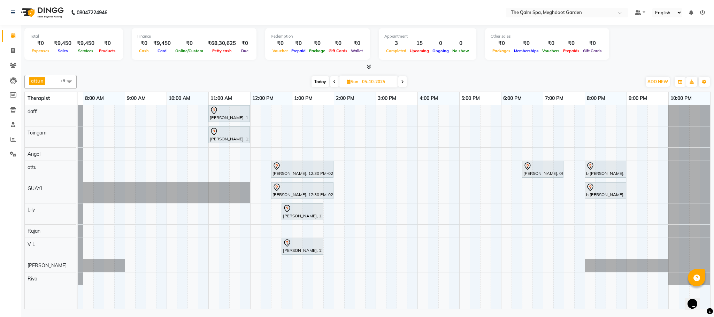
click at [321, 80] on span "Today" at bounding box center [320, 81] width 17 height 11
type input "04-10-2025"
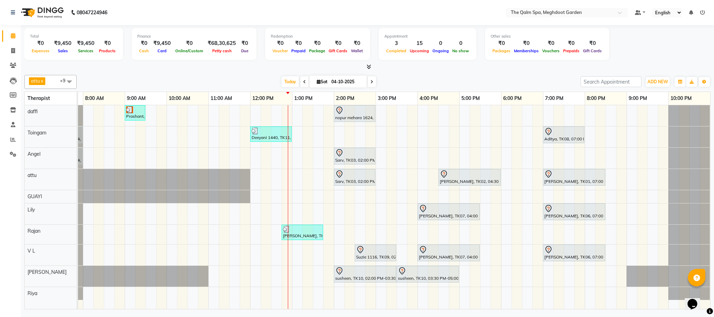
click at [352, 83] on input "04-10-2025" at bounding box center [346, 82] width 35 height 10
select select "10"
select select "2025"
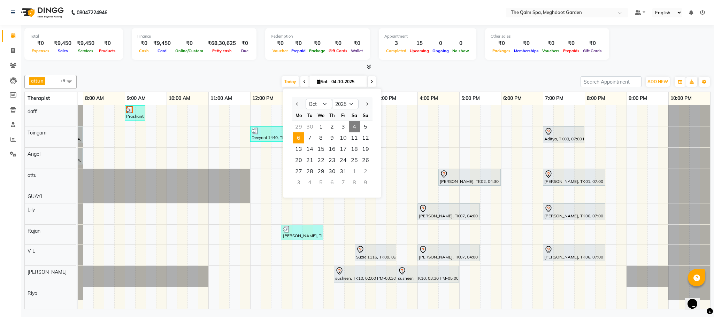
click at [296, 141] on span "6" at bounding box center [298, 137] width 11 height 11
type input "[DATE]"
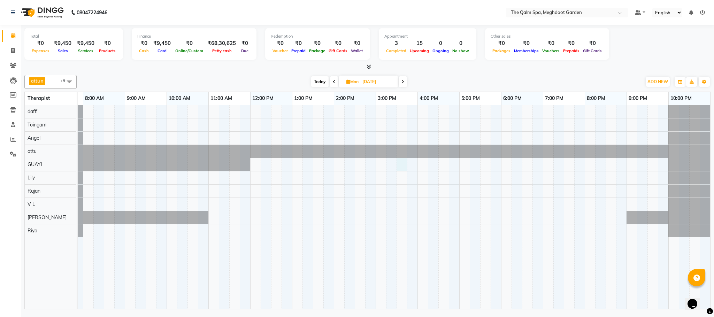
click at [404, 170] on div at bounding box center [375, 207] width 669 height 204
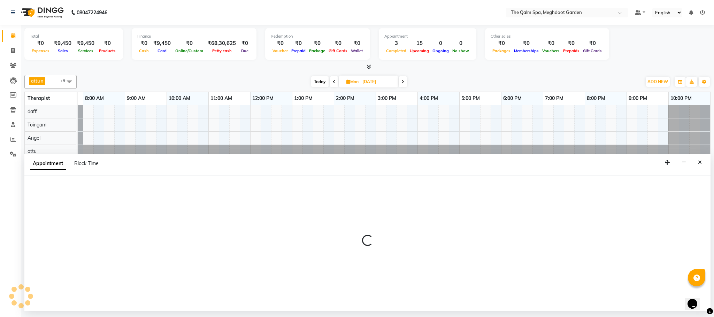
select select "48471"
select select "tentative"
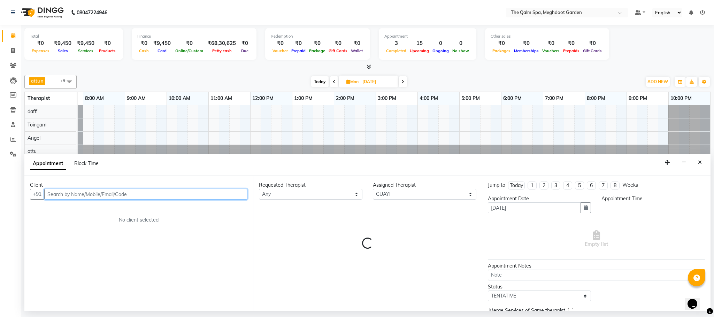
select select "930"
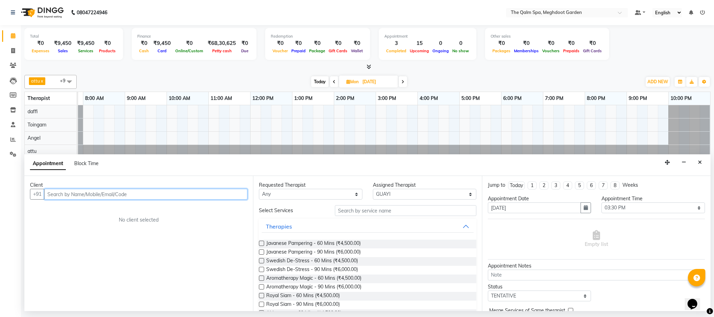
click at [167, 193] on input "text" at bounding box center [145, 194] width 203 height 11
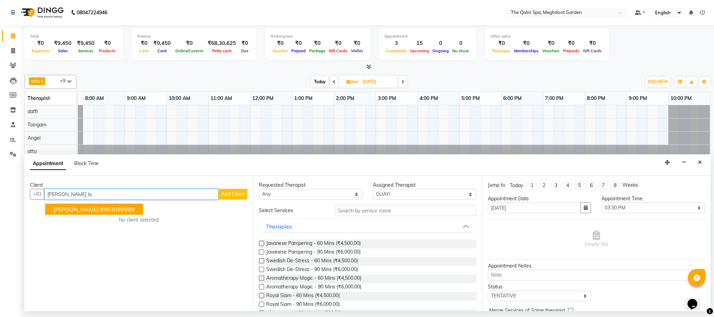
click at [123, 209] on ngb-highlight "9993099989" at bounding box center [117, 209] width 35 height 7
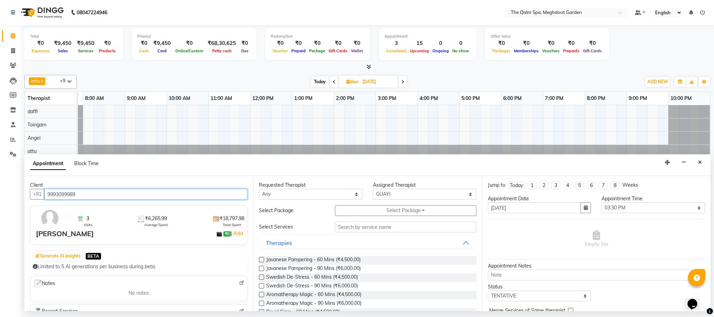
type input "9993099989"
click at [261, 278] on label at bounding box center [261, 277] width 5 height 5
click at [261, 278] on input "checkbox" at bounding box center [261, 278] width 5 height 5
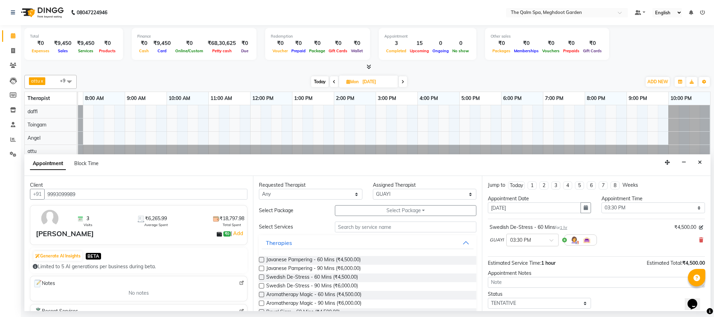
click at [261, 278] on label at bounding box center [261, 277] width 5 height 5
click at [261, 278] on input "checkbox" at bounding box center [261, 278] width 5 height 5
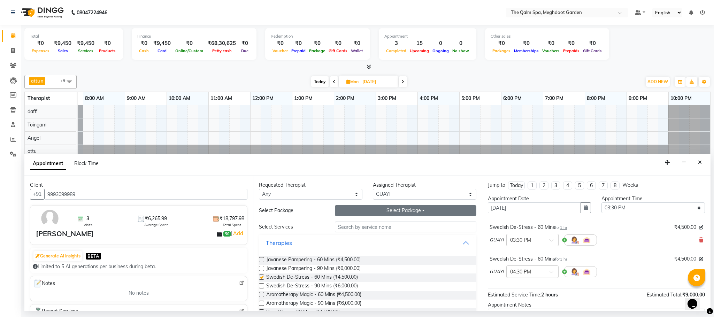
checkbox input "false"
click at [391, 211] on button "Select Package Toggle Dropdown" at bounding box center [406, 210] width 142 height 11
click at [386, 232] on div "hussain pkg 6 therapy for 15k 3 month" at bounding box center [390, 225] width 111 height 16
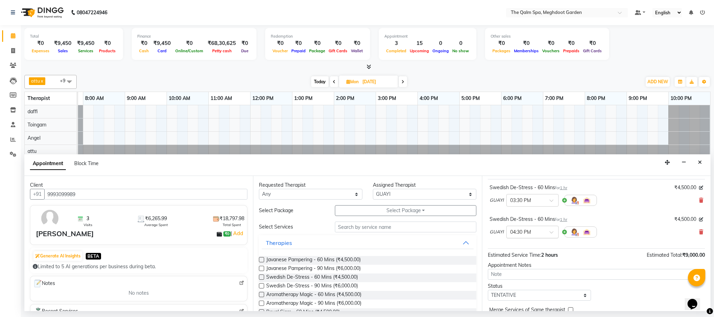
scroll to position [74, 0]
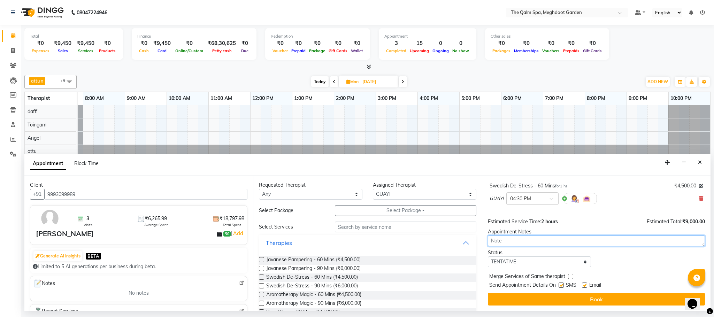
click at [521, 241] on textarea at bounding box center [596, 241] width 217 height 11
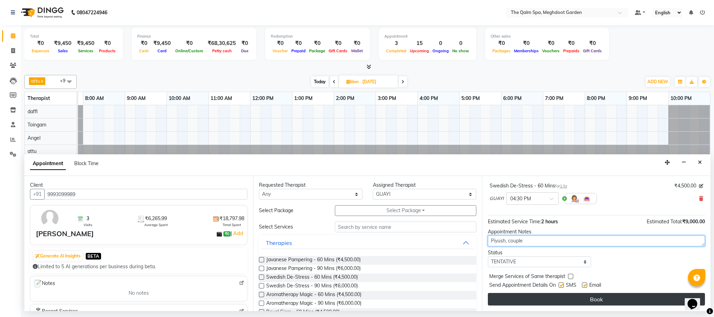
type textarea "Piyush, couple"
click at [567, 301] on button "Book" at bounding box center [596, 299] width 217 height 13
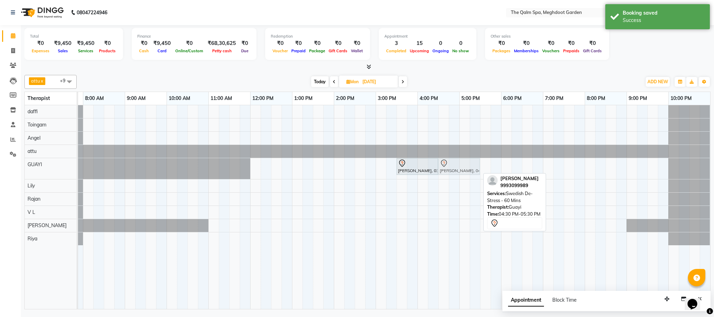
click at [439, 185] on tbody "Pratik Lalvani, 03:30 PM-04:30 PM, Swedish De-Stress - 60 Mins Pratik Lalvani, …" at bounding box center [375, 175] width 669 height 140
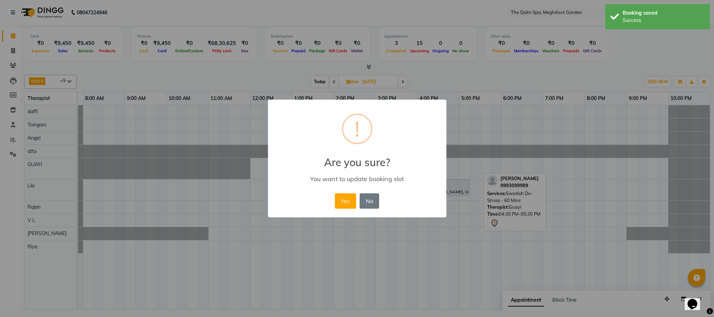
drag, startPoint x: 448, startPoint y: 172, endPoint x: 383, endPoint y: 192, distance: 67.8
click at [338, 201] on button "Yes" at bounding box center [345, 200] width 21 height 15
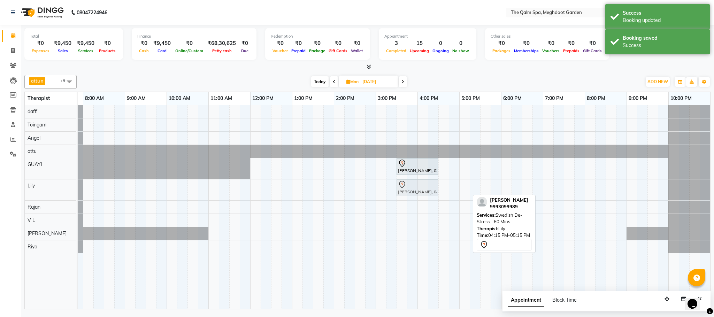
drag, startPoint x: 445, startPoint y: 190, endPoint x: 417, endPoint y: 192, distance: 27.3
click at [41, 192] on div "Pratik Lalvani, 04:15 PM-05:15 PM, Swedish De-Stress - 60 Mins Pratik Lalvani, …" at bounding box center [41, 190] width 0 height 21
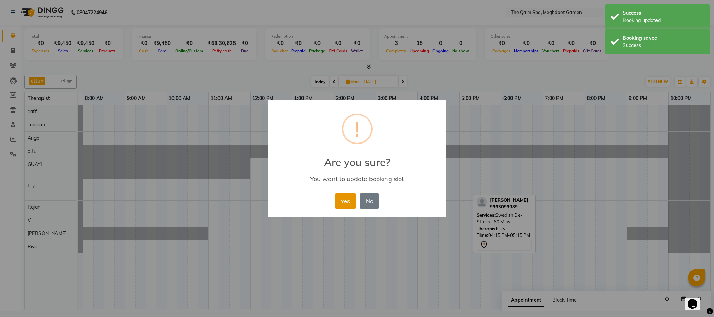
click at [354, 202] on button "Yes" at bounding box center [345, 200] width 21 height 15
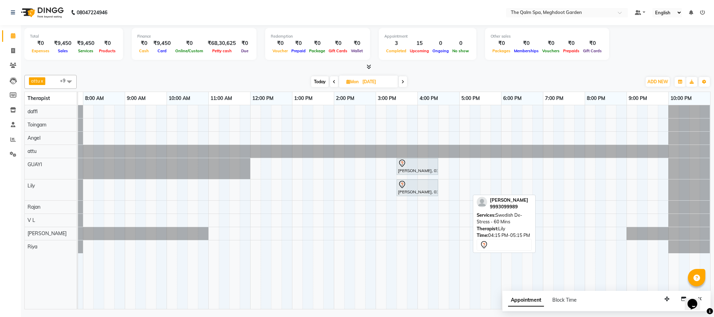
click at [317, 81] on span "Today" at bounding box center [319, 81] width 17 height 11
type input "04-10-2025"
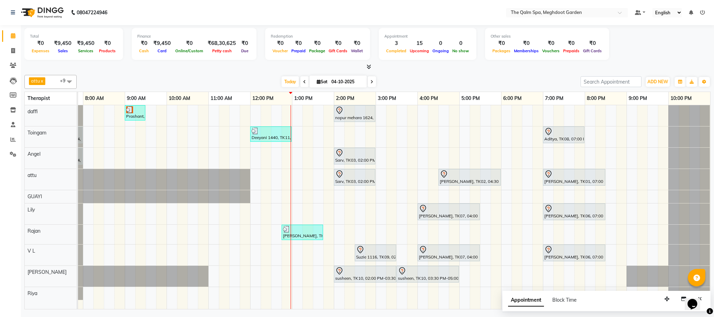
scroll to position [0, 37]
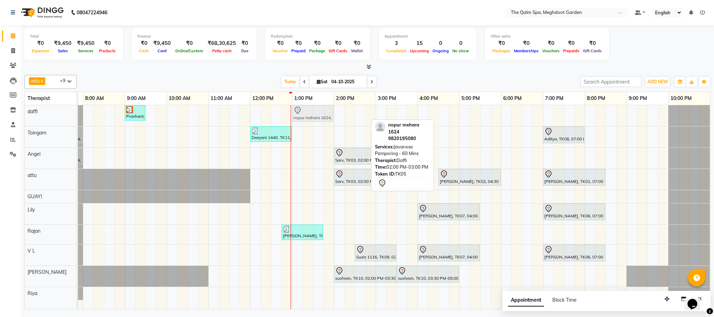
drag, startPoint x: 361, startPoint y: 116, endPoint x: 324, endPoint y: 115, distance: 37.0
click at [41, 115] on div "Prashant, TK04, 09:00 AM-09:30 AM, Signature Foot Massage - 30 Mins nopur mehar…" at bounding box center [41, 115] width 0 height 21
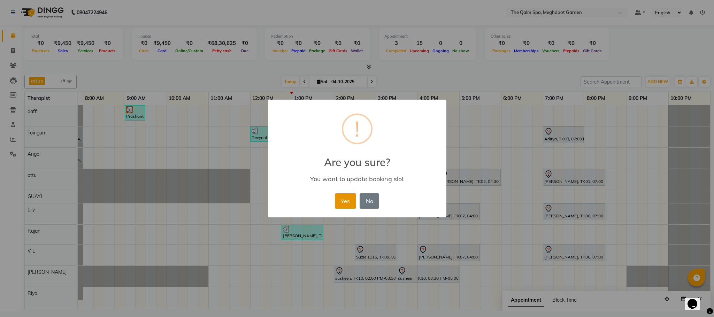
click at [340, 197] on button "Yes" at bounding box center [345, 200] width 21 height 15
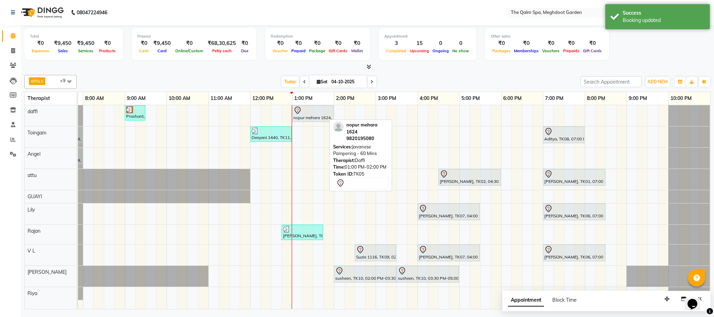
click at [297, 114] on div at bounding box center [313, 110] width 39 height 8
select select "7"
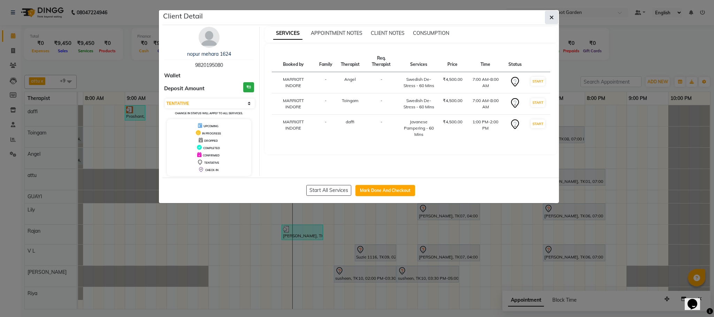
click at [554, 19] on button "button" at bounding box center [551, 17] width 13 height 13
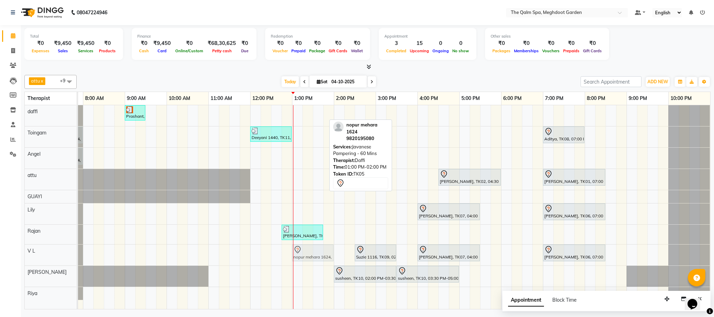
drag, startPoint x: 290, startPoint y: 116, endPoint x: 288, endPoint y: 258, distance: 141.2
click at [288, 258] on tbody "Prashant, TK04, 09:00 AM-09:30 AM, Signature Foot Massage - 30 Mins nopur mehar…" at bounding box center [375, 202] width 669 height 195
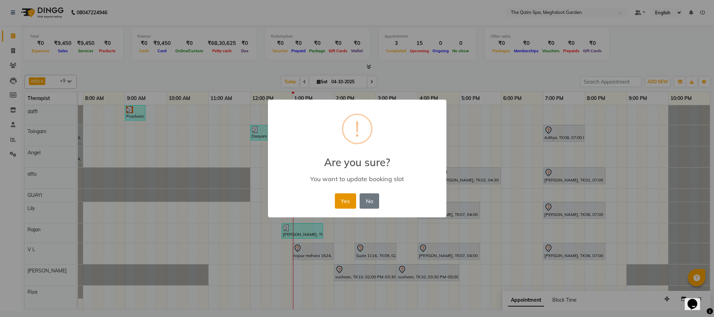
click at [340, 196] on button "Yes" at bounding box center [345, 200] width 21 height 15
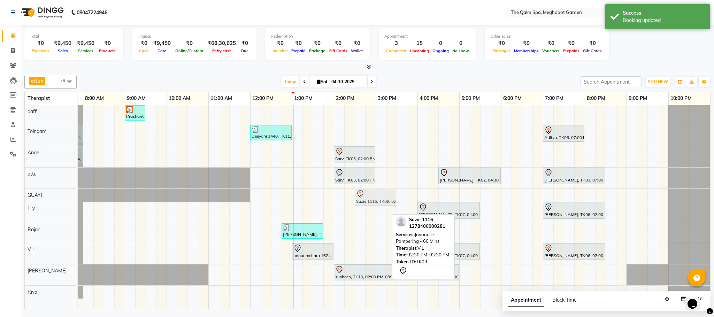
drag, startPoint x: 358, startPoint y: 253, endPoint x: 359, endPoint y: 202, distance: 50.9
click at [360, 201] on tbody "Prashant, TK04, 09:00 AM-09:30 AM, Signature Foot Massage - 30 Mins nopur mehar…" at bounding box center [375, 201] width 669 height 193
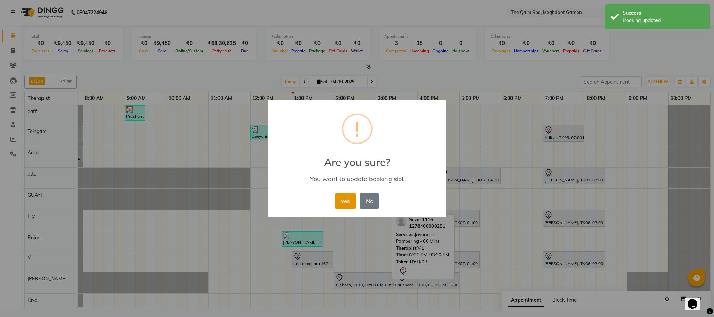
click at [344, 203] on button "Yes" at bounding box center [345, 200] width 21 height 15
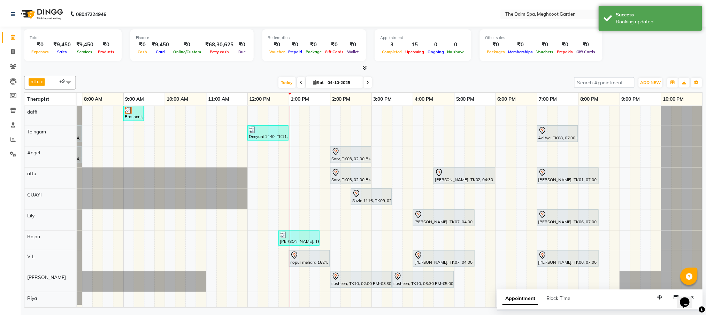
scroll to position [7, 0]
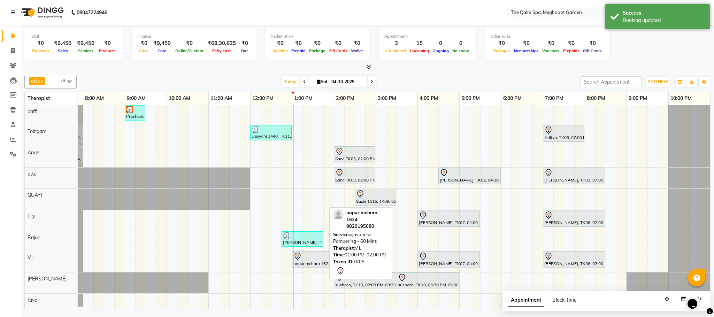
click at [312, 252] on div at bounding box center [313, 256] width 39 height 8
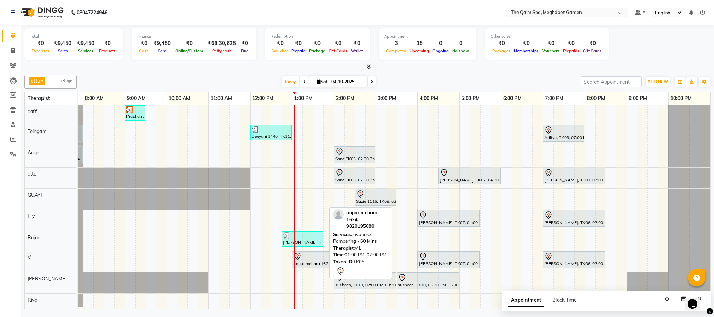
click at [296, 252] on div at bounding box center [313, 256] width 39 height 8
select select "7"
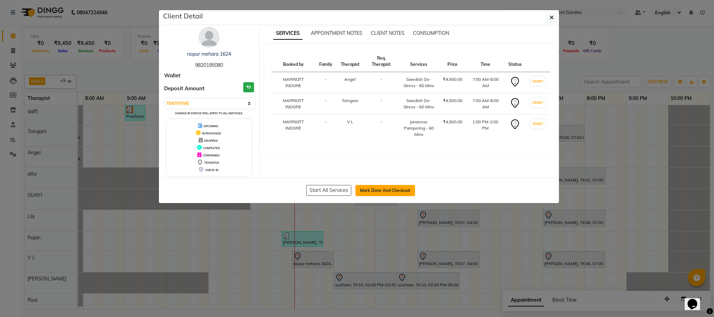
click at [372, 191] on button "Mark Done And Checkout" at bounding box center [386, 190] width 60 height 11
select select "service"
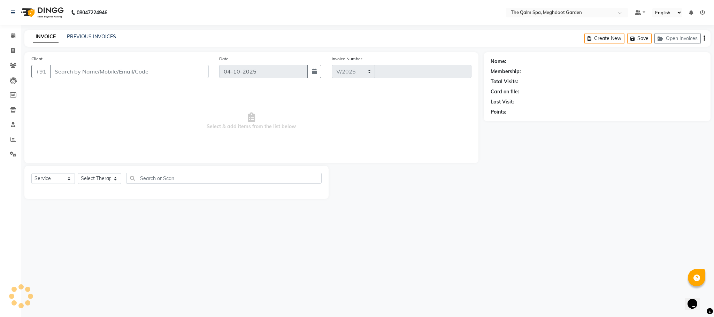
select select "6401"
type input "2242"
type input "9820195080"
select select "90357"
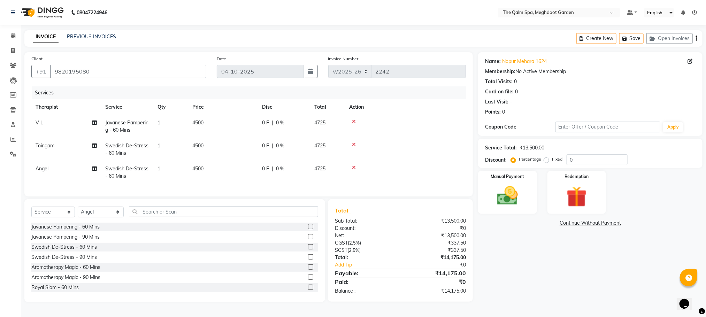
click at [353, 145] on icon at bounding box center [354, 144] width 4 height 5
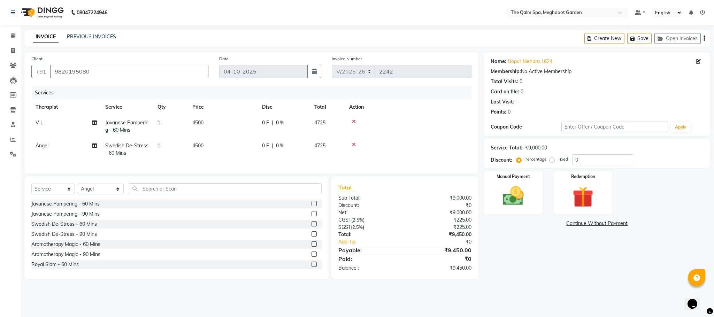
click at [353, 145] on icon at bounding box center [354, 144] width 4 height 5
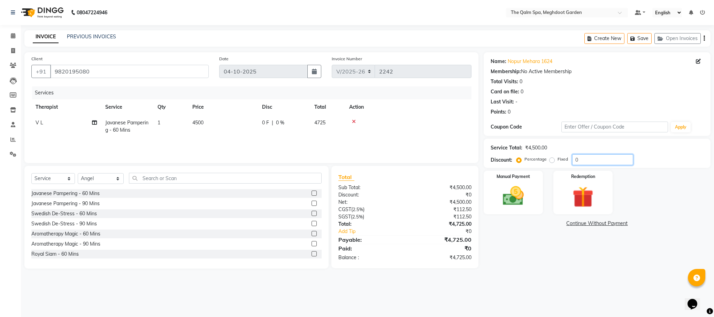
click at [597, 160] on input "0" at bounding box center [602, 159] width 61 height 11
click at [538, 194] on div "Manual Payment" at bounding box center [514, 192] width 62 height 45
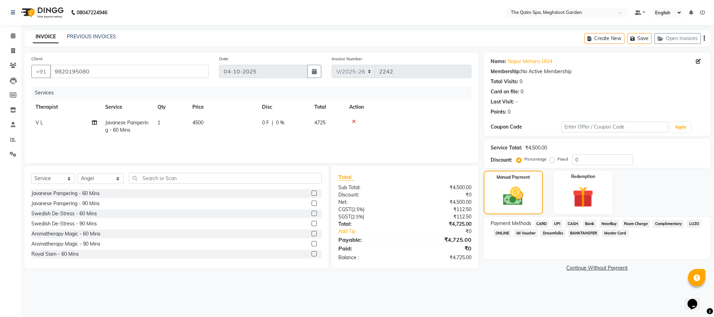
click at [631, 222] on span "Room Charge" at bounding box center [636, 224] width 28 height 8
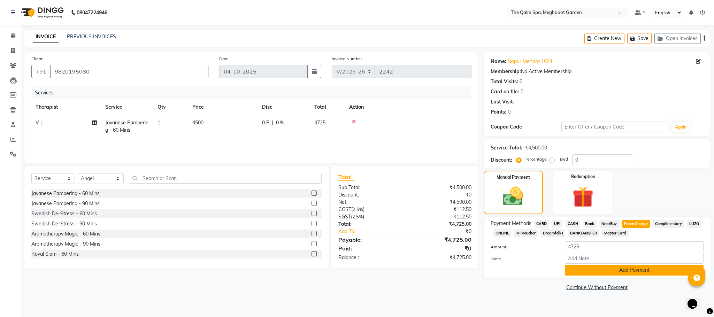
click at [614, 268] on button "Add Payment" at bounding box center [634, 270] width 139 height 11
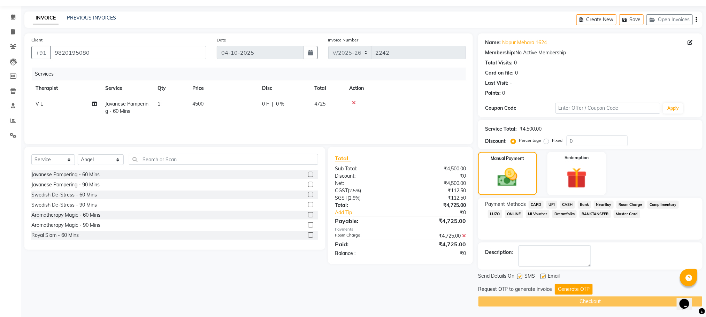
scroll to position [20, 0]
click at [572, 290] on button "Generate OTP" at bounding box center [574, 289] width 38 height 11
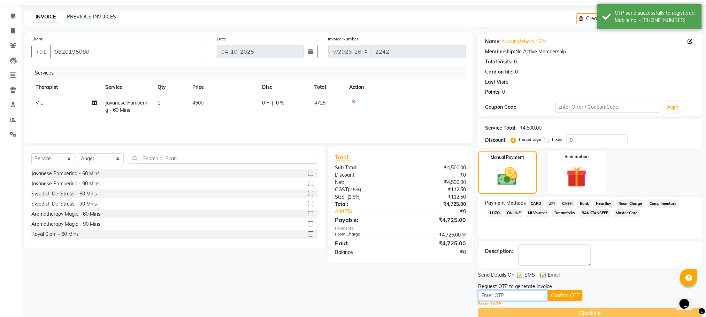
click at [533, 295] on input "text" at bounding box center [513, 295] width 70 height 11
type input "9"
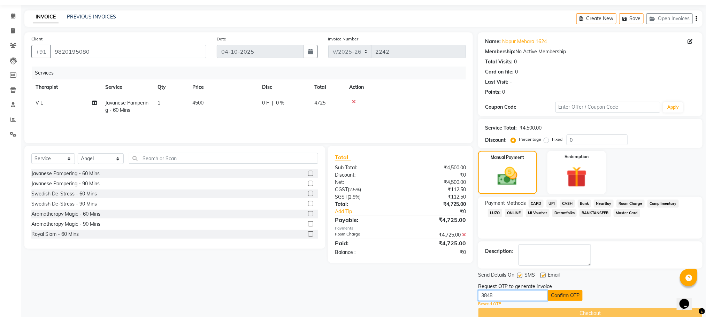
type input "3848"
click at [555, 294] on button "Confirm OTP" at bounding box center [565, 295] width 35 height 11
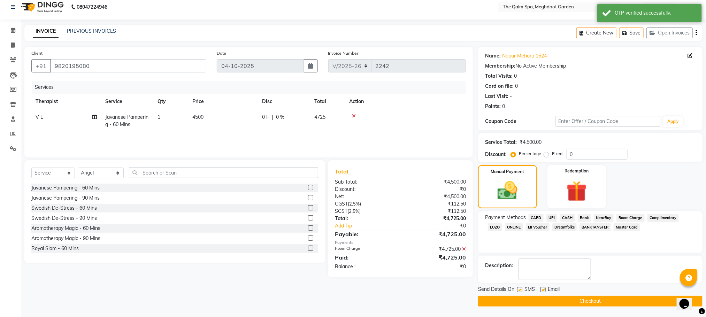
click at [561, 300] on button "Checkout" at bounding box center [590, 301] width 225 height 11
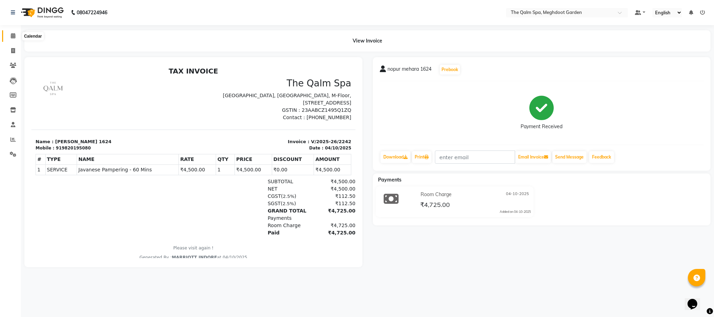
click at [16, 35] on span at bounding box center [13, 36] width 12 height 8
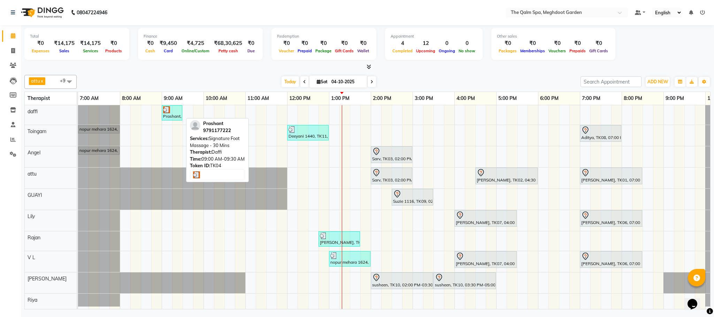
click at [172, 110] on div at bounding box center [172, 109] width 18 height 7
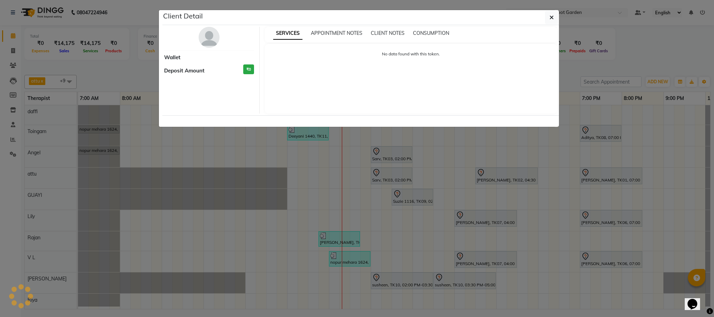
select select "3"
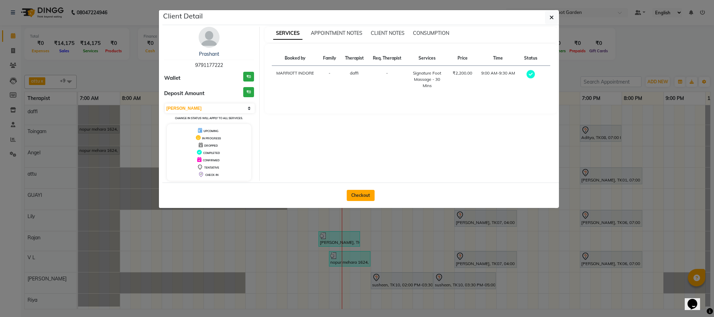
click at [362, 196] on button "Checkout" at bounding box center [361, 195] width 28 height 11
select select "service"
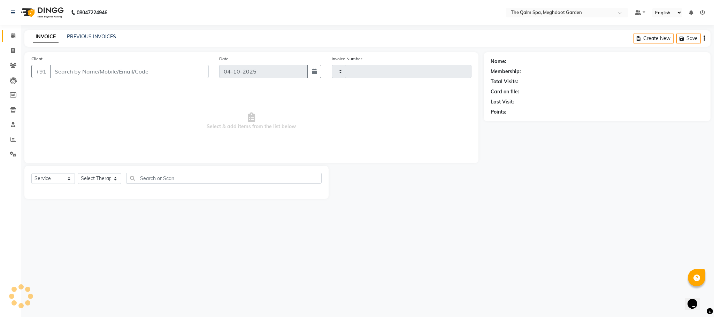
type input "2243"
select select "6401"
type input "9791177222"
select select "72290"
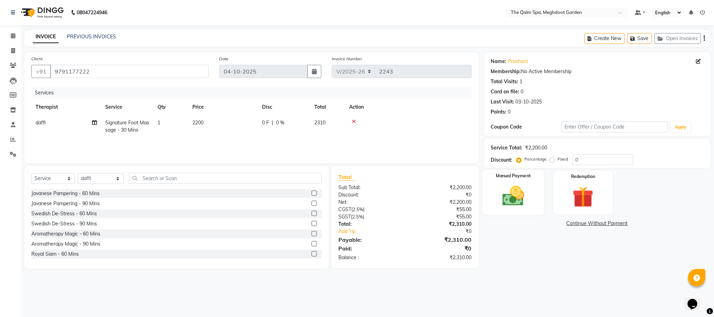
click at [522, 201] on img at bounding box center [514, 196] width 36 height 25
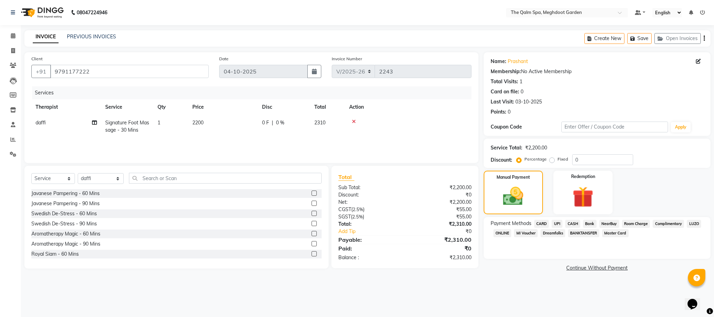
click at [577, 223] on span "CASH" at bounding box center [572, 224] width 15 height 8
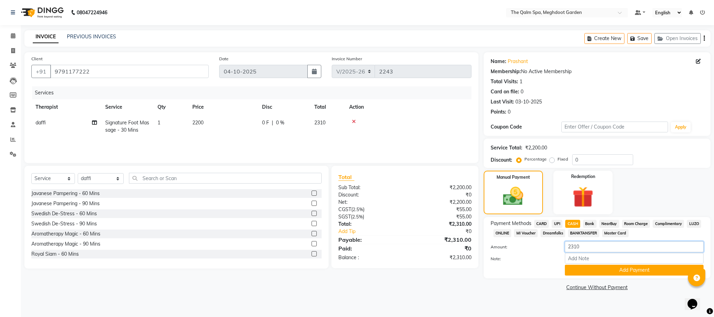
click at [588, 249] on input "2310" at bounding box center [634, 247] width 139 height 11
type input "2300"
click at [576, 271] on button "Add Payment" at bounding box center [634, 270] width 139 height 11
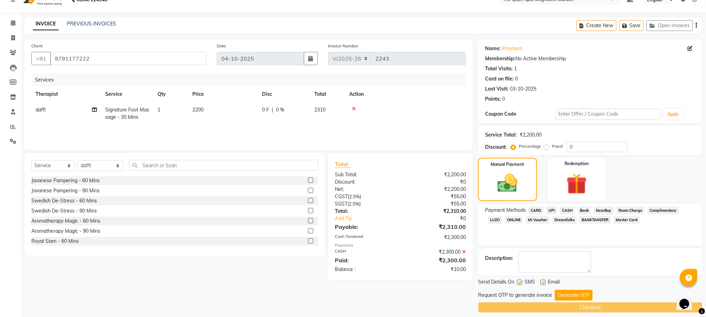
scroll to position [20, 0]
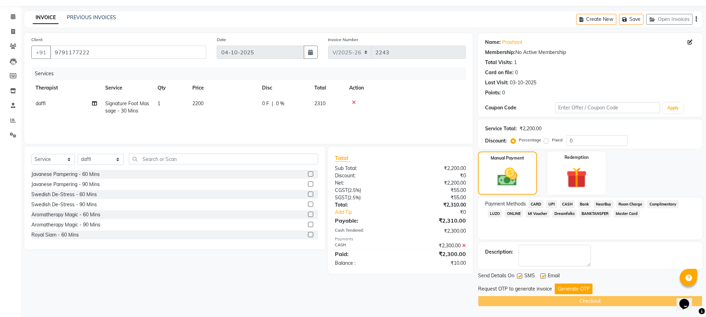
click at [552, 141] on label "Fixed" at bounding box center [557, 140] width 10 height 6
click at [546, 141] on input "Fixed" at bounding box center [548, 140] width 5 height 5
radio input "true"
click at [599, 144] on input "0" at bounding box center [597, 140] width 61 height 11
type input "10"
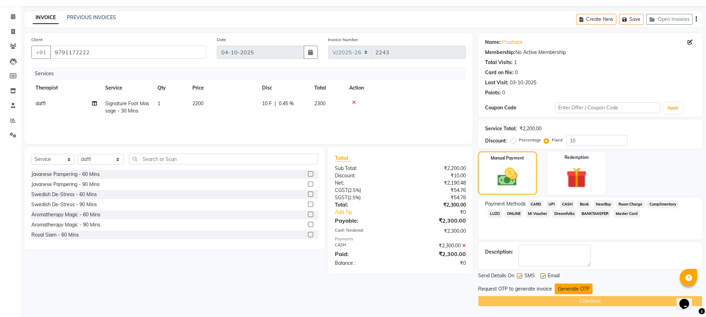
click at [559, 288] on button "Generate OTP" at bounding box center [574, 289] width 38 height 11
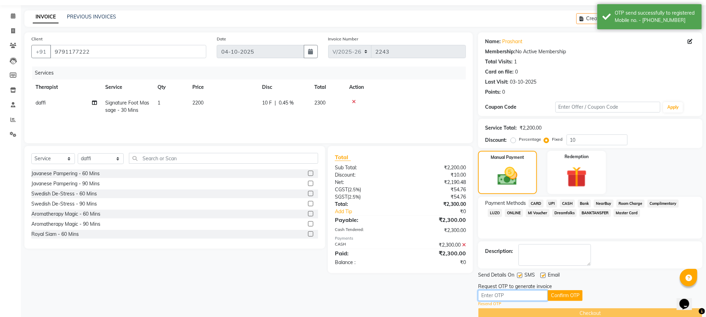
click at [531, 297] on input "text" at bounding box center [513, 295] width 70 height 11
type input "9456"
click at [561, 298] on button "Confirm OTP" at bounding box center [565, 295] width 35 height 11
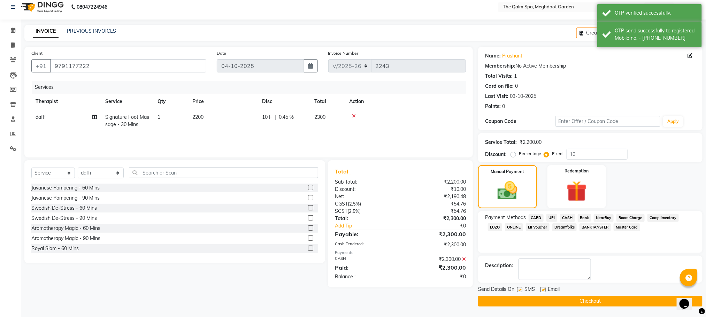
click at [561, 298] on button "Checkout" at bounding box center [590, 301] width 225 height 11
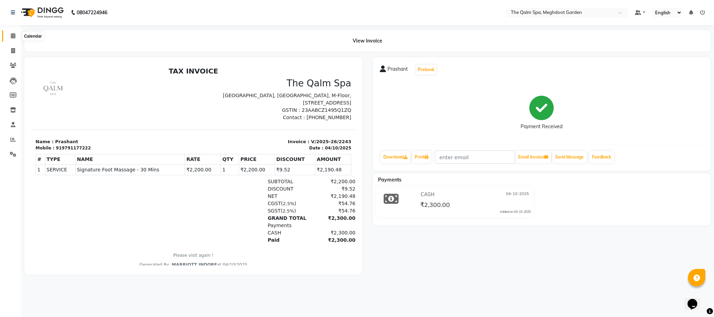
click at [12, 33] on icon at bounding box center [13, 35] width 5 height 5
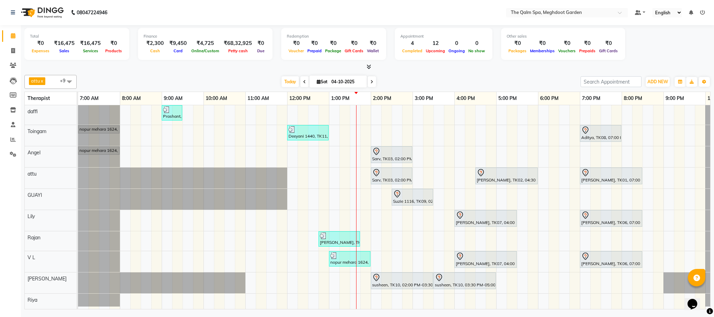
click at [306, 19] on nav "08047224946 Select Location × The Qalm Spa, Meghdoot Garden Default Panel My Pa…" at bounding box center [357, 12] width 714 height 25
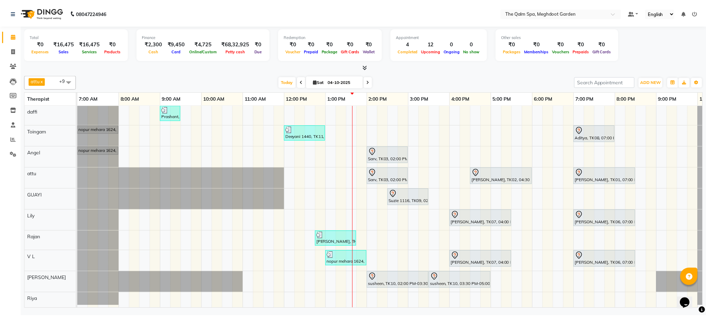
scroll to position [7, 0]
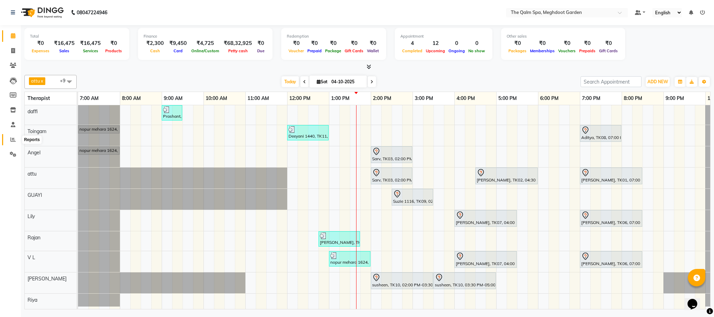
click at [18, 143] on span at bounding box center [13, 140] width 12 height 8
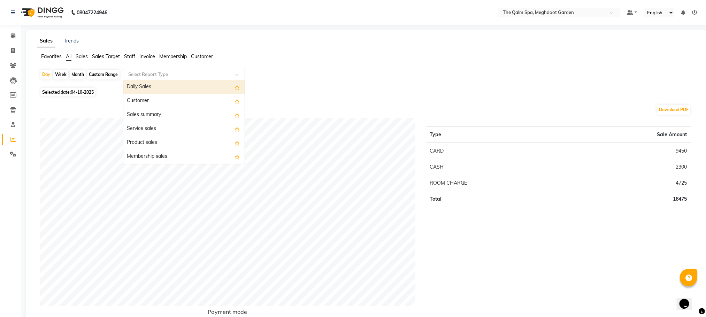
click at [166, 74] on input "text" at bounding box center [177, 74] width 100 height 7
type input "app"
click at [165, 87] on div "Appointments" at bounding box center [183, 89] width 121 height 14
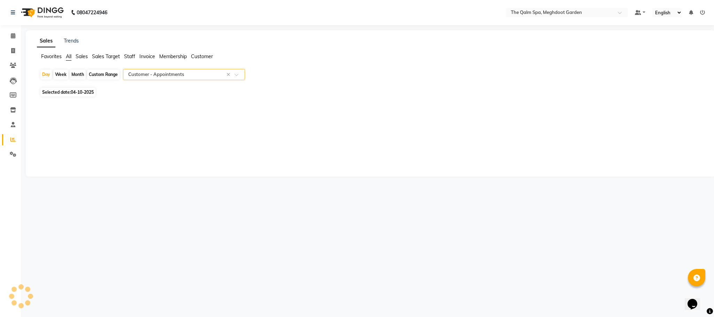
select select "full_report"
select select "csv"
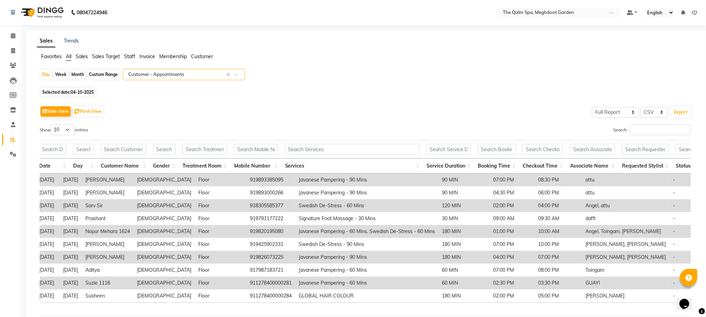
scroll to position [0, 110]
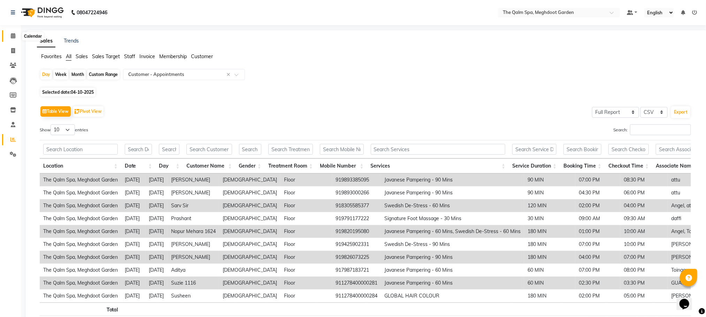
click at [10, 36] on span at bounding box center [13, 36] width 12 height 8
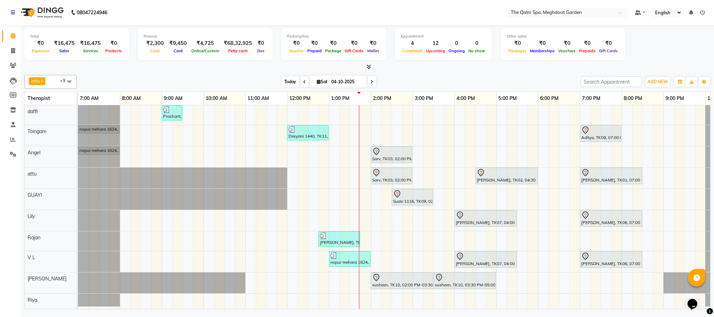
click at [287, 82] on span "Today" at bounding box center [290, 81] width 17 height 11
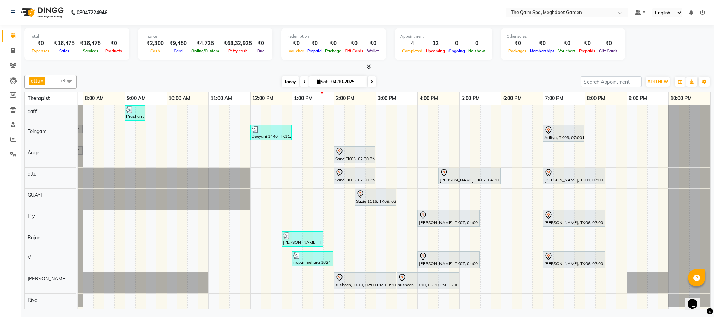
click at [290, 81] on span "Today" at bounding box center [290, 81] width 17 height 11
click at [7, 65] on span at bounding box center [13, 66] width 12 height 8
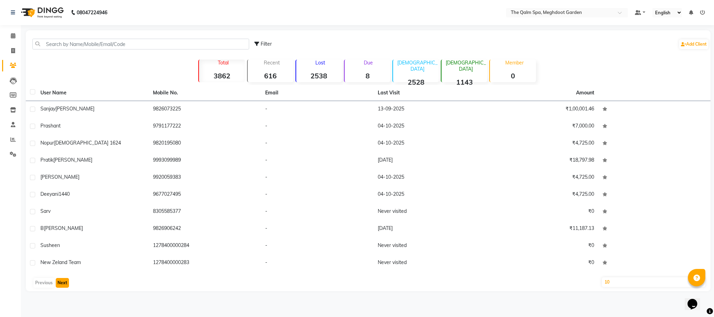
click at [59, 282] on button "Next" at bounding box center [62, 283] width 13 height 10
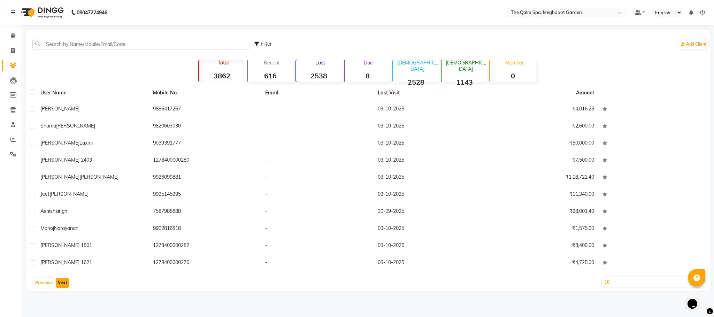
click at [63, 282] on button "Next" at bounding box center [62, 283] width 13 height 10
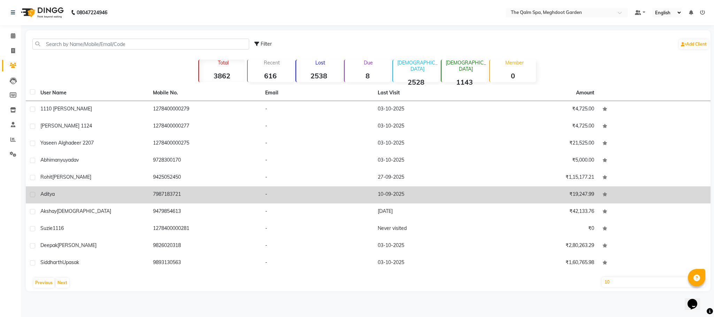
click at [47, 191] on span "Aditya" at bounding box center [47, 194] width 14 height 6
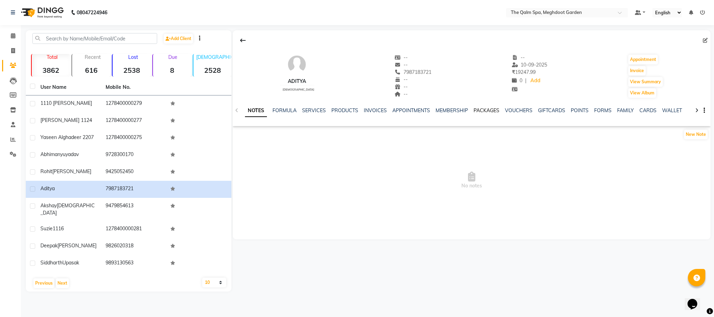
click at [475, 111] on link "PACKAGES" at bounding box center [487, 110] width 26 height 6
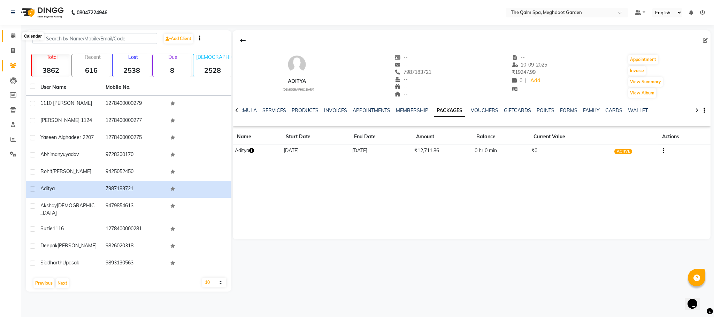
click at [11, 38] on icon at bounding box center [13, 35] width 5 height 5
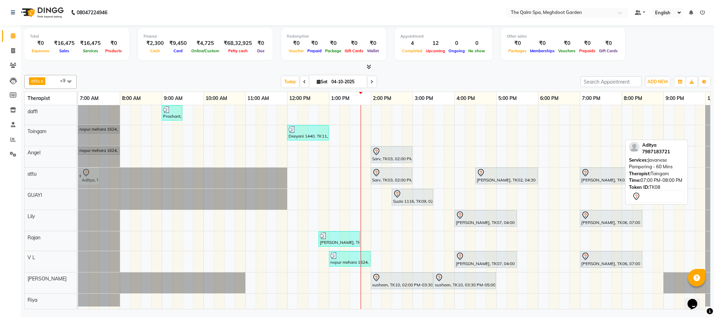
drag, startPoint x: 613, startPoint y: 132, endPoint x: 89, endPoint y: 169, distance: 525.7
click at [89, 169] on tbody "Prashant, TK04, 09:00 AM-09:30 AM, Signature Foot Massage - 30 Mins nopur mehar…" at bounding box center [412, 206] width 669 height 202
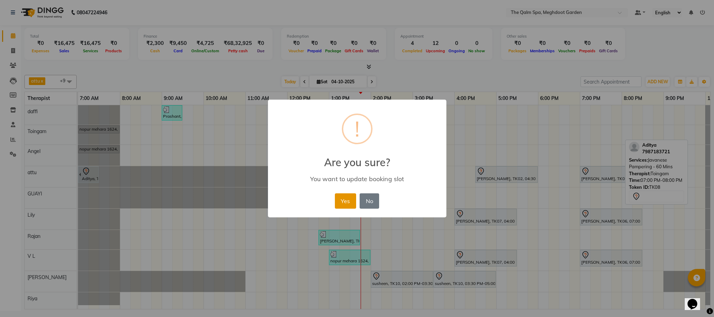
click at [351, 197] on button "Yes" at bounding box center [345, 200] width 21 height 15
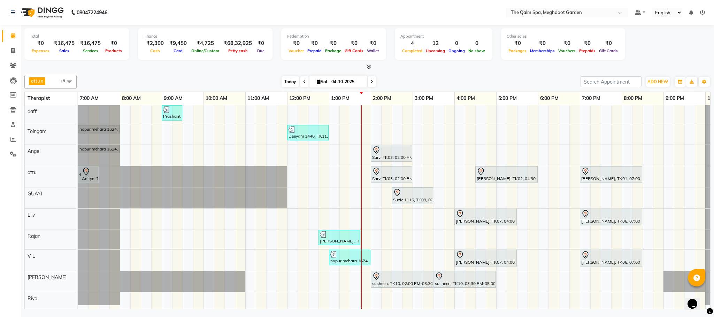
click at [289, 78] on span "Today" at bounding box center [290, 81] width 17 height 11
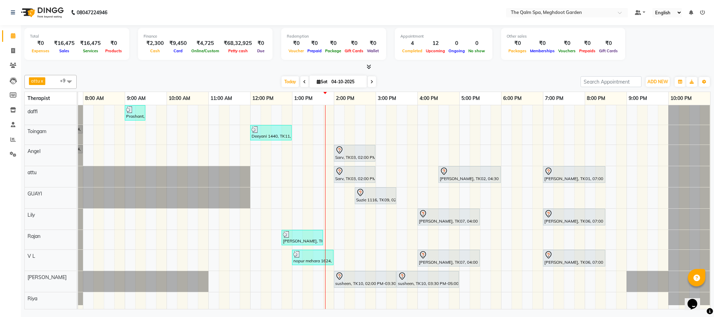
scroll to position [6, 0]
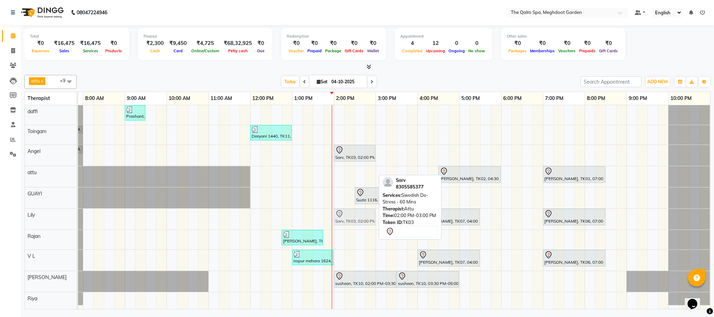
drag, startPoint x: 349, startPoint y: 167, endPoint x: 352, endPoint y: 223, distance: 55.5
click at [354, 213] on tbody "Prashant, TK04, 09:00 AM-09:30 AM, Signature Foot Massage - 30 Mins nopur mehar…" at bounding box center [375, 205] width 669 height 200
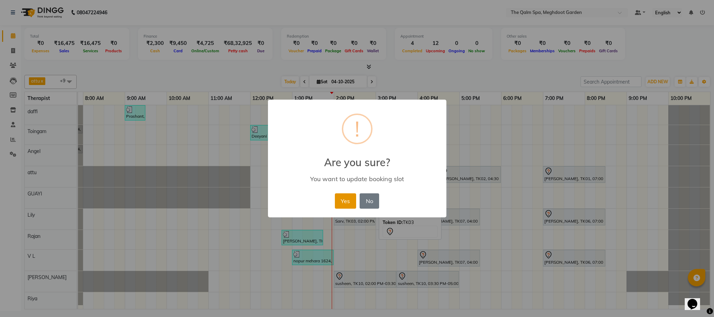
click at [349, 199] on button "Yes" at bounding box center [345, 200] width 21 height 15
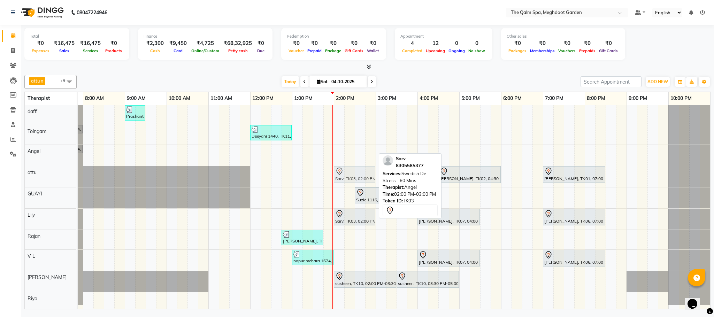
drag, startPoint x: 347, startPoint y: 151, endPoint x: 344, endPoint y: 165, distance: 14.2
click at [344, 165] on tbody "Prashant, TK04, 09:00 AM-09:30 AM, Signature Foot Massage - 30 Mins nopur mehar…" at bounding box center [375, 205] width 669 height 200
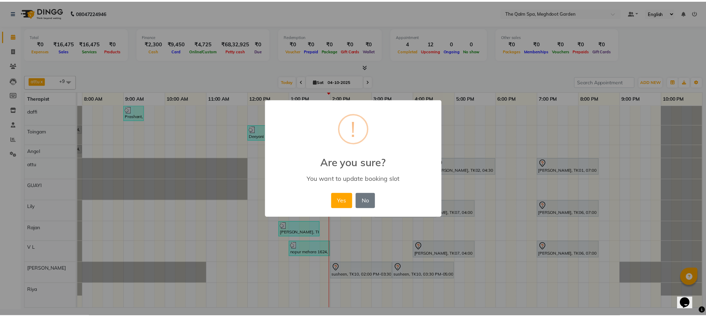
scroll to position [0, 37]
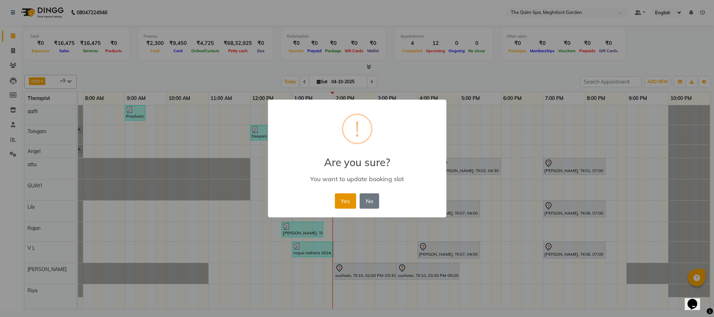
click at [344, 201] on button "Yes" at bounding box center [345, 200] width 21 height 15
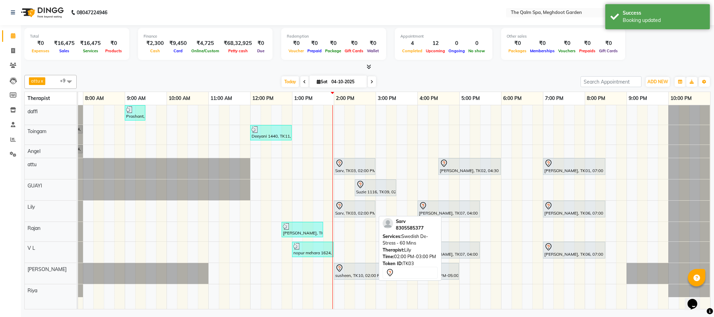
click at [342, 212] on div "Sarv, TK03, 02:00 PM-03:00 PM, Swedish De-Stress - 60 Mins" at bounding box center [355, 209] width 40 height 15
select select "7"
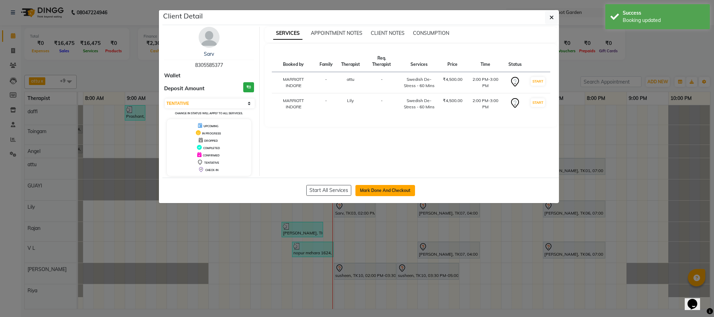
click at [377, 194] on button "Mark Done And Checkout" at bounding box center [386, 190] width 60 height 11
select select "service"
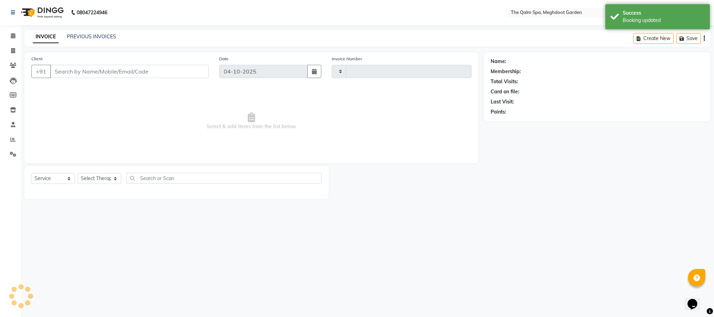
type input "2244"
select select "6401"
type input "8305585377"
select select "51602"
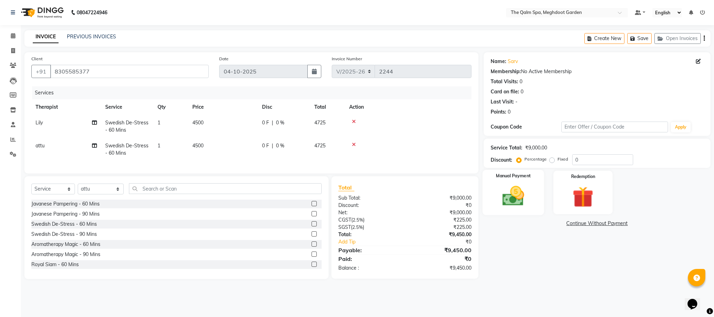
click at [514, 199] on img at bounding box center [514, 196] width 36 height 25
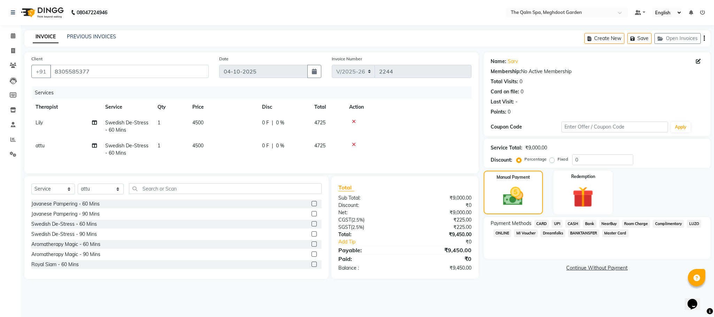
click at [545, 223] on span "CARD" at bounding box center [541, 224] width 15 height 8
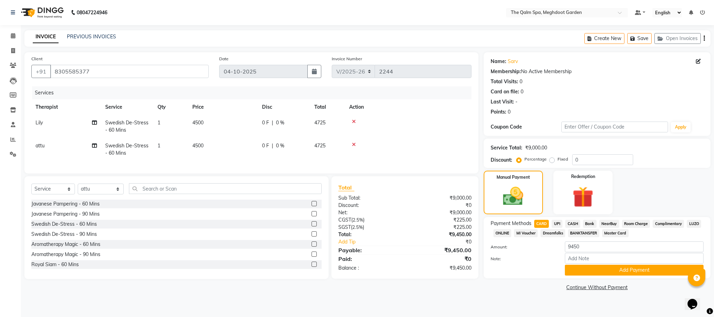
click at [538, 250] on div "Amount: 9450" at bounding box center [597, 248] width 223 height 12
click at [605, 270] on button "Add Payment" at bounding box center [634, 270] width 139 height 11
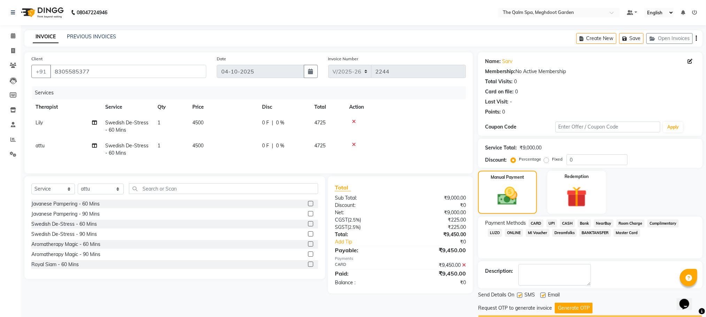
scroll to position [20, 0]
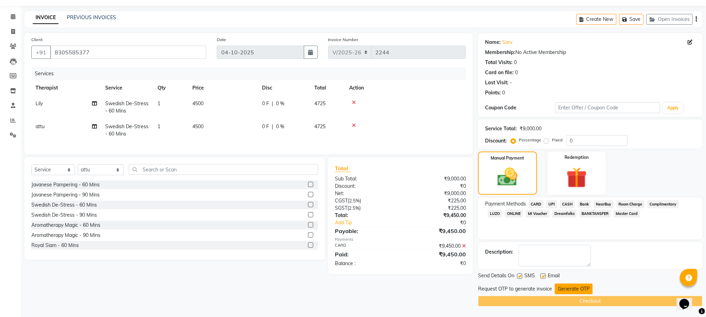
click at [565, 289] on button "Generate OTP" at bounding box center [574, 289] width 38 height 11
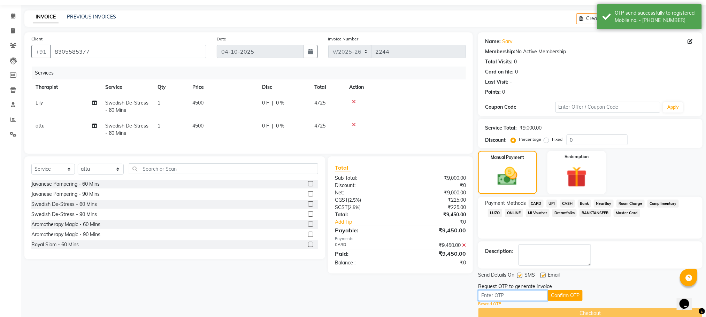
click at [527, 293] on input "text" at bounding box center [513, 295] width 70 height 11
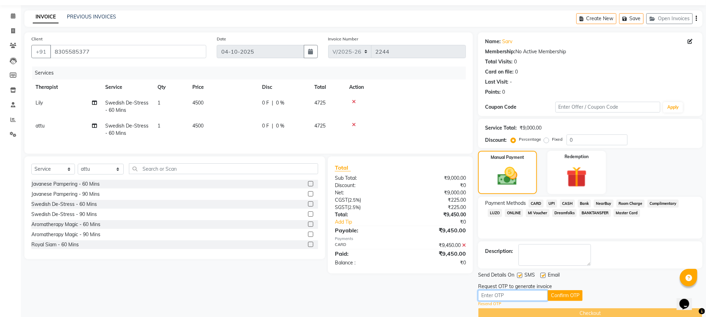
click at [511, 293] on input "text" at bounding box center [513, 295] width 70 height 11
type input "2168"
click at [562, 294] on button "Confirm OTP" at bounding box center [565, 295] width 35 height 11
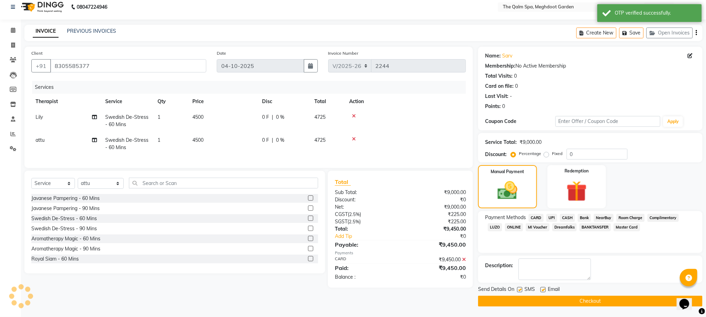
scroll to position [6, 0]
click at [578, 299] on button "Checkout" at bounding box center [590, 301] width 225 height 11
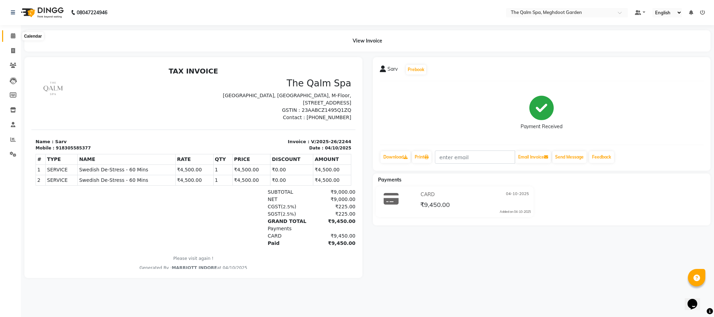
click at [14, 36] on icon at bounding box center [13, 35] width 5 height 5
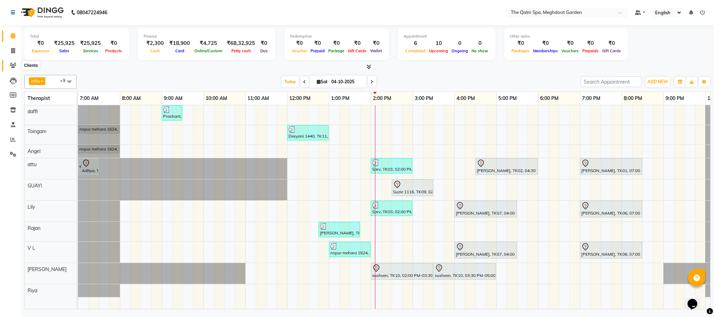
click at [10, 64] on icon at bounding box center [13, 65] width 7 height 5
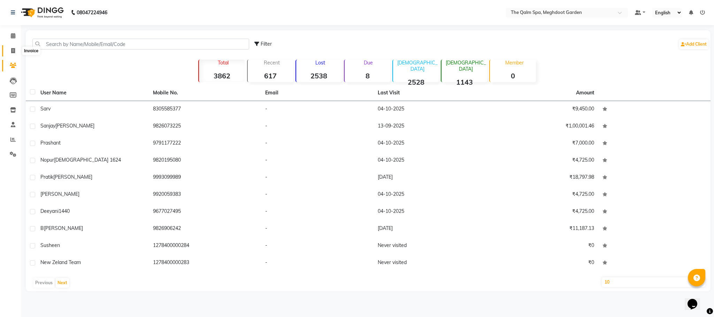
click at [12, 52] on icon at bounding box center [13, 50] width 4 height 5
select select "service"
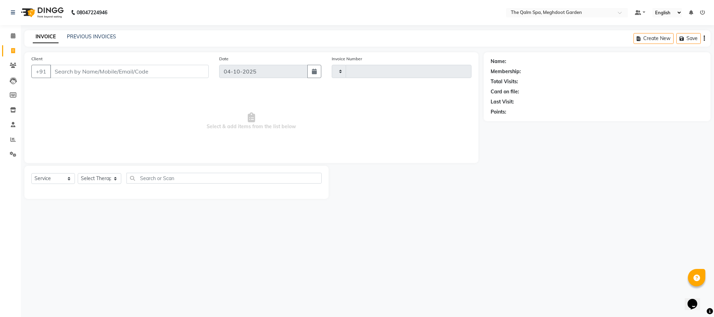
type input "2245"
select select "6401"
click at [65, 75] on input "Client" at bounding box center [129, 71] width 159 height 13
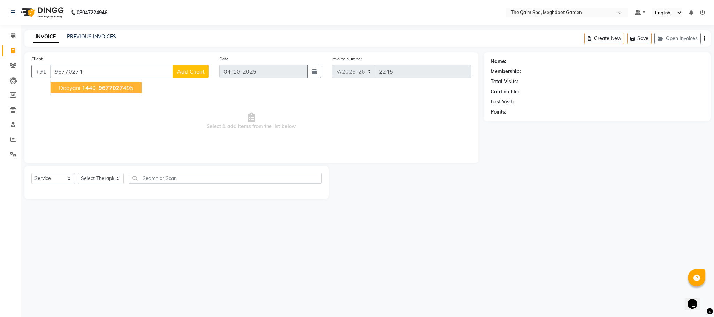
click at [84, 85] on span "Deeyani 1440" at bounding box center [77, 87] width 37 height 7
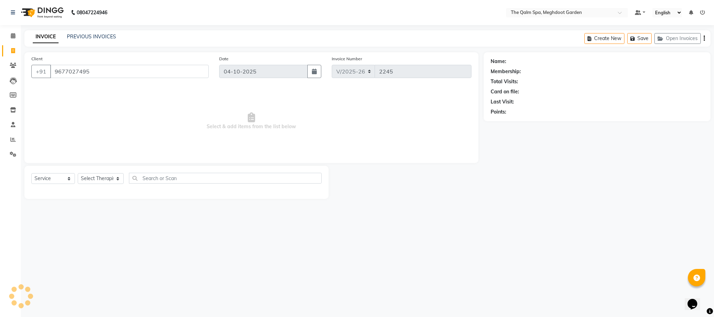
type input "9677027495"
click at [64, 178] on select "Select Service Product Membership Package Voucher Prepaid Gift Card" at bounding box center [53, 178] width 44 height 11
select select "product"
click at [31, 174] on select "Select Service Product Membership Package Voucher Prepaid Gift Card" at bounding box center [53, 178] width 44 height 11
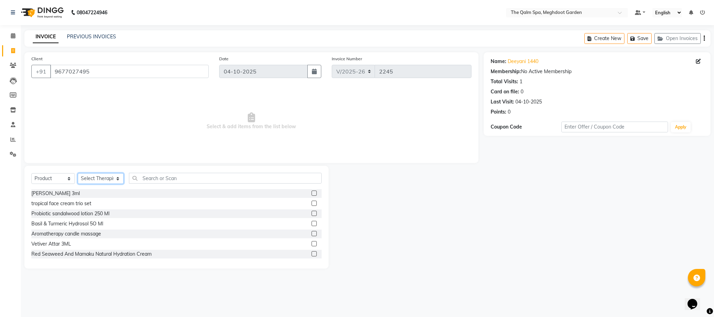
click at [108, 175] on select "Select Therapist Angel attu Bhavesh Joshi daffi Darshika Dongdongi Eshuhmi Eva …" at bounding box center [101, 178] width 46 height 11
select select "83135"
click at [78, 174] on select "Select Therapist Angel attu Bhavesh Joshi daffi Darshika Dongdongi Eshuhmi Eva …" at bounding box center [101, 178] width 46 height 11
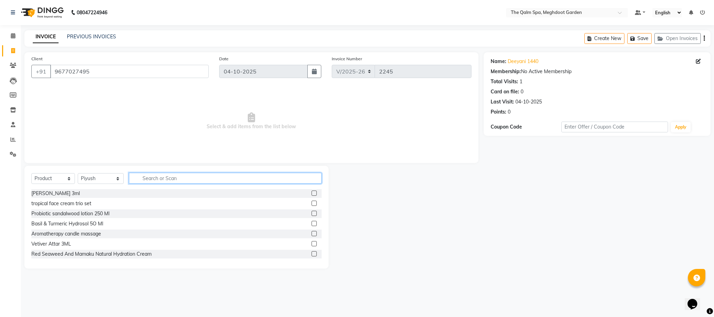
click at [173, 182] on input "text" at bounding box center [225, 178] width 193 height 11
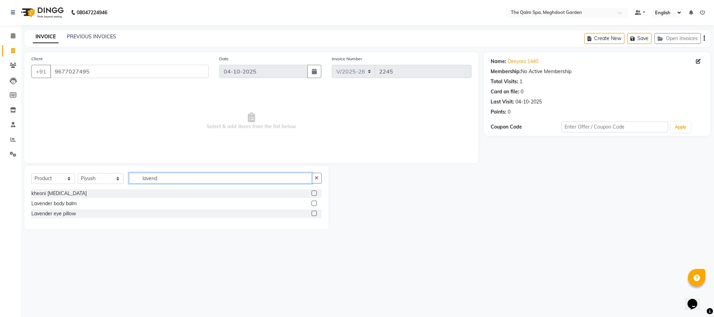
type input "lavend"
click at [314, 213] on label at bounding box center [314, 213] width 5 height 5
click at [314, 213] on input "checkbox" at bounding box center [314, 214] width 5 height 5
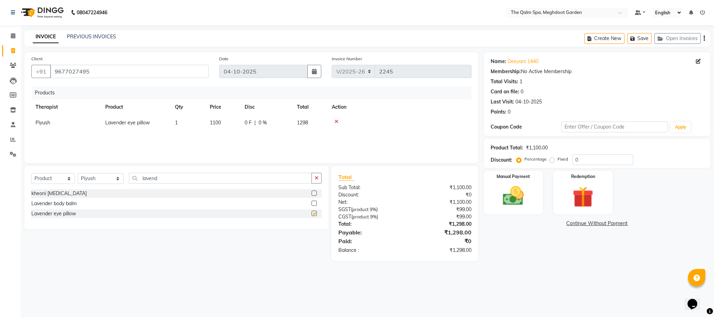
checkbox input "false"
click at [314, 203] on label at bounding box center [314, 203] width 5 height 5
click at [314, 203] on input "checkbox" at bounding box center [314, 204] width 5 height 5
checkbox input "false"
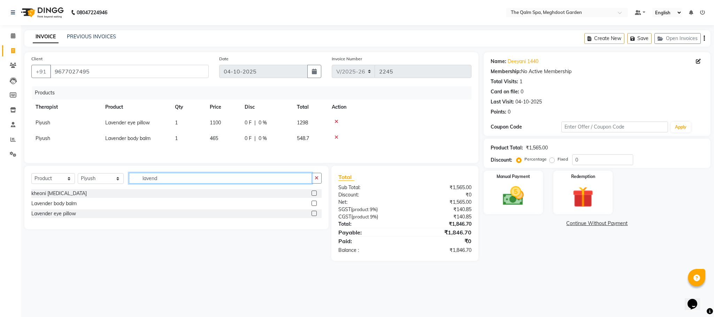
drag, startPoint x: 246, startPoint y: 179, endPoint x: 135, endPoint y: 184, distance: 110.6
click at [135, 184] on input "lavend" at bounding box center [220, 178] width 183 height 11
type input "vijaya"
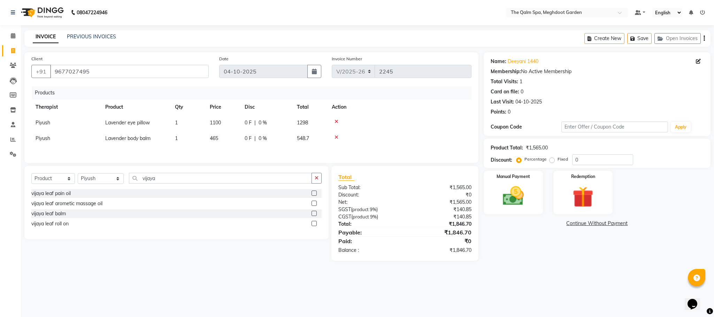
click at [312, 226] on label at bounding box center [314, 223] width 5 height 5
click at [312, 226] on input "checkbox" at bounding box center [314, 224] width 5 height 5
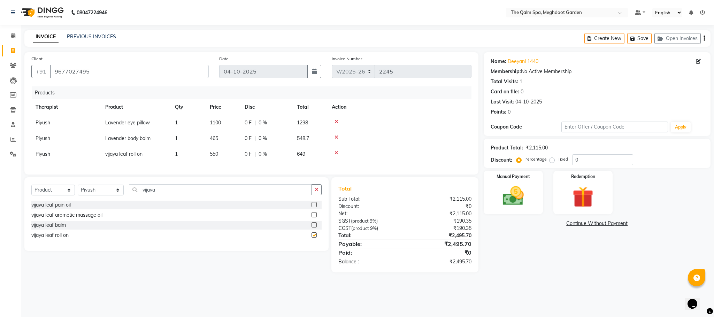
checkbox input "false"
click at [558, 160] on label "Fixed" at bounding box center [563, 159] width 10 height 6
click at [551, 160] on input "Fixed" at bounding box center [553, 159] width 5 height 5
radio input "true"
click at [512, 193] on img at bounding box center [514, 196] width 36 height 25
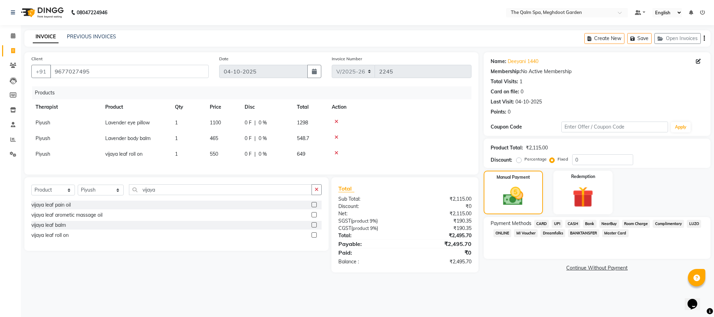
click at [525, 159] on label "Percentage" at bounding box center [536, 159] width 22 height 6
click at [520, 159] on input "Percentage" at bounding box center [520, 159] width 5 height 5
radio input "true"
click at [580, 160] on input "0" at bounding box center [602, 159] width 61 height 11
type input "51.89"
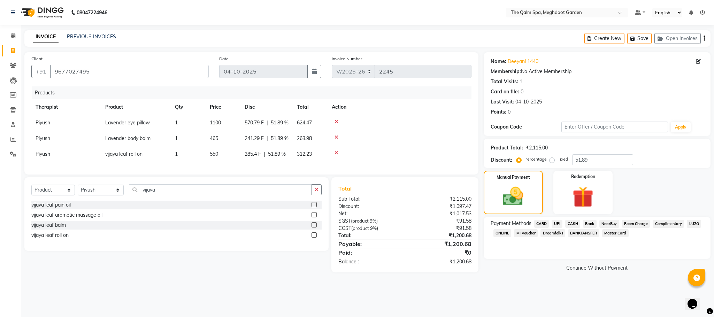
click at [541, 226] on span "CARD" at bounding box center [541, 224] width 15 height 8
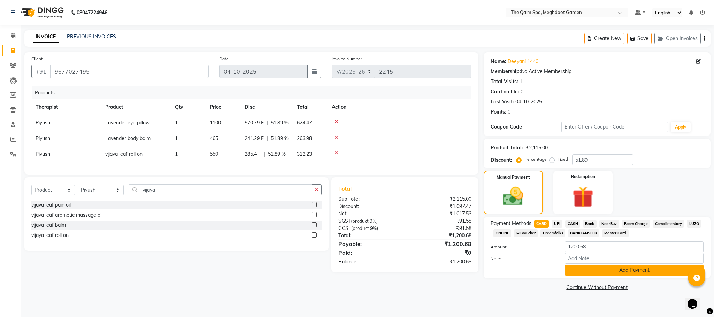
click at [582, 267] on button "Add Payment" at bounding box center [634, 270] width 139 height 11
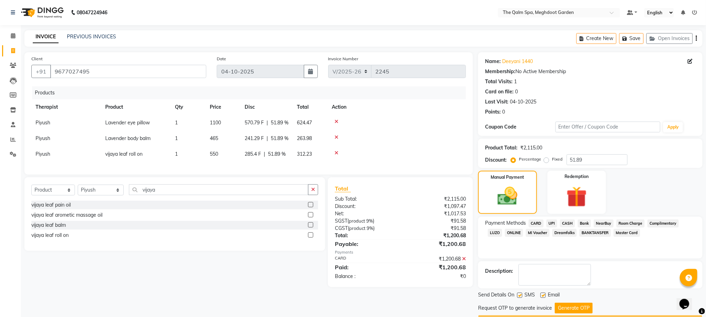
click at [540, 224] on span "CARD" at bounding box center [536, 224] width 15 height 8
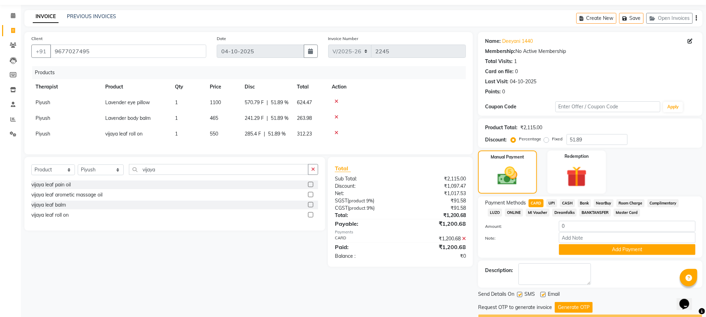
scroll to position [40, 0]
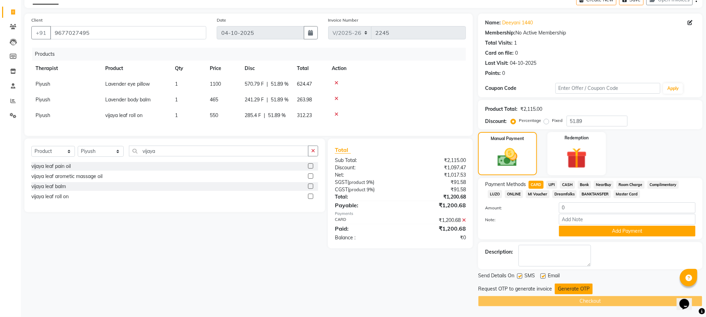
click at [573, 288] on button "Generate OTP" at bounding box center [574, 289] width 38 height 11
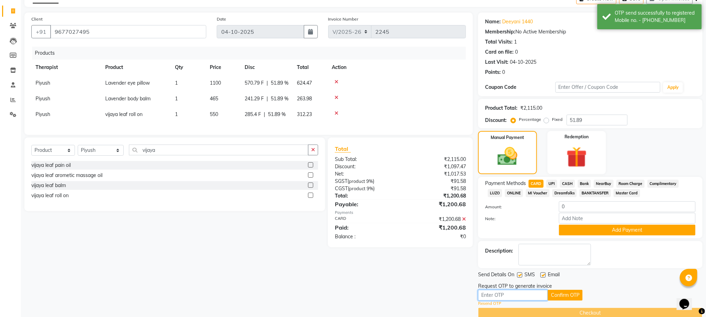
click at [512, 295] on input "Note:" at bounding box center [513, 295] width 70 height 11
type input "4094"
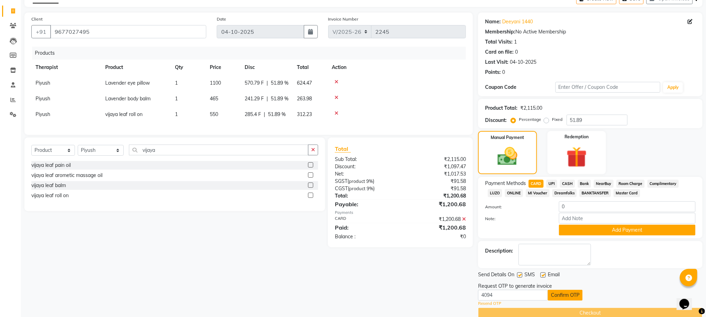
click at [574, 296] on button "Confirm OTP" at bounding box center [565, 295] width 35 height 11
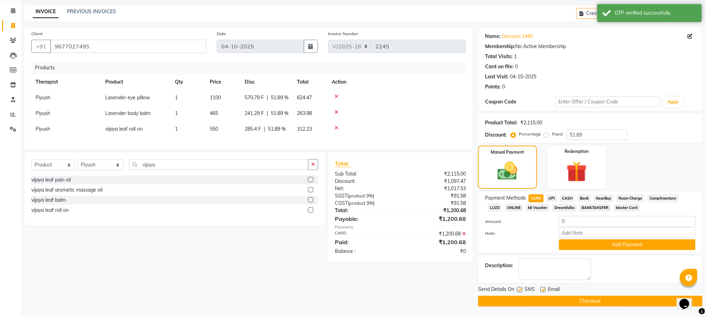
click at [572, 299] on button "Checkout" at bounding box center [590, 301] width 225 height 11
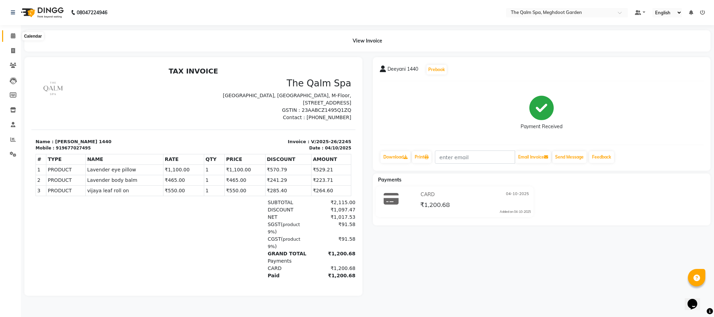
click at [7, 39] on span at bounding box center [13, 36] width 12 height 8
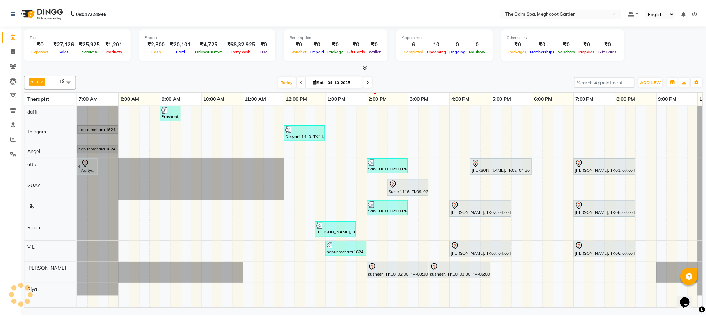
scroll to position [0, 37]
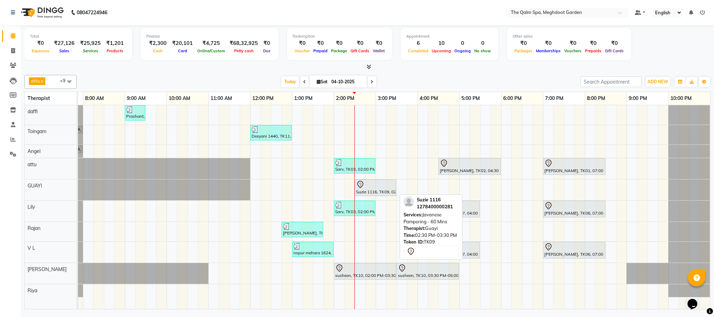
click at [364, 192] on div "Suzie 1116, TK09, 02:30 PM-03:30 PM, Javanese Pampering - 60 Mins" at bounding box center [376, 188] width 40 height 15
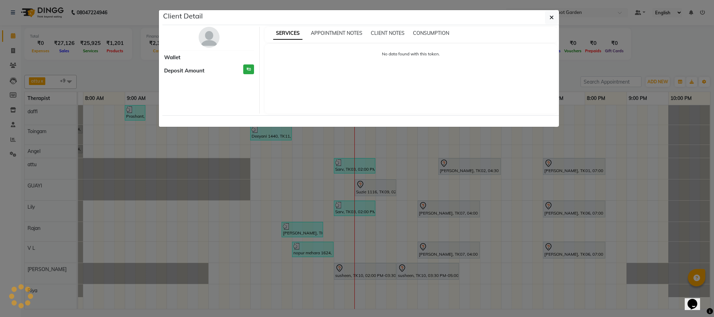
select select "7"
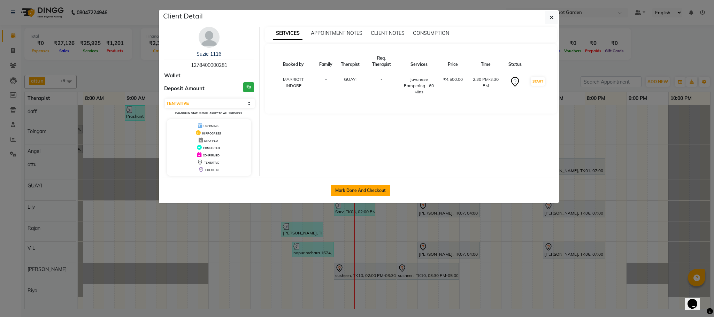
click at [358, 191] on button "Mark Done And Checkout" at bounding box center [361, 190] width 60 height 11
select select "service"
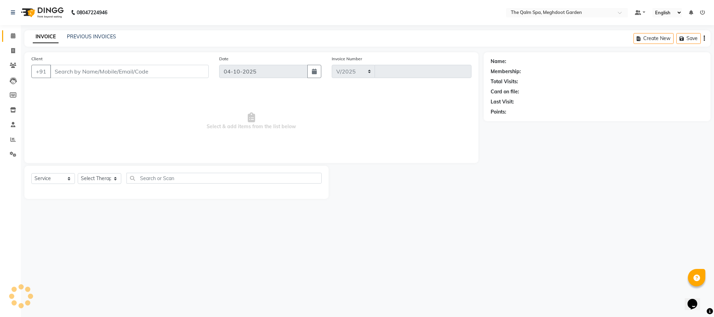
select select "6401"
type input "2246"
type input "1278400000281"
select select "48471"
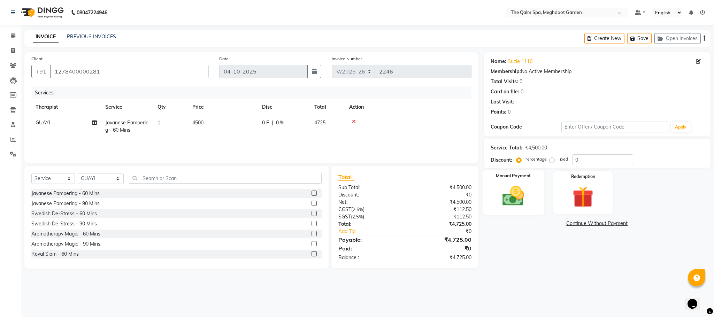
click at [518, 195] on img at bounding box center [514, 196] width 36 height 25
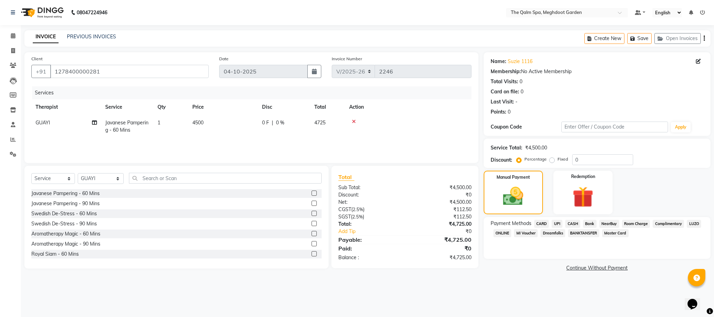
click at [644, 223] on span "Room Charge" at bounding box center [636, 224] width 28 height 8
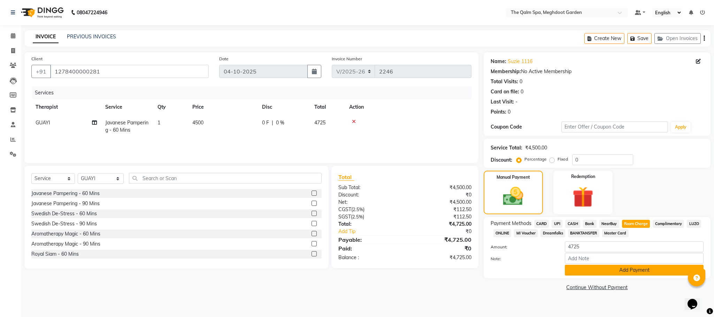
click at [609, 267] on button "Add Payment" at bounding box center [634, 270] width 139 height 11
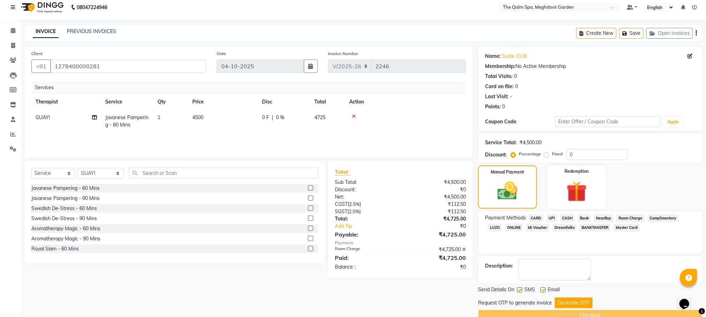
scroll to position [20, 0]
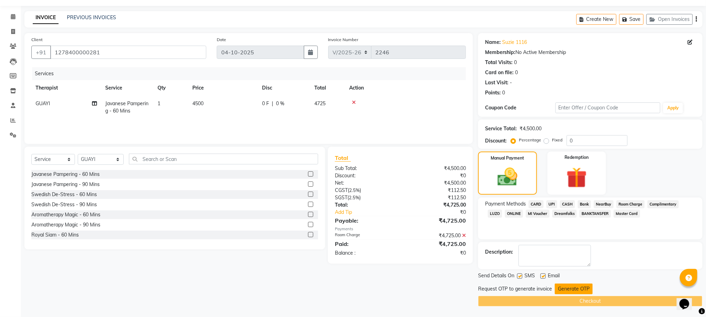
click at [567, 290] on button "Generate OTP" at bounding box center [574, 289] width 38 height 11
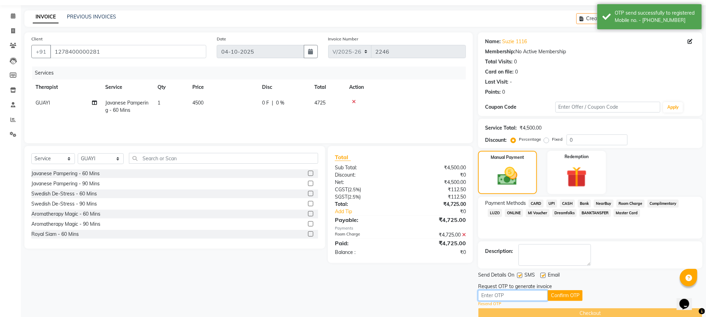
click at [535, 298] on input "text" at bounding box center [513, 295] width 70 height 11
click at [561, 298] on button "Confirm OTP" at bounding box center [565, 295] width 35 height 11
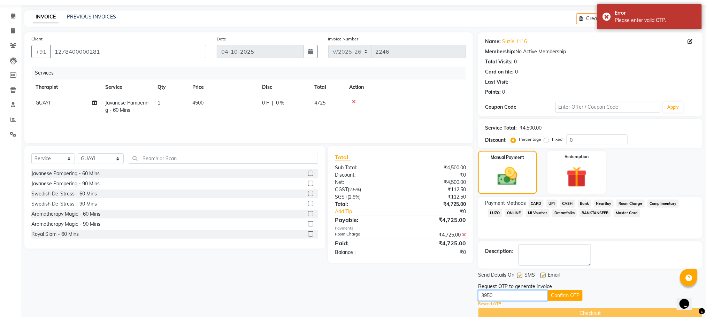
drag, startPoint x: 504, startPoint y: 294, endPoint x: 475, endPoint y: 293, distance: 29.3
click at [475, 293] on div "Client +91 1278400000281 Date 04-10-2025 Invoice Number V/2025 V/2025-26 2246 S…" at bounding box center [363, 175] width 689 height 287
type input "9456"
click at [577, 295] on button "Confirm OTP" at bounding box center [565, 295] width 35 height 11
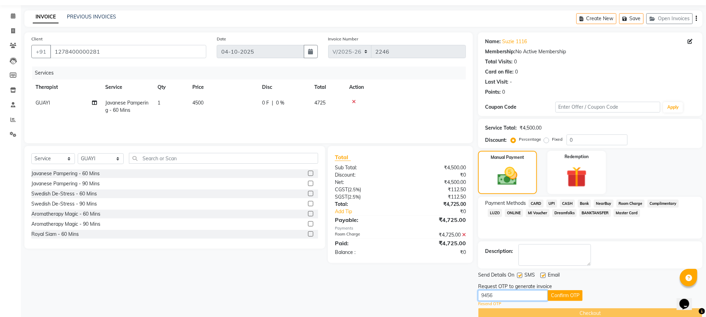
drag, startPoint x: 500, startPoint y: 296, endPoint x: 451, endPoint y: 297, distance: 49.5
click at [451, 297] on div "Client +91 1278400000281 Date 04-10-2025 Invoice Number V/2025 V/2025-26 2246 S…" at bounding box center [363, 175] width 689 height 287
click at [497, 296] on input "text" at bounding box center [513, 295] width 70 height 11
click at [496, 296] on input "text" at bounding box center [513, 295] width 70 height 11
click at [649, 250] on div "Description:" at bounding box center [590, 255] width 211 height 22
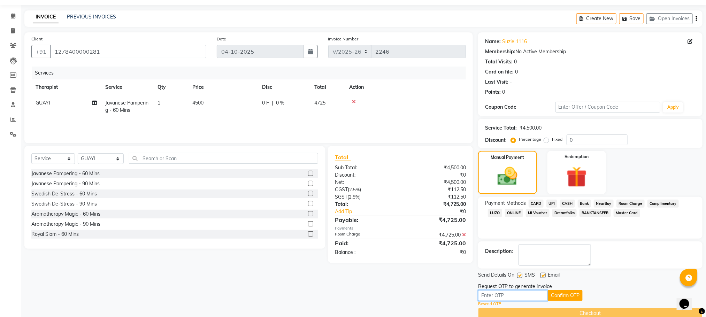
click at [515, 298] on input "text" at bounding box center [513, 295] width 70 height 11
click at [199, 260] on div "Select Service Product Membership Package Voucher Prepaid Gift Card Select Ther…" at bounding box center [172, 204] width 306 height 117
click at [16, 17] on span at bounding box center [13, 16] width 12 height 8
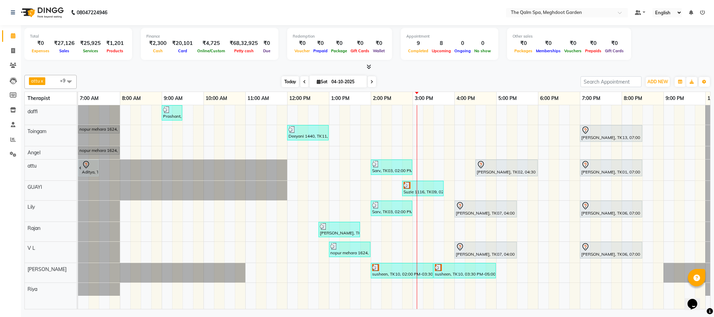
click at [289, 81] on span "Today" at bounding box center [290, 81] width 17 height 11
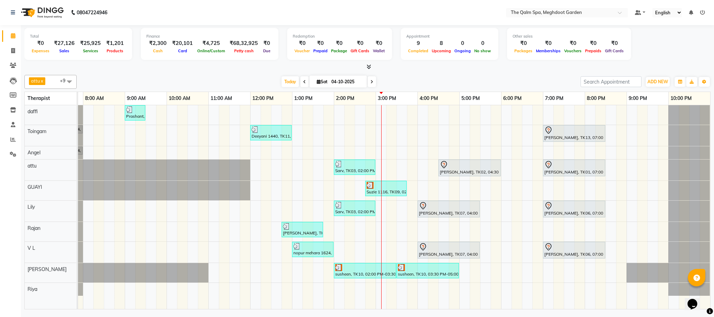
click at [407, 76] on div "attu x daffi x Lily x Riya x Toingam x V L x Raj Shrivas x GUAYI x Angel x Raja…" at bounding box center [367, 82] width 686 height 14
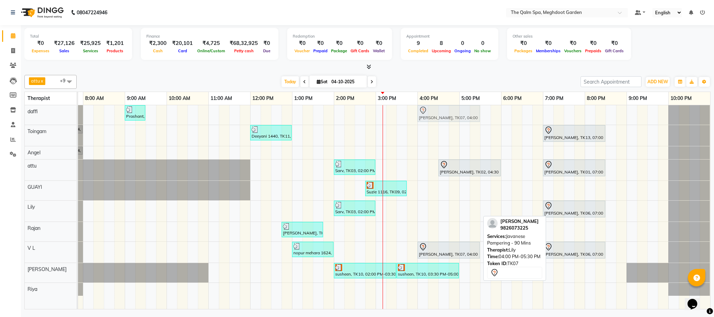
drag, startPoint x: 453, startPoint y: 216, endPoint x: 453, endPoint y: 127, distance: 89.3
click at [453, 127] on div "Prashant, TK04, 09:00 AM-09:30 AM, Signature Foot Massage - 30 Mins Sanjay biya…" at bounding box center [375, 207] width 669 height 204
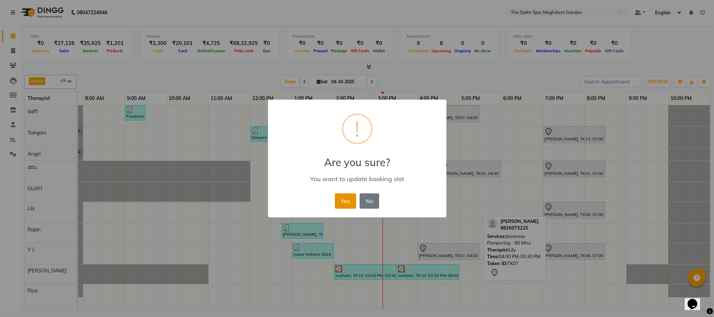
click at [341, 198] on button "Yes" at bounding box center [345, 200] width 21 height 15
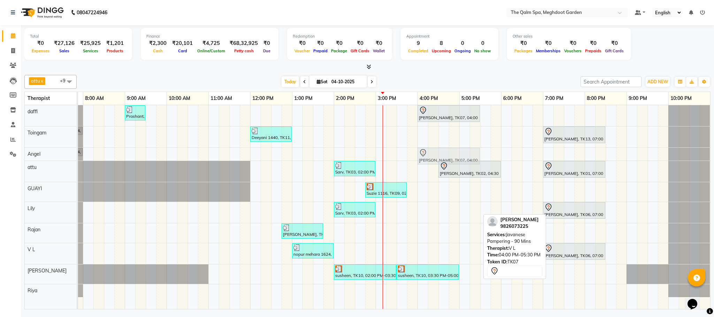
drag, startPoint x: 441, startPoint y: 252, endPoint x: 438, endPoint y: 156, distance: 96.6
click at [438, 156] on tbody "Prashant, TK04, 09:00 AM-09:30 AM, Signature Foot Massage - 30 Mins Sanjay biya…" at bounding box center [375, 201] width 669 height 192
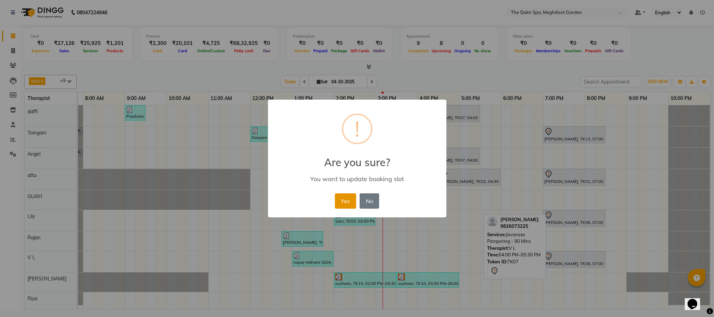
click at [349, 201] on button "Yes" at bounding box center [345, 200] width 21 height 15
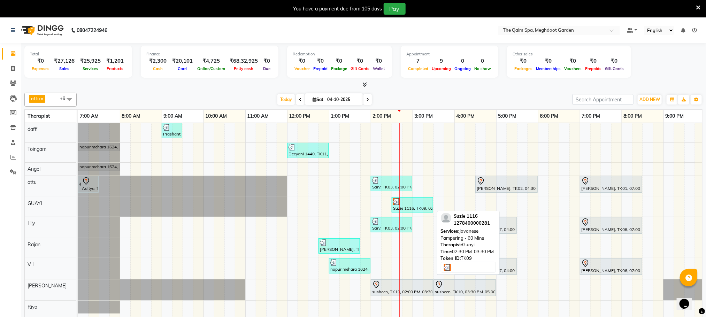
click at [405, 205] on div at bounding box center [412, 201] width 39 height 7
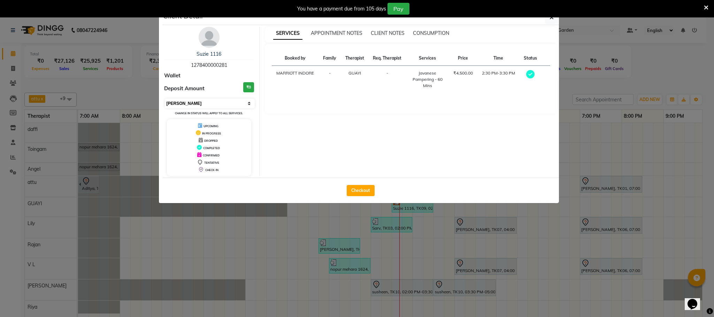
click at [197, 102] on select "Select MARK DONE UPCOMING" at bounding box center [210, 104] width 90 height 10
select select "5"
click at [165, 99] on select "Select MARK DONE UPCOMING" at bounding box center [210, 104] width 90 height 10
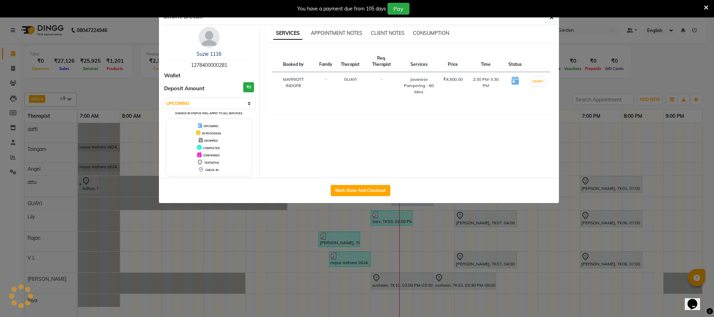
click at [141, 89] on ngb-modal-window "Client Detail Suzie 1116 1278400000281 Wallet Deposit Amount ₹0 Select IN SERVI…" at bounding box center [357, 158] width 714 height 317
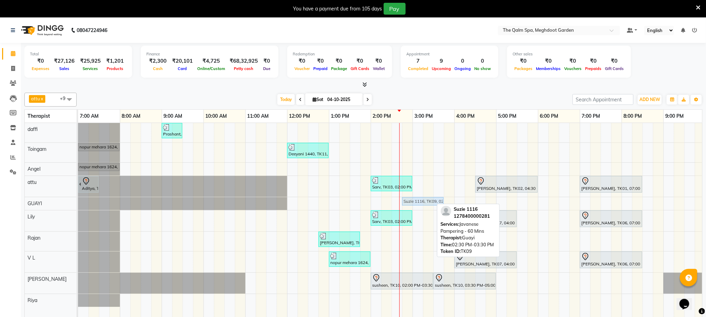
click at [78, 202] on div "Suzie 1116, TK09, 02:30 PM-03:30 PM, Javanese Pampering - 60 Mins Suzie 1116, T…" at bounding box center [78, 203] width 0 height 13
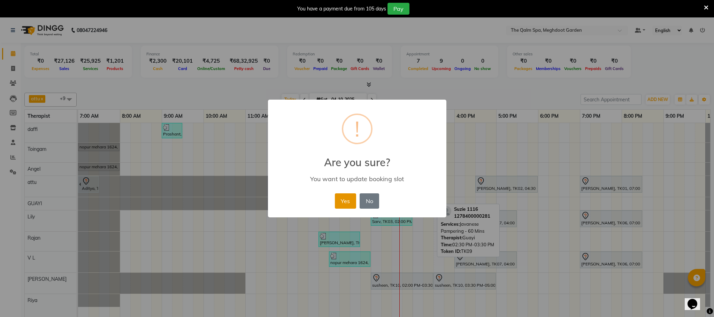
click at [354, 205] on button "Yes" at bounding box center [345, 200] width 21 height 15
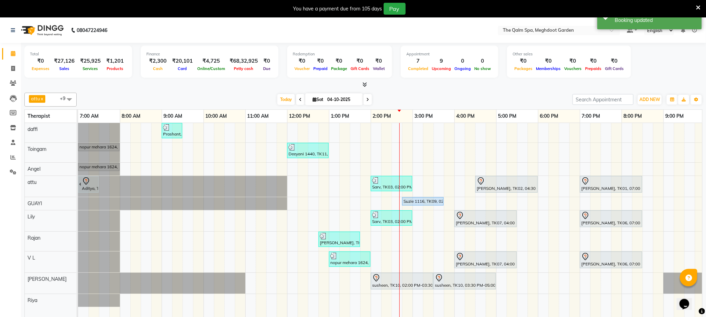
click at [700, 6] on icon at bounding box center [698, 8] width 5 height 6
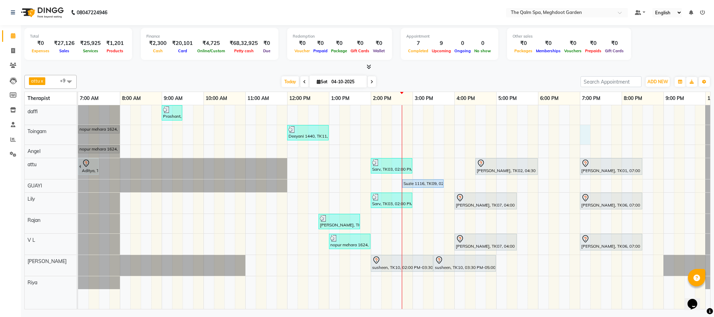
click at [585, 137] on div "Prashant, TK04, 09:00 AM-09:30 AM, Signature Foot Massage - 30 Mins nopur mehar…" at bounding box center [412, 207] width 669 height 204
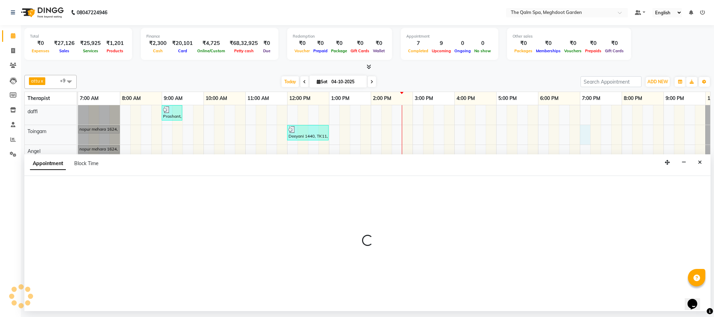
select select "79343"
select select "1140"
select select "tentative"
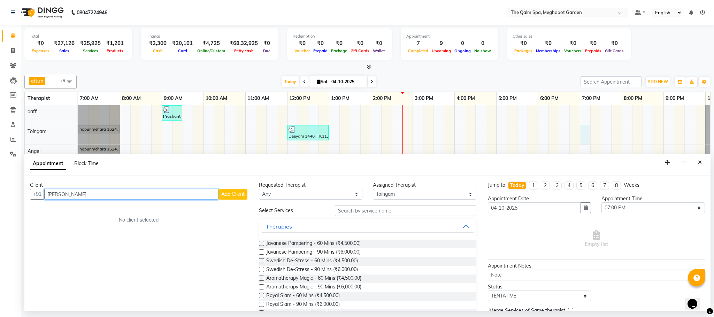
type input "[PERSON_NAME]"
click at [237, 193] on span "Add Client" at bounding box center [232, 194] width 23 height 6
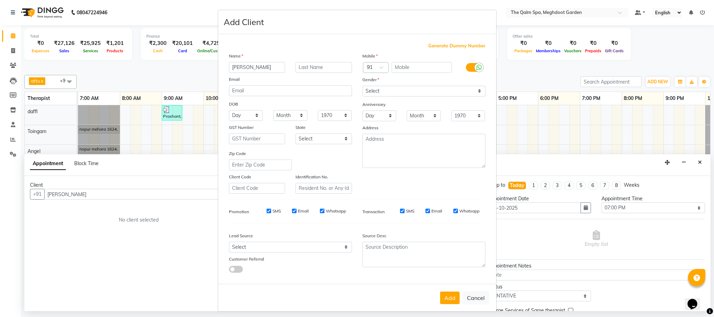
click at [449, 48] on span "Generate Dummy Number" at bounding box center [456, 46] width 57 height 7
type input "1278400000285"
checkbox input "false"
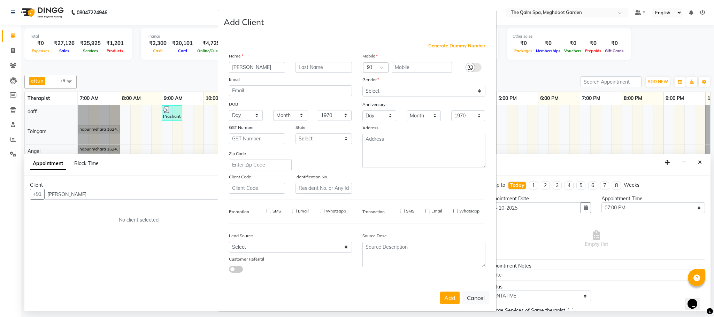
checkbox input "false"
click at [382, 92] on select "Select [DEMOGRAPHIC_DATA] [DEMOGRAPHIC_DATA] Other Prefer Not To Say" at bounding box center [424, 91] width 123 height 11
select select "[DEMOGRAPHIC_DATA]"
click at [363, 86] on select "Select [DEMOGRAPHIC_DATA] [DEMOGRAPHIC_DATA] Other Prefer Not To Say" at bounding box center [424, 91] width 123 height 11
click at [443, 296] on button "Add" at bounding box center [450, 298] width 20 height 13
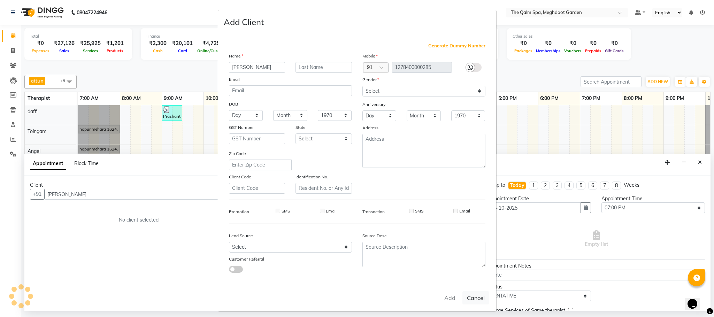
type input "1278400000285"
select select
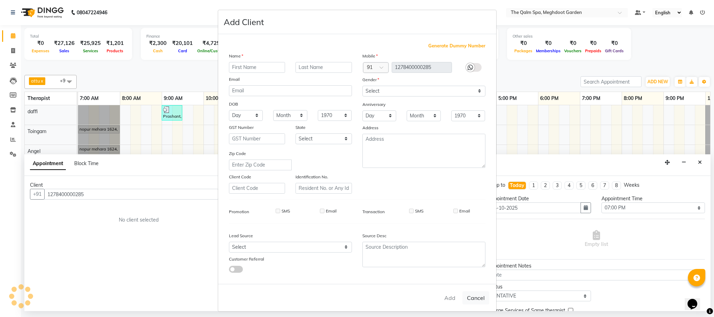
select select
checkbox input "false"
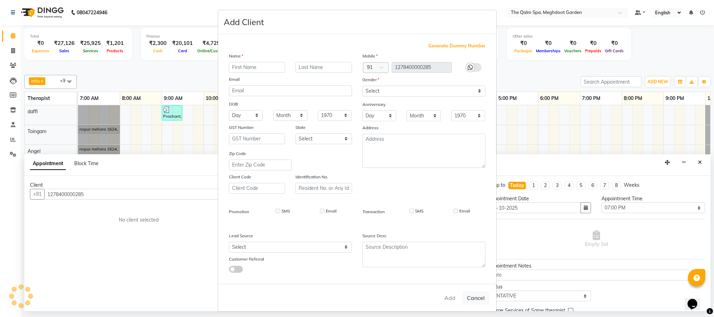
checkbox input "false"
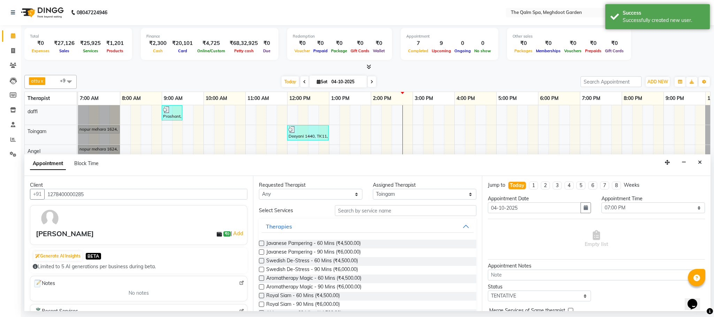
click at [263, 253] on label at bounding box center [261, 252] width 5 height 5
click at [263, 253] on input "checkbox" at bounding box center [261, 253] width 5 height 5
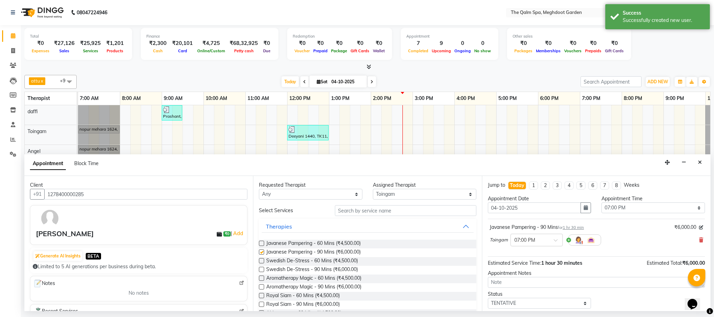
checkbox input "false"
click at [510, 285] on textarea at bounding box center [596, 282] width 217 height 11
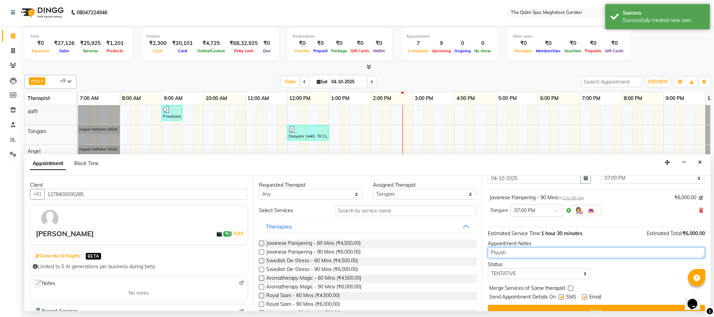
scroll to position [43, 0]
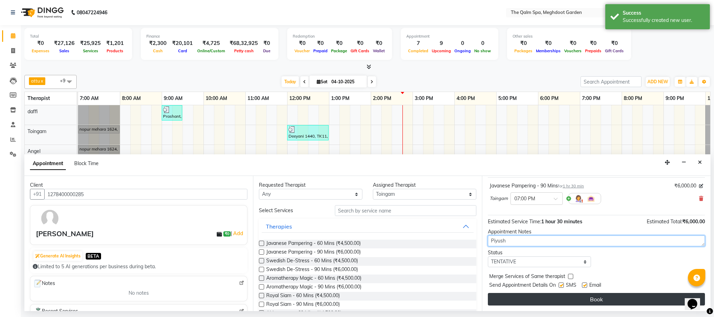
type textarea "Piyush"
click at [590, 303] on button "Book" at bounding box center [596, 299] width 217 height 13
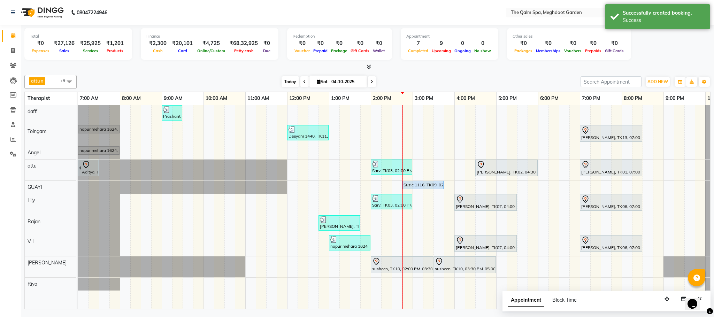
click at [282, 81] on span "Today" at bounding box center [290, 81] width 17 height 11
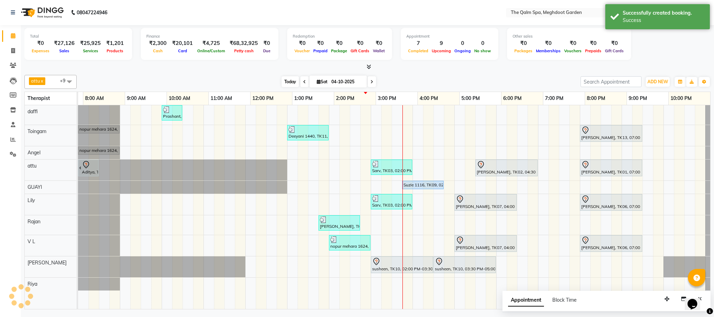
scroll to position [0, 37]
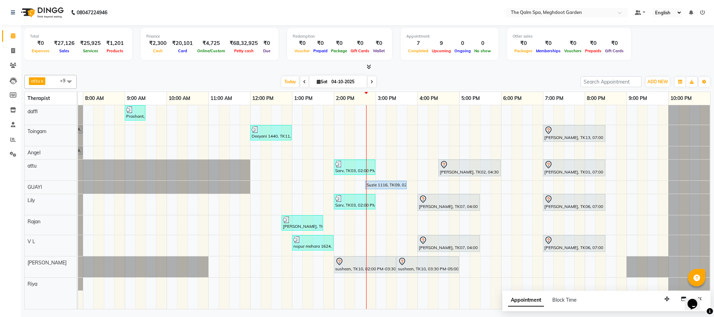
click at [371, 83] on icon at bounding box center [372, 82] width 3 height 4
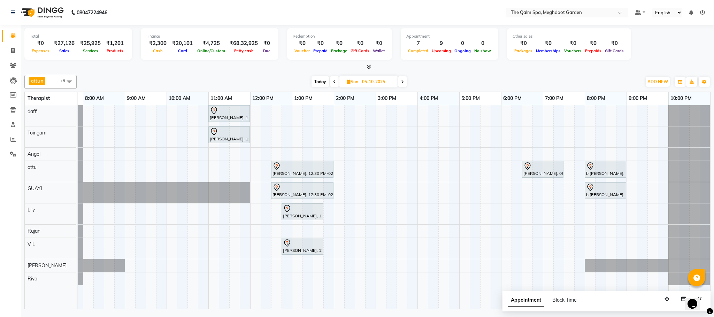
click at [404, 81] on icon at bounding box center [402, 82] width 3 height 4
type input "[DATE]"
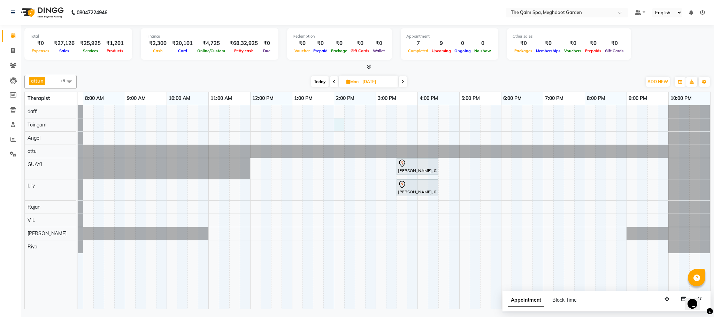
click at [337, 124] on div "[PERSON_NAME], 03:30 PM-04:30 PM, Swedish De-Stress - 60 Mins [PERSON_NAME], 03…" at bounding box center [375, 207] width 669 height 204
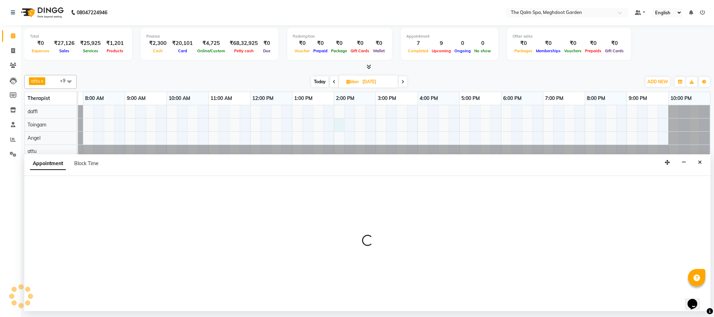
select select "79343"
select select "840"
select select "tentative"
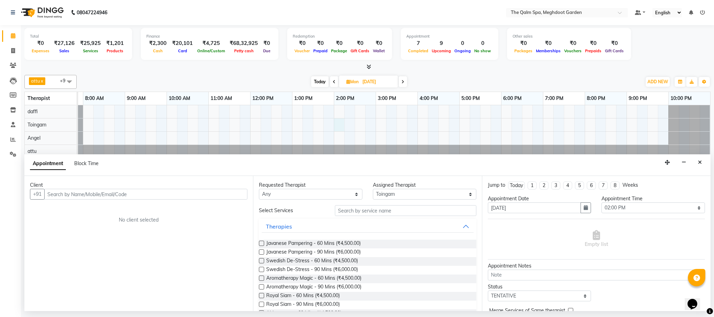
click at [169, 196] on input "text" at bounding box center [145, 194] width 203 height 11
type input "8770625024"
click at [227, 194] on span "Add Client" at bounding box center [232, 194] width 23 height 6
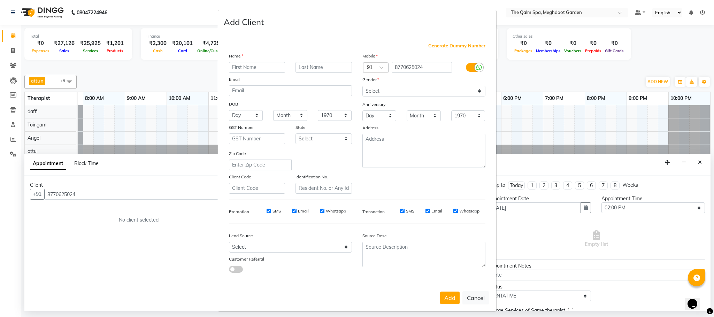
click at [248, 66] on input "text" at bounding box center [257, 67] width 56 height 11
type input "Kabir"
type input "Pandey"
click at [404, 92] on select "Select [DEMOGRAPHIC_DATA] [DEMOGRAPHIC_DATA] Other Prefer Not To Say" at bounding box center [424, 91] width 123 height 11
select select "[DEMOGRAPHIC_DATA]"
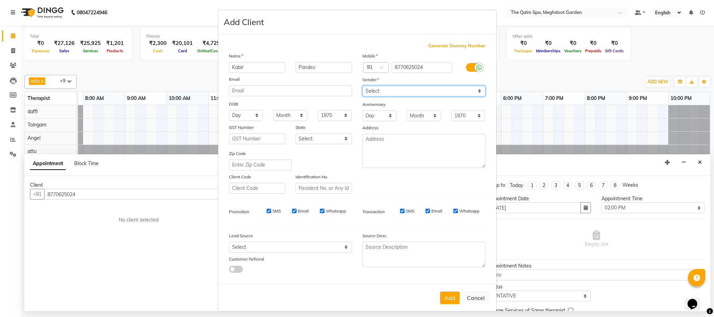
click at [363, 86] on select "Select [DEMOGRAPHIC_DATA] [DEMOGRAPHIC_DATA] Other Prefer Not To Say" at bounding box center [424, 91] width 123 height 11
click at [446, 296] on button "Add" at bounding box center [450, 298] width 20 height 13
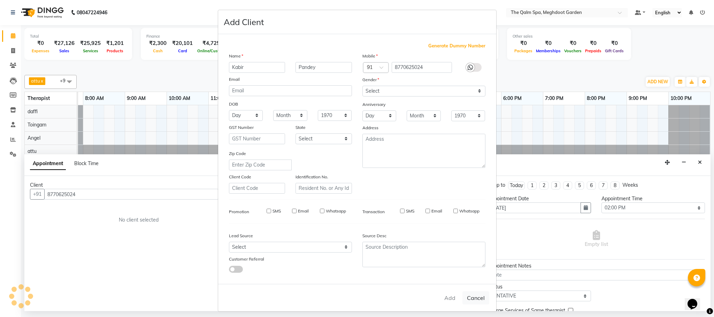
select select
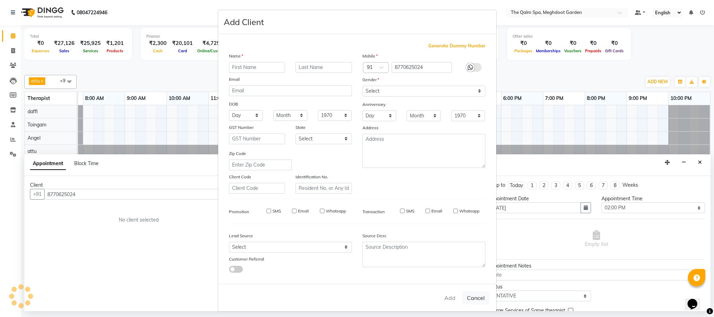
select select
checkbox input "false"
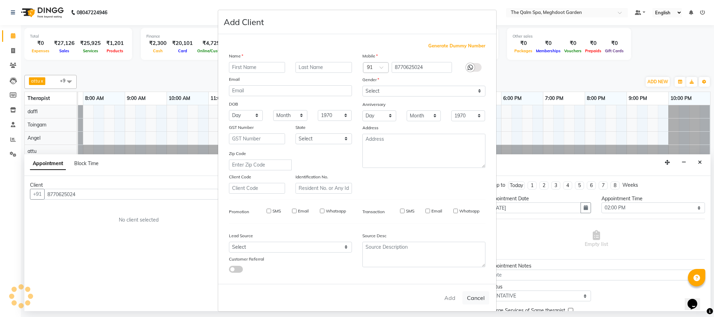
checkbox input "false"
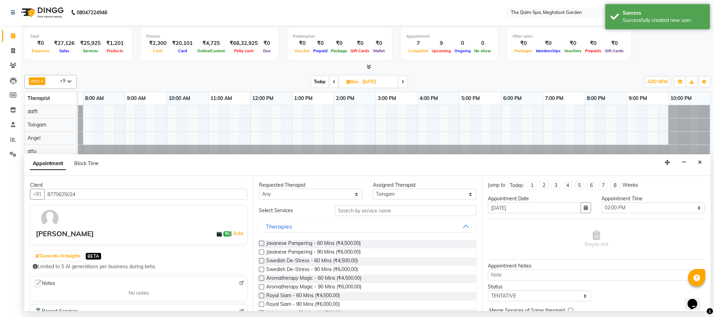
click at [263, 260] on label at bounding box center [261, 260] width 5 height 5
click at [263, 260] on input "checkbox" at bounding box center [261, 261] width 5 height 5
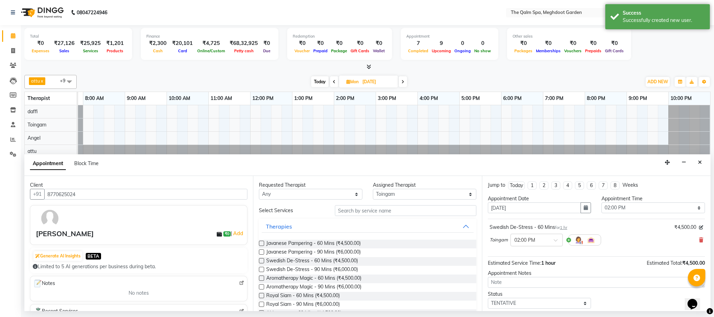
click at [263, 260] on label at bounding box center [261, 260] width 5 height 5
click at [263, 260] on input "checkbox" at bounding box center [261, 261] width 5 height 5
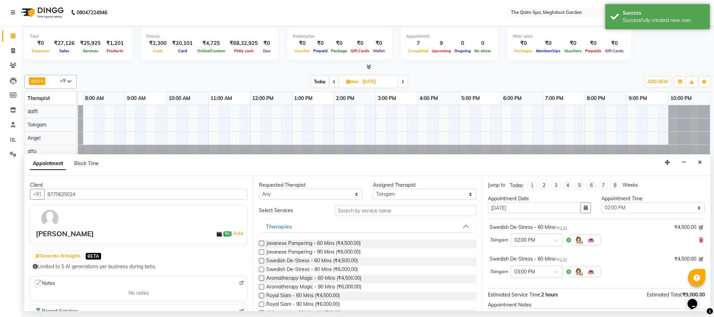
click at [263, 260] on label at bounding box center [261, 260] width 5 height 5
click at [263, 260] on input "checkbox" at bounding box center [261, 261] width 5 height 5
checkbox input "false"
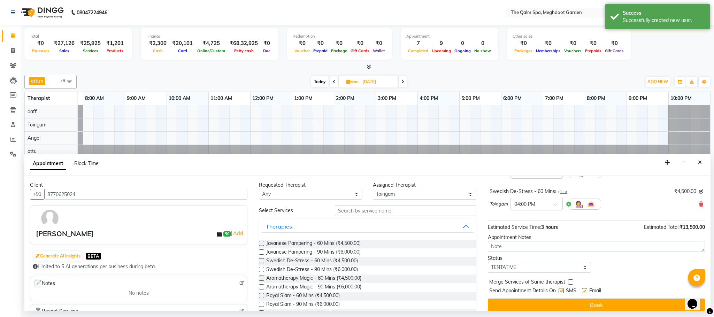
scroll to position [106, 0]
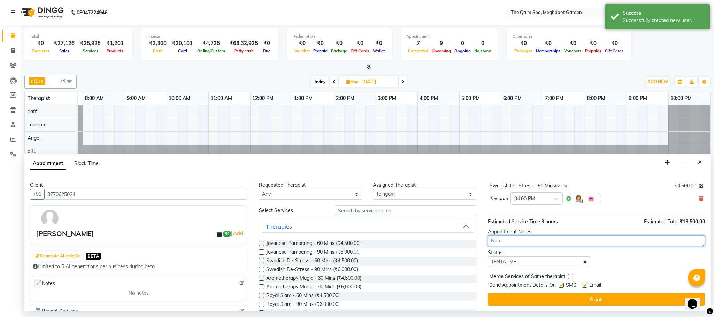
click at [509, 238] on textarea at bounding box center [596, 241] width 217 height 11
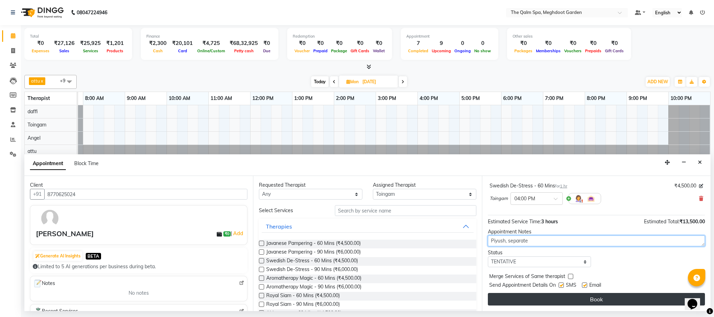
type textarea "Piyush, separate"
click at [582, 302] on button "Book" at bounding box center [596, 299] width 217 height 13
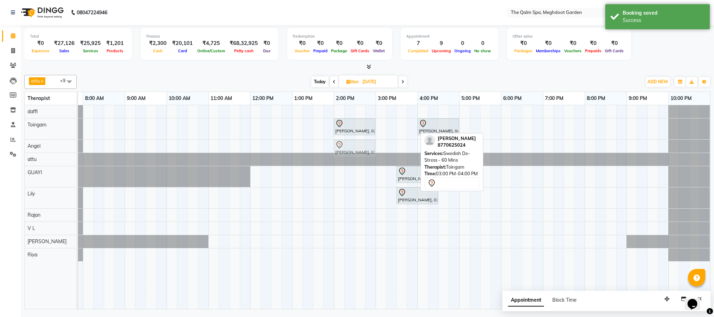
drag, startPoint x: 396, startPoint y: 130, endPoint x: 354, endPoint y: 152, distance: 48.0
click at [354, 152] on tbody "[PERSON_NAME], 02:00 PM-03:00 PM, Swedish De-Stress - 60 Mins [PERSON_NAME], 03…" at bounding box center [375, 183] width 669 height 156
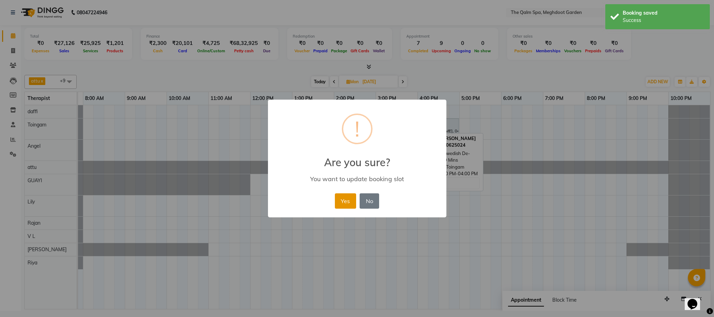
click at [339, 203] on button "Yes" at bounding box center [345, 200] width 21 height 15
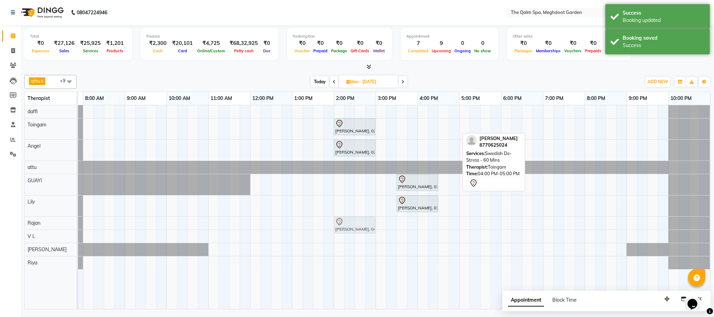
drag, startPoint x: 445, startPoint y: 128, endPoint x: 357, endPoint y: 221, distance: 128.0
click at [357, 221] on tbody "[PERSON_NAME], 02:00 PM-03:00 PM, Swedish De-Stress - 60 Mins [PERSON_NAME], 04…" at bounding box center [375, 187] width 669 height 164
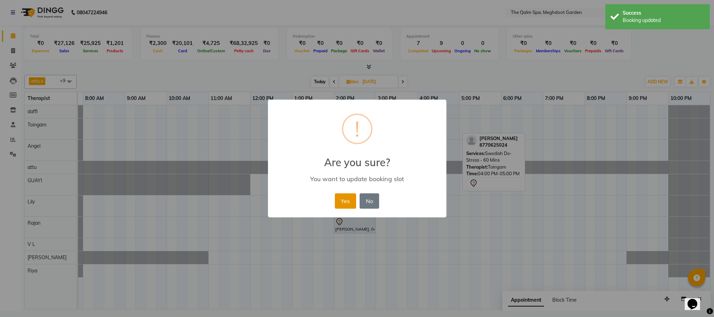
click at [340, 200] on button "Yes" at bounding box center [345, 200] width 21 height 15
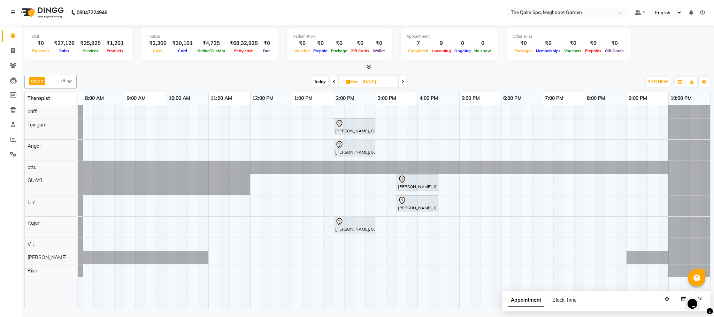
click at [318, 81] on span "Today" at bounding box center [319, 81] width 17 height 11
type input "04-10-2025"
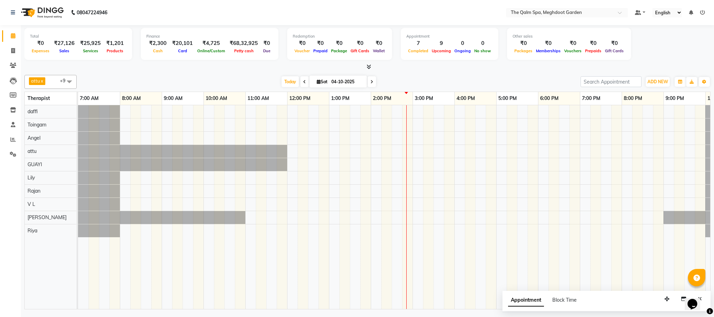
scroll to position [0, 37]
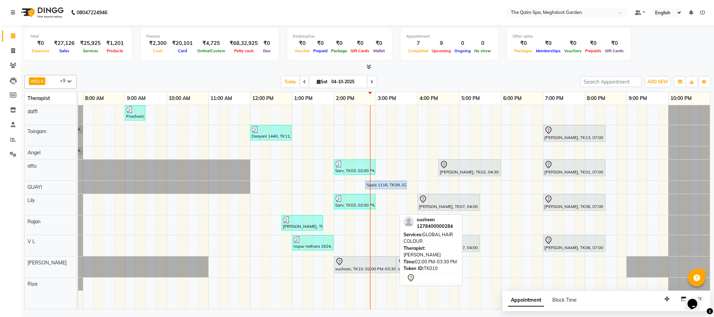
click at [355, 271] on div "susheen, TK10, 02:00 PM-03:30 PM, GLOBAL HAIR COLOUR" at bounding box center [365, 265] width 61 height 15
select select "7"
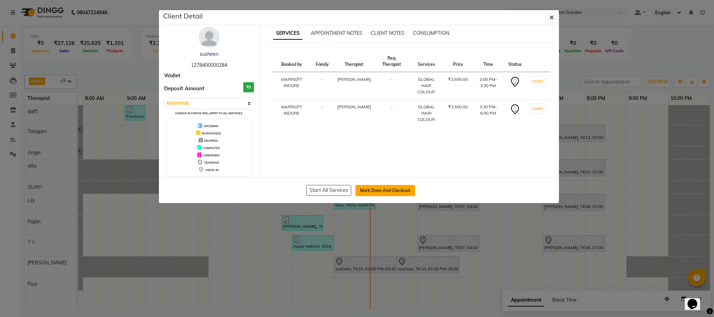
click at [376, 188] on button "Mark Done And Checkout" at bounding box center [386, 190] width 60 height 11
select select "service"
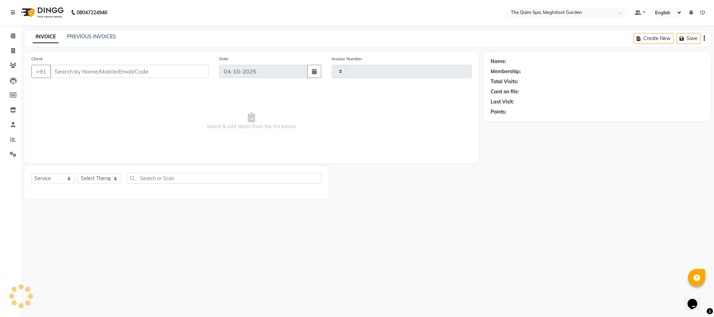
type input "2246"
select select "6401"
type input "1278400000284"
select select "48473"
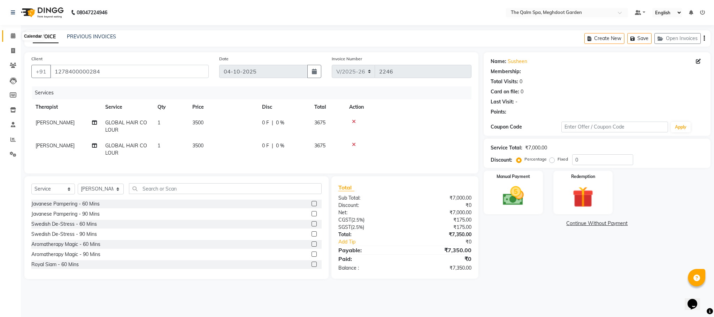
click at [12, 35] on icon at bounding box center [13, 35] width 5 height 5
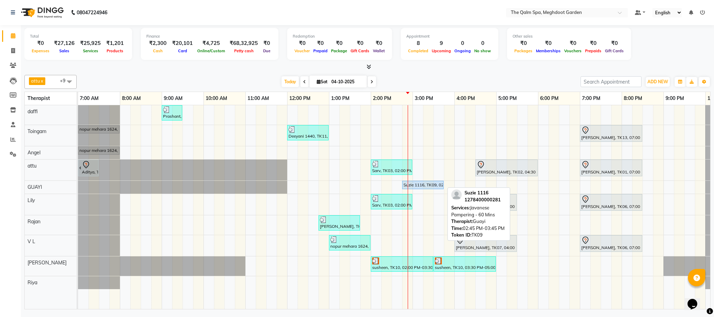
click at [412, 186] on div "Suzie 1116, TK09, 02:45 PM-03:45 PM, Javanese Pampering - 60 Mins" at bounding box center [423, 185] width 40 height 6
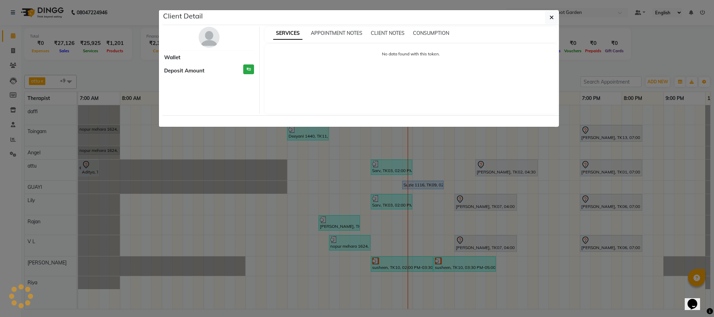
select select "5"
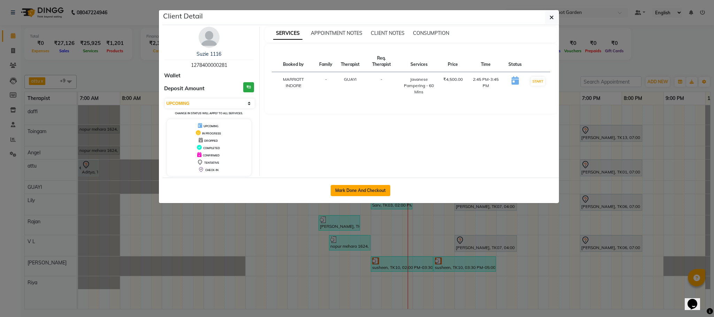
click at [377, 191] on button "Mark Done And Checkout" at bounding box center [361, 190] width 60 height 11
select select "service"
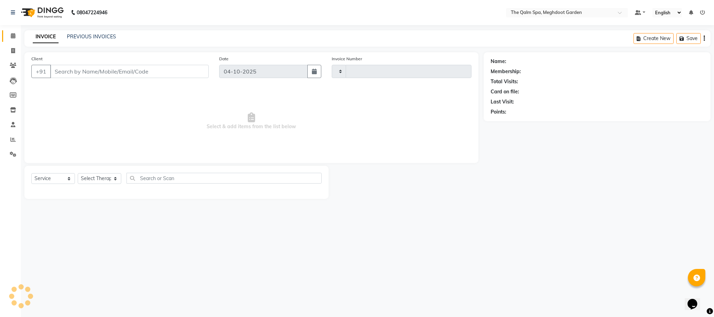
type input "2246"
select select "6401"
type input "1278400000281"
select select "48471"
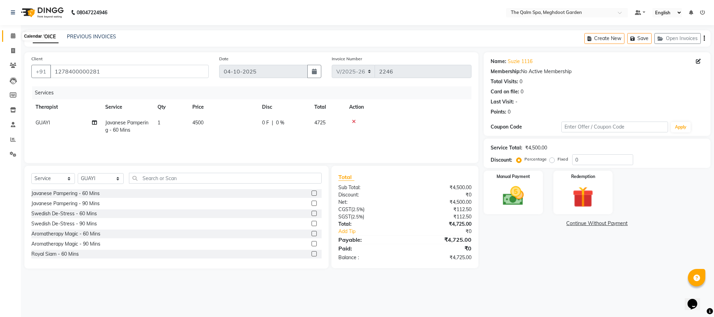
click at [11, 37] on icon at bounding box center [13, 35] width 5 height 5
